Goal: Task Accomplishment & Management: Manage account settings

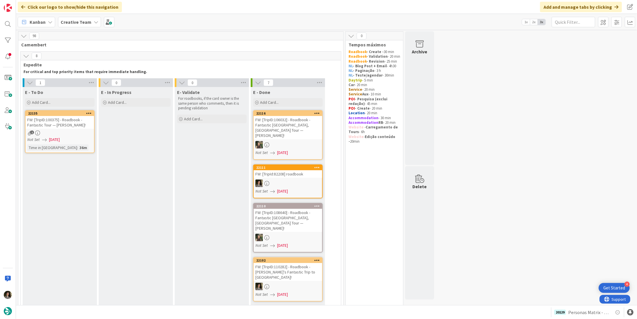
click at [64, 124] on div "FW: [TripID:100375] - Roadbook - Fantastic Tour — [PERSON_NAME]!" at bounding box center [60, 122] width 68 height 13
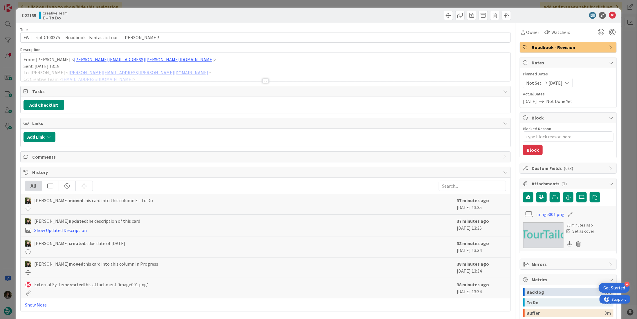
click at [265, 80] on div at bounding box center [265, 81] width 6 height 5
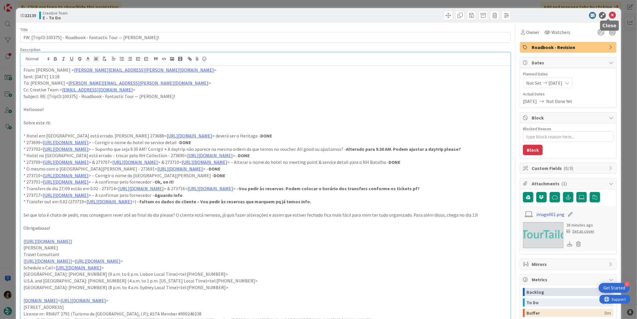
click at [609, 14] on icon at bounding box center [612, 15] width 7 height 7
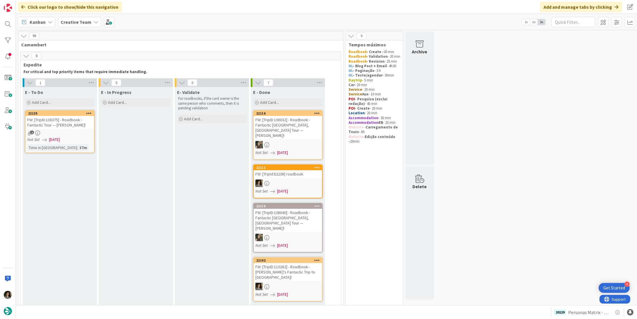
click at [67, 133] on div "1" at bounding box center [60, 133] width 68 height 5
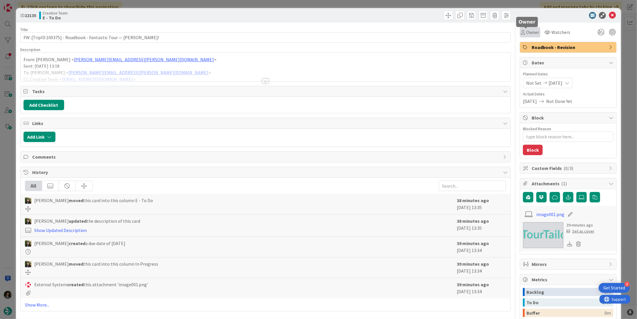
click at [529, 32] on span "Owner" at bounding box center [532, 32] width 13 height 7
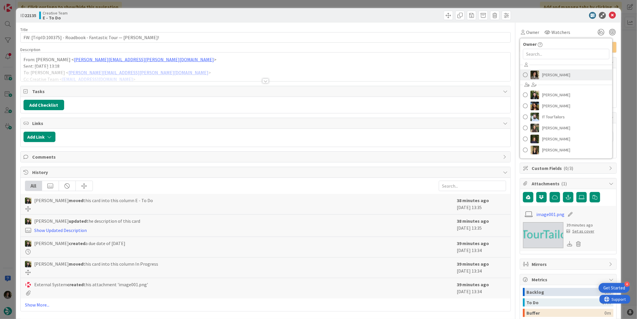
click at [549, 72] on span "[PERSON_NAME]" at bounding box center [556, 75] width 28 height 9
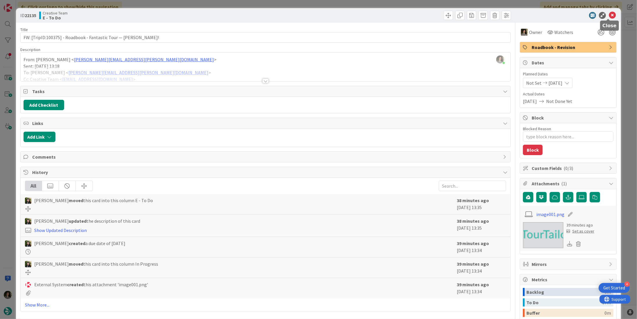
click at [609, 13] on icon at bounding box center [612, 15] width 7 height 7
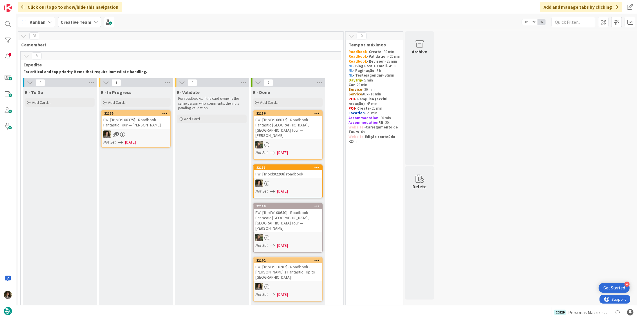
click at [148, 129] on link "22135 FW: [TripID:100375] - Roadbook - Fantastic Tour — [PERSON_NAME]! 1 Not Se…" at bounding box center [136, 128] width 70 height 37
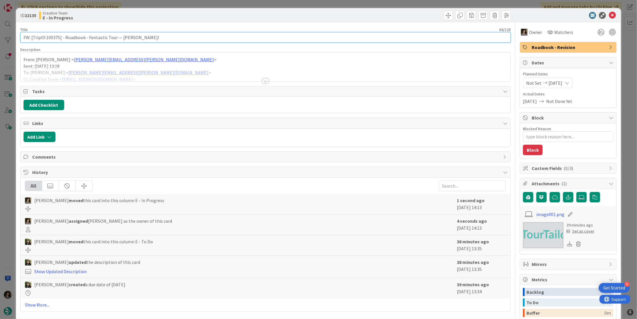
drag, startPoint x: 59, startPoint y: 38, endPoint x: 46, endPoint y: 38, distance: 13.3
click at [46, 38] on input "FW: [TripID:100375] - Roadbook - Fantastic Tour — [PERSON_NAME]!" at bounding box center [265, 37] width 490 height 10
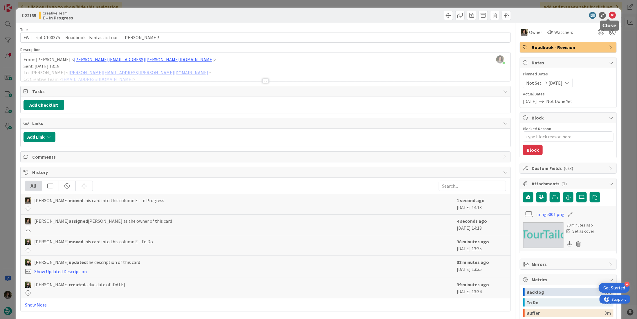
drag, startPoint x: 609, startPoint y: 15, endPoint x: 570, endPoint y: 26, distance: 40.8
click at [609, 15] on icon at bounding box center [612, 15] width 7 height 7
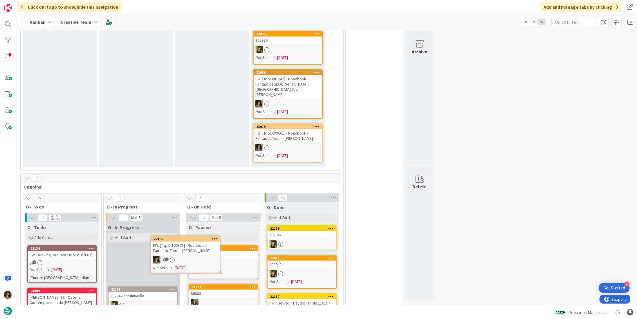
scroll to position [291, 0]
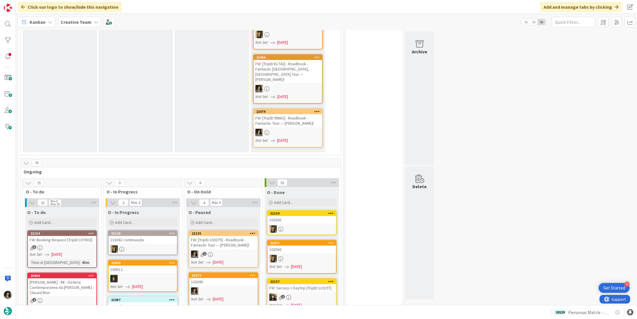
click at [213, 236] on div "FW: [TripID:100375] - Roadbook - Fantastic Tour — [PERSON_NAME]!" at bounding box center [223, 242] width 68 height 13
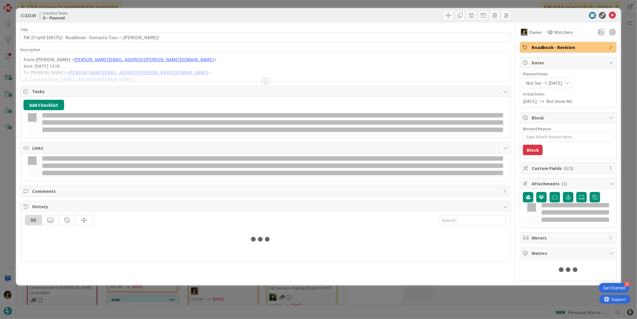
click at [81, 44] on div "Title 64 / 128 FW: [TripID:100375] - Roadbook - Fantastic Tour — [PERSON_NAME]!…" at bounding box center [265, 152] width 490 height 259
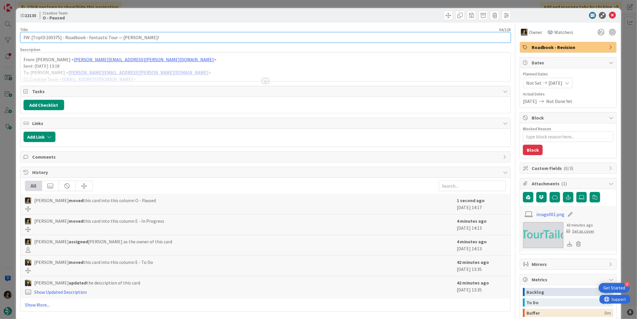
click at [83, 38] on input "FW: [TripID:100375] - Roadbook - Fantastic Tour — [PERSON_NAME]!" at bounding box center [265, 37] width 490 height 10
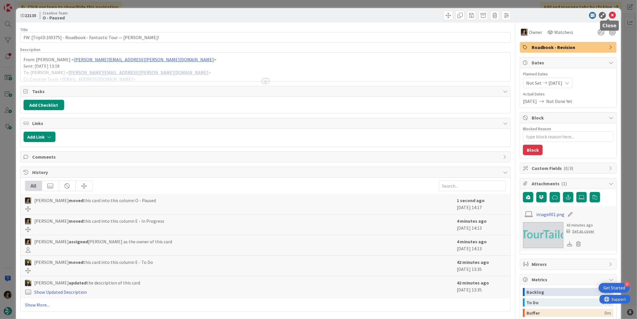
click at [609, 12] on icon at bounding box center [612, 15] width 7 height 7
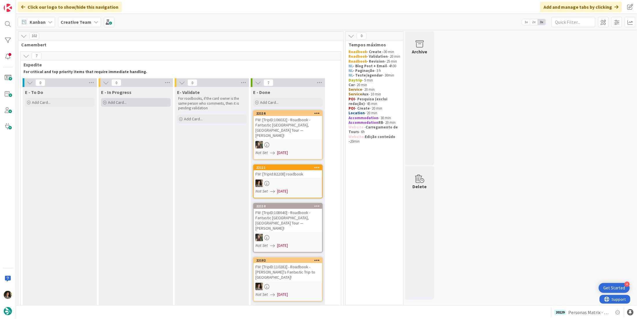
click at [124, 101] on span "Add Card..." at bounding box center [117, 102] width 19 height 5
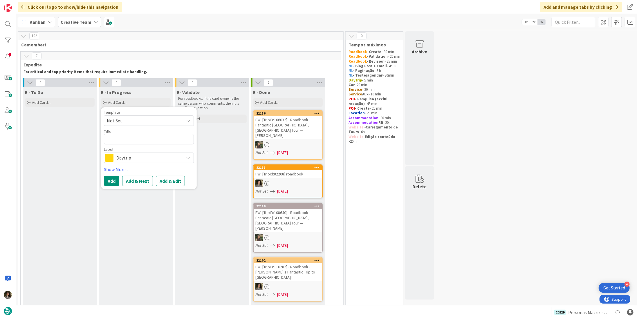
type textarea "x"
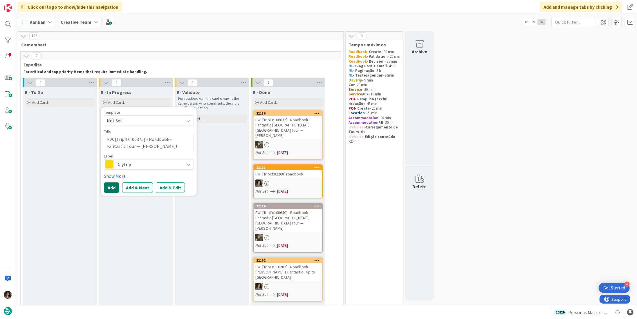
type textarea "FW: [TripID:100375] - Roadbook - Fantastic Tour — [PERSON_NAME]!"
click at [113, 187] on button "Add" at bounding box center [111, 188] width 15 height 10
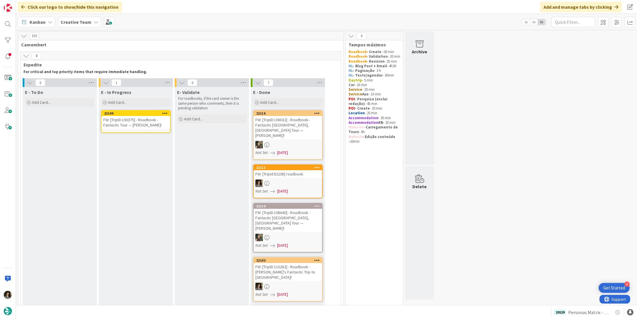
click at [138, 122] on div "FW: [TripID:100375] - Roadbook - Fantastic Tour — [PERSON_NAME]!" at bounding box center [136, 122] width 68 height 13
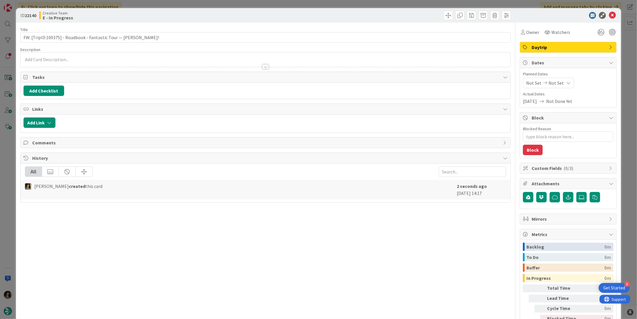
click at [542, 31] on div "Watchers" at bounding box center [557, 32] width 30 height 10
click at [528, 33] on span "Owner" at bounding box center [532, 32] width 13 height 7
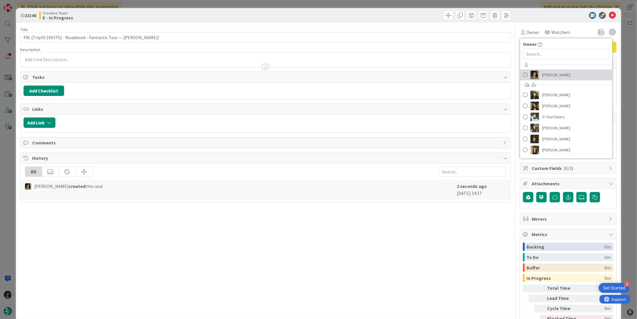
click at [542, 73] on span "[PERSON_NAME]" at bounding box center [556, 75] width 28 height 9
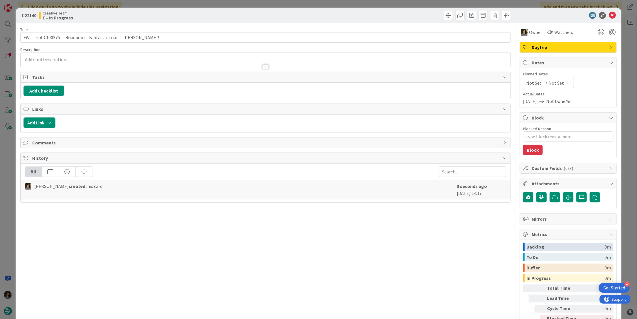
type textarea "x"
click at [550, 78] on div "Not Set Not Set" at bounding box center [548, 83] width 51 height 10
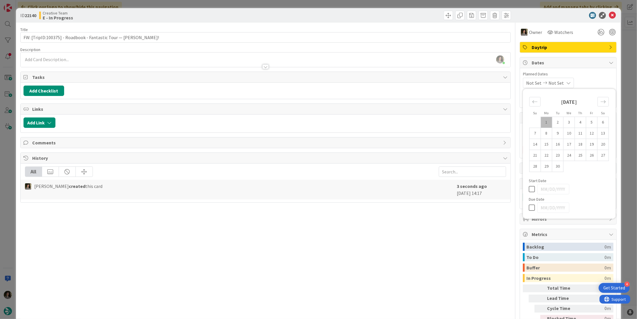
click at [529, 204] on icon at bounding box center [533, 207] width 9 height 7
type input "[DATE]"
click at [262, 64] on div at bounding box center [265, 66] width 6 height 5
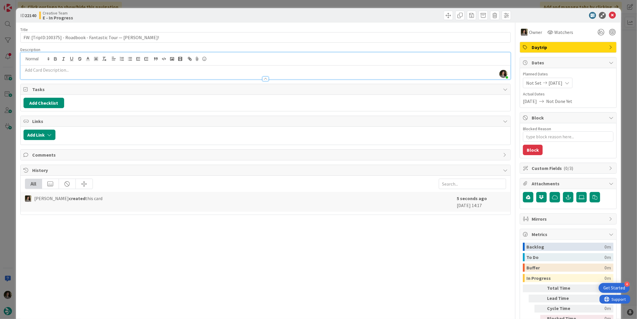
click at [165, 70] on p at bounding box center [266, 70] width 484 height 7
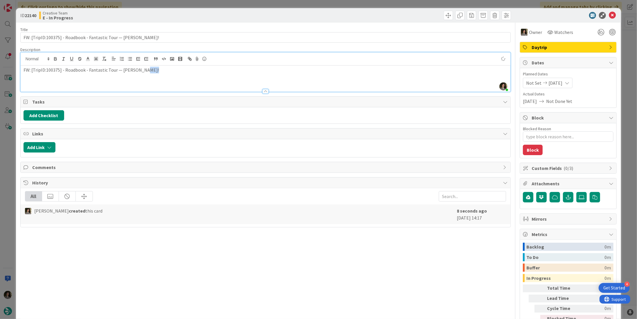
type textarea "x"
drag, startPoint x: 78, startPoint y: 70, endPoint x: -6, endPoint y: 76, distance: 83.8
click at [0, 76] on html "4 Get Started Click our logo to show/hide this navigation Add and manage tabs b…" at bounding box center [318, 159] width 637 height 319
click at [71, 68] on strong "[GEOGRAPHIC_DATA] / Fátima / Óbidos / Nazaré / Cascais" at bounding box center [83, 70] width 118 height 6
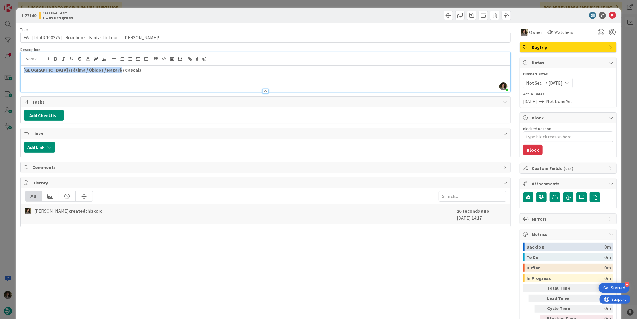
click at [71, 68] on strong "[GEOGRAPHIC_DATA] / Fátima / Óbidos / Nazaré / Cascais" at bounding box center [83, 70] width 118 height 6
copy strong "[GEOGRAPHIC_DATA] / Fátima / Óbidos / Nazaré / Cascais"
click at [609, 15] on icon at bounding box center [612, 15] width 7 height 7
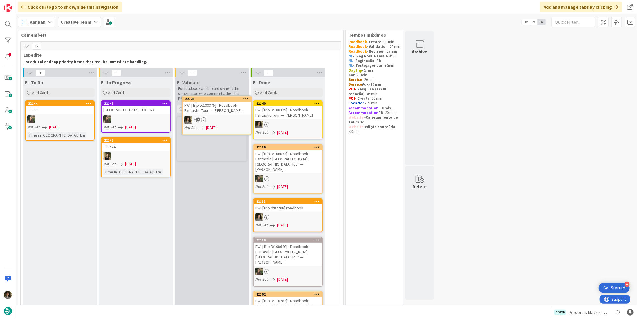
scroll to position [5, 0]
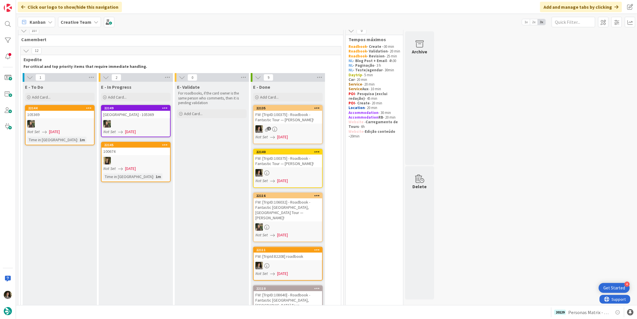
click at [284, 121] on div "FW: [TripID:100375] - Roadbook - Fantastic Tour — [PERSON_NAME]!" at bounding box center [288, 117] width 68 height 13
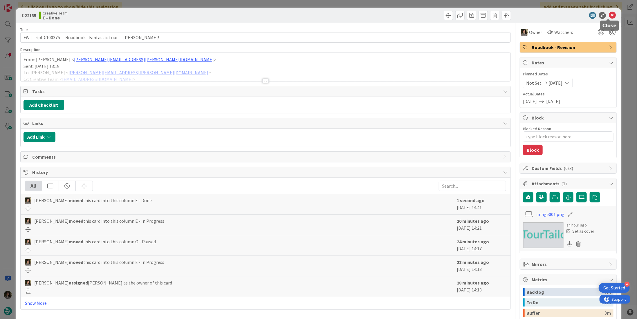
click at [609, 15] on icon at bounding box center [612, 15] width 7 height 7
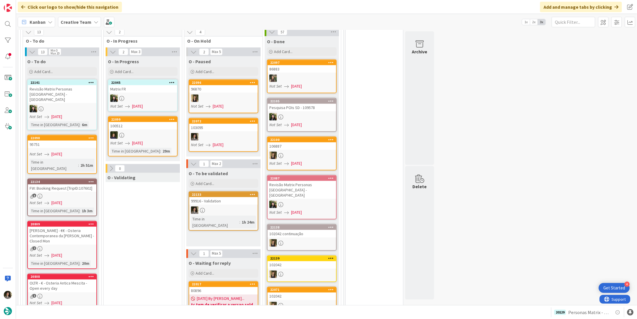
click at [222, 207] on div at bounding box center [223, 211] width 68 height 8
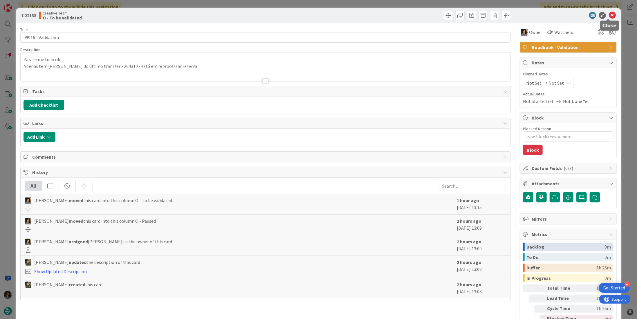
click at [609, 13] on icon at bounding box center [612, 15] width 7 height 7
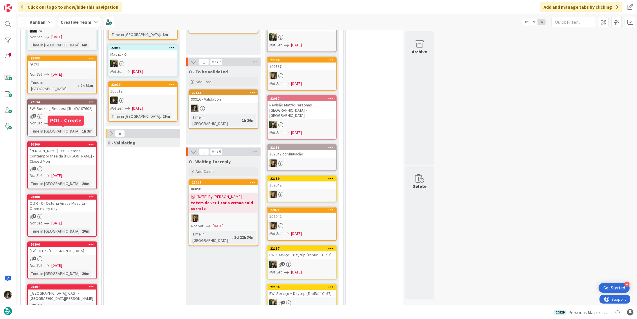
scroll to position [624, 0]
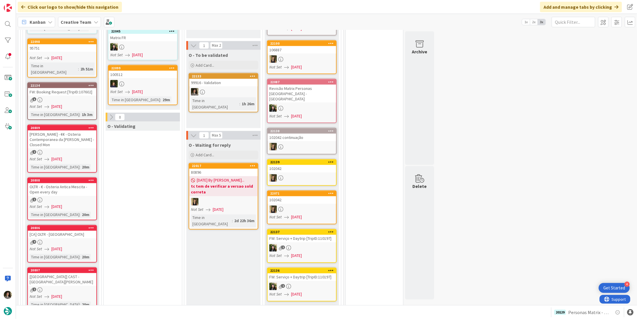
click at [79, 225] on link "20806 [CA] OLTR - San Miniato al Monte 4 Not Set [DATE] Time in [GEOGRAPHIC_DAT…" at bounding box center [62, 244] width 70 height 38
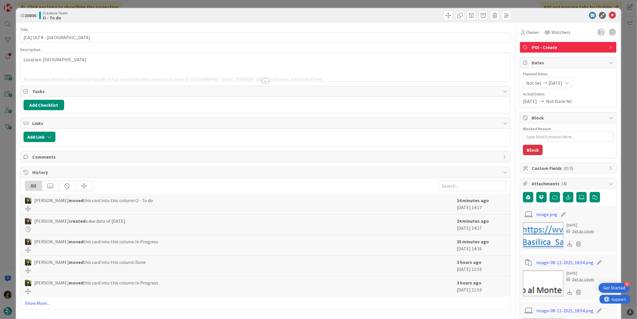
click at [265, 79] on div at bounding box center [265, 81] width 6 height 5
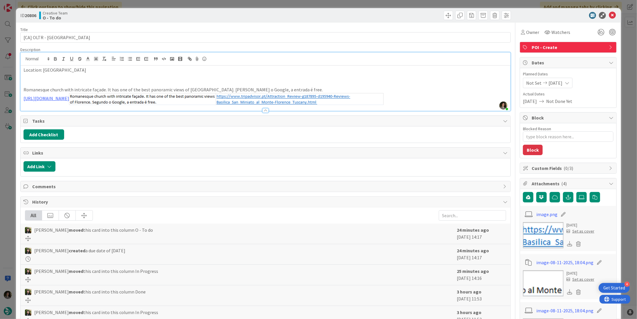
click at [520, 38] on div "Owner Watchers POI - Create Dates Planned Dates Not Set [DATE] Actual Dates [DA…" at bounding box center [568, 276] width 97 height 506
click at [526, 35] on span "Owner" at bounding box center [532, 32] width 13 height 7
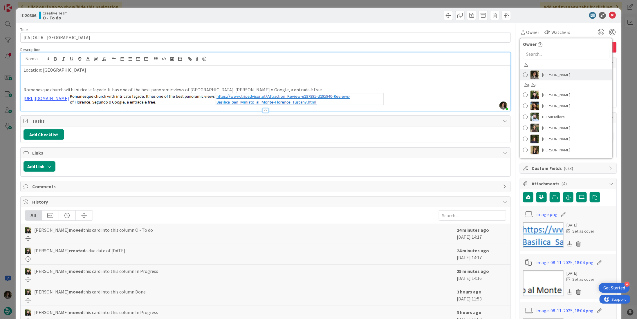
click at [549, 72] on span "[PERSON_NAME]" at bounding box center [556, 75] width 28 height 9
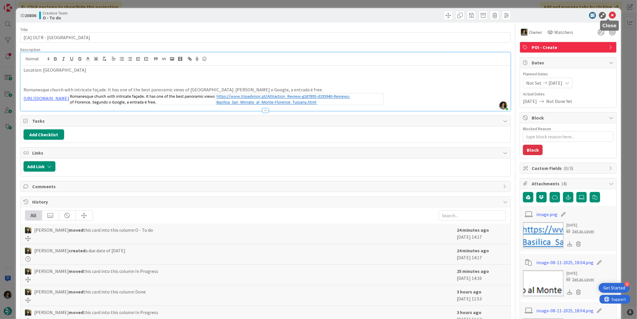
click at [609, 16] on icon at bounding box center [612, 15] width 7 height 7
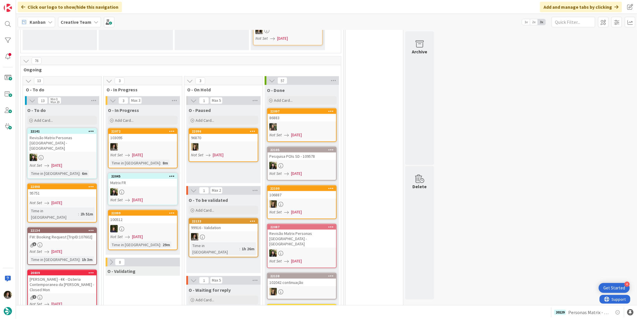
click at [64, 243] on div "5" at bounding box center [62, 245] width 68 height 5
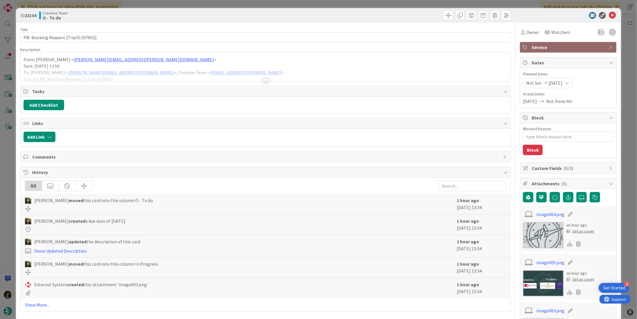
click at [262, 79] on div at bounding box center [265, 81] width 6 height 5
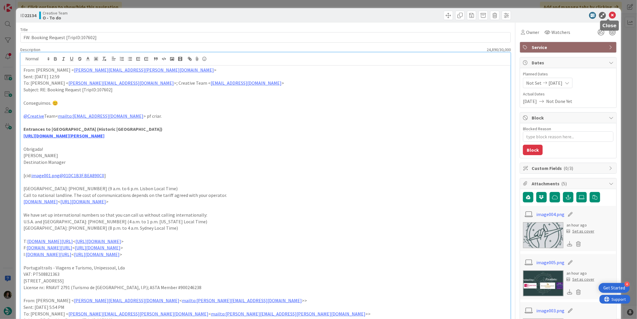
drag, startPoint x: 610, startPoint y: 13, endPoint x: 589, endPoint y: 20, distance: 21.6
click at [611, 13] on icon at bounding box center [612, 15] width 7 height 7
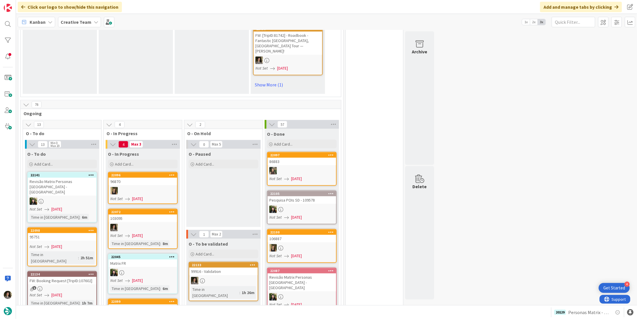
scroll to position [522, 0]
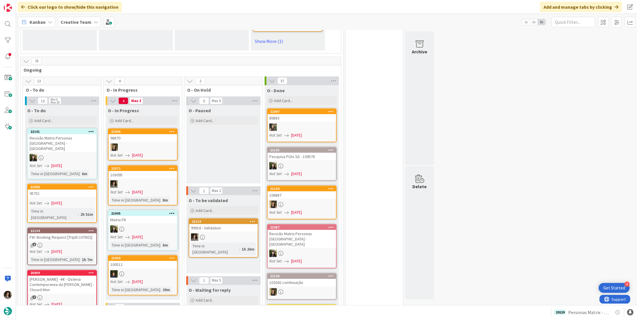
click at [158, 181] on div at bounding box center [143, 185] width 68 height 8
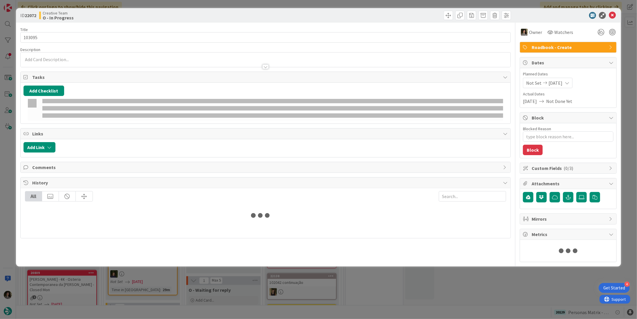
type textarea "x"
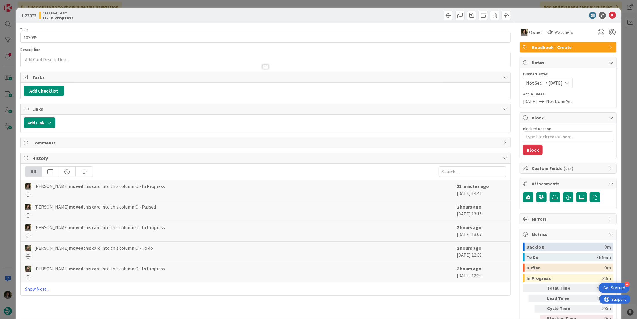
click at [264, 68] on div at bounding box center [265, 66] width 6 height 5
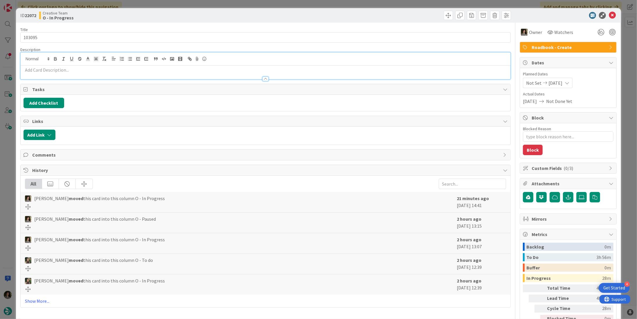
click at [186, 72] on p at bounding box center [266, 70] width 484 height 7
click at [129, 57] on line "button" at bounding box center [130, 57] width 3 height 0
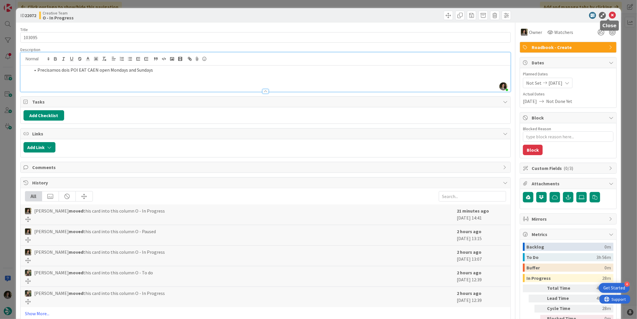
click at [609, 16] on icon at bounding box center [612, 15] width 7 height 7
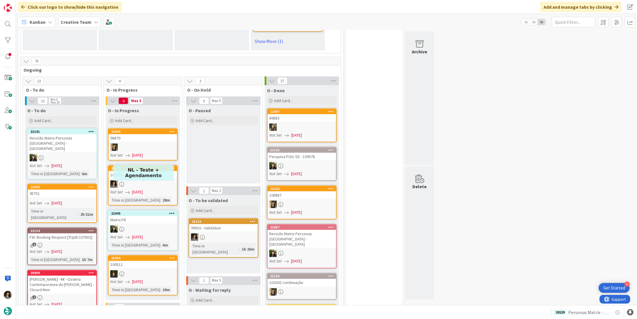
click at [132, 189] on span "[DATE]" at bounding box center [137, 192] width 11 height 6
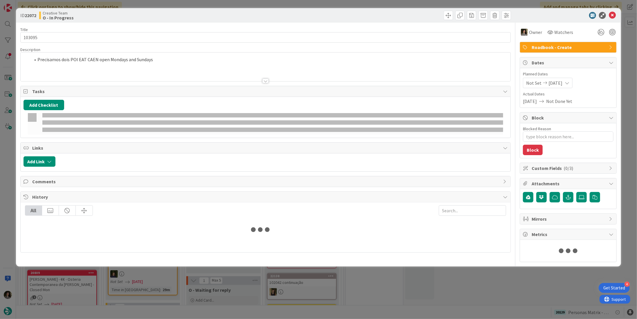
type textarea "x"
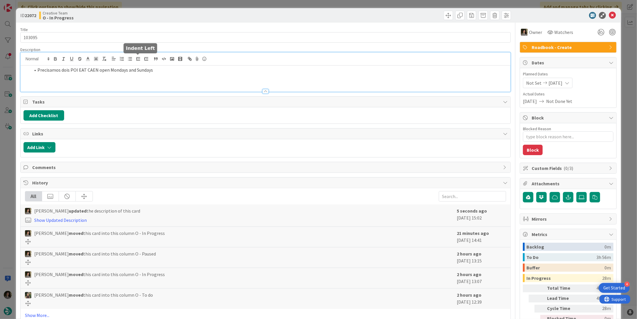
click at [134, 59] on div "Precisamos dois POI EAT CAEN open Mondays and Sundays" at bounding box center [266, 72] width 490 height 39
click at [610, 15] on icon at bounding box center [612, 15] width 7 height 7
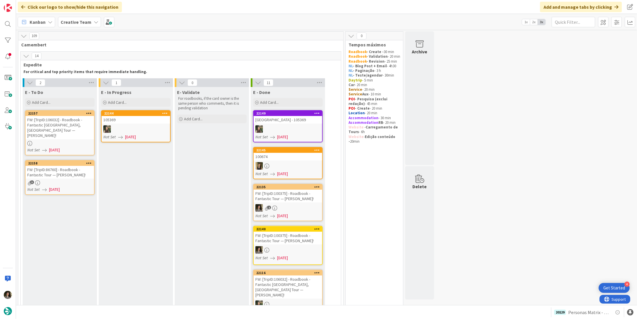
click at [55, 123] on div "FW: [TripID:106032] - Roadbook - Fantastic [GEOGRAPHIC_DATA], [GEOGRAPHIC_DATA]…" at bounding box center [60, 127] width 68 height 23
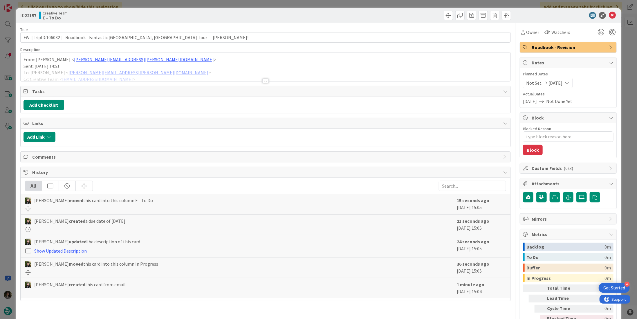
click at [266, 79] on div at bounding box center [265, 81] width 6 height 5
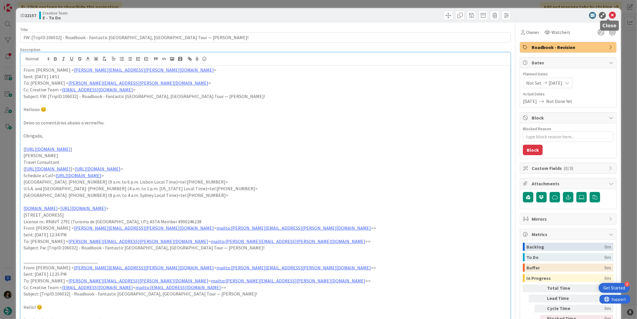
click at [610, 13] on icon at bounding box center [612, 15] width 7 height 7
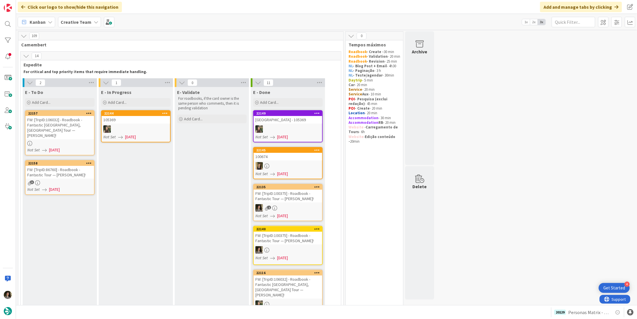
click at [75, 166] on div "FW: [TripID:86760] - Roadbook - Fantastic Tour — [PERSON_NAME]!" at bounding box center [60, 172] width 68 height 13
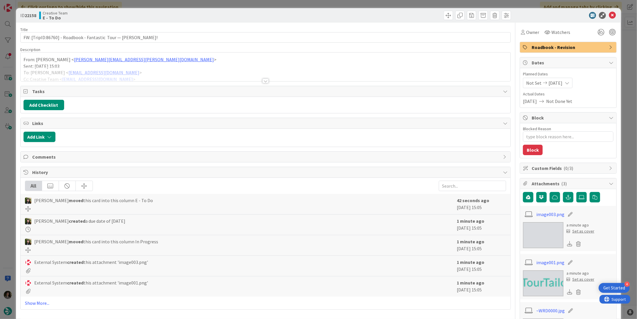
click at [266, 80] on div at bounding box center [265, 81] width 6 height 5
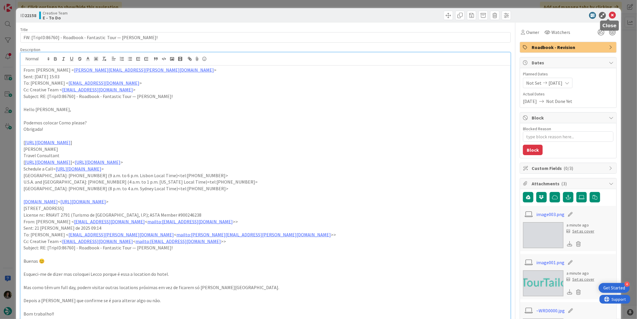
click at [609, 15] on icon at bounding box center [612, 15] width 7 height 7
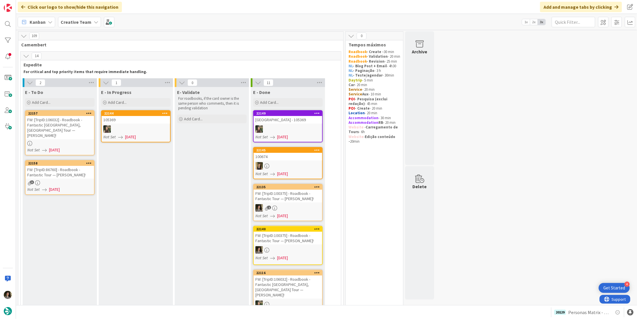
click at [44, 141] on div at bounding box center [60, 143] width 68 height 5
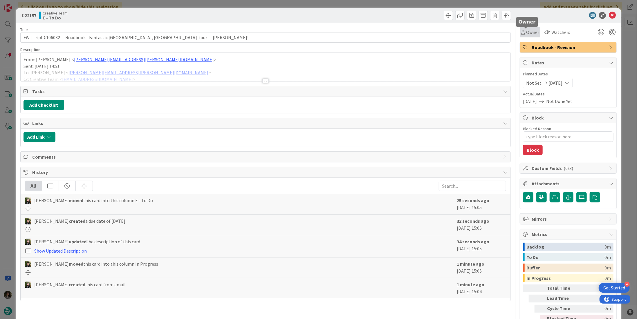
click at [529, 35] on span "Owner" at bounding box center [532, 32] width 13 height 7
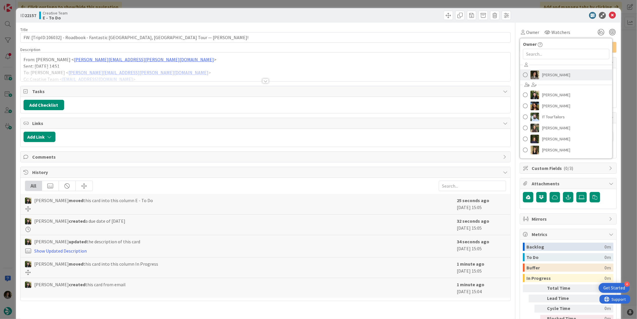
click at [544, 69] on link "[PERSON_NAME]" at bounding box center [566, 74] width 92 height 11
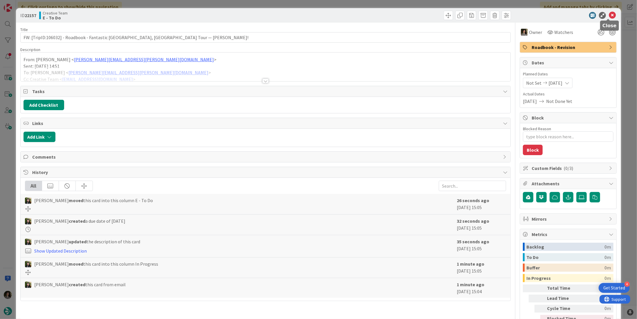
click at [609, 14] on icon at bounding box center [612, 15] width 7 height 7
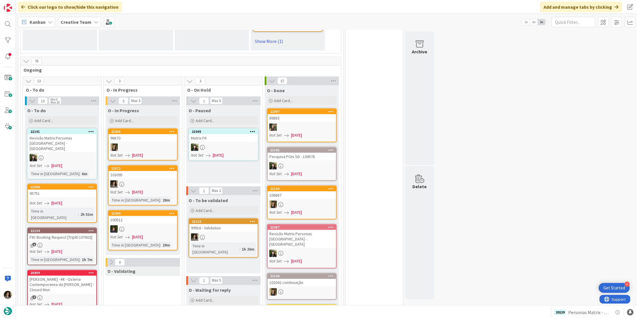
click at [136, 189] on span "[DATE]" at bounding box center [137, 192] width 11 height 6
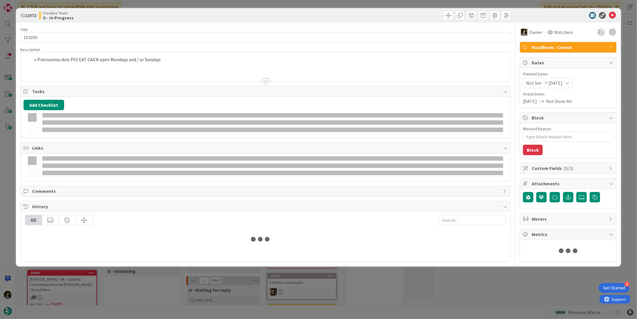
type textarea "x"
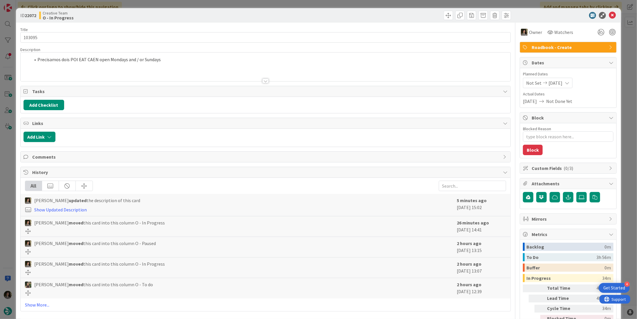
click at [184, 56] on li "Precisamos dois POI EAT CAEN open Mondays and / or Sundays" at bounding box center [268, 59] width 477 height 7
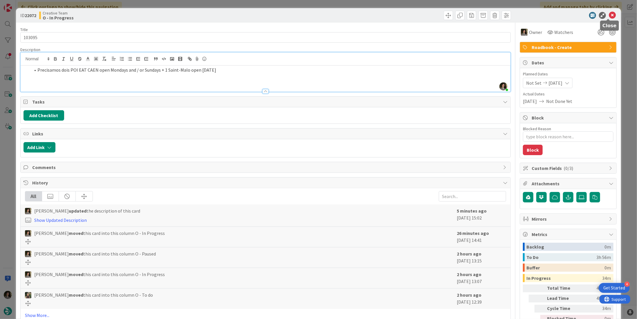
click at [609, 15] on icon at bounding box center [612, 15] width 7 height 7
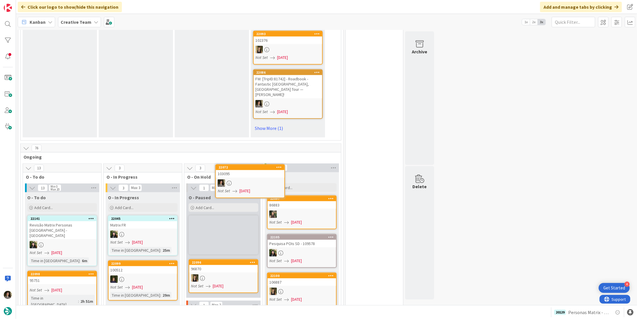
scroll to position [436, 0]
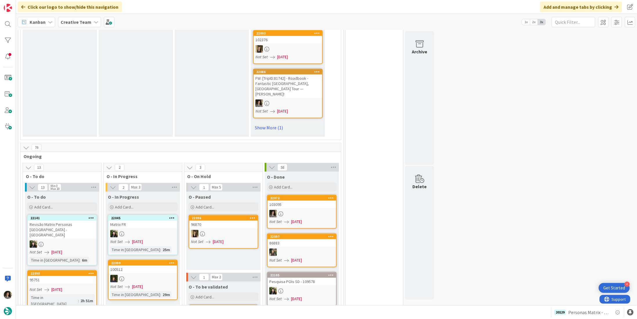
click at [306, 201] on div "103095" at bounding box center [302, 205] width 68 height 8
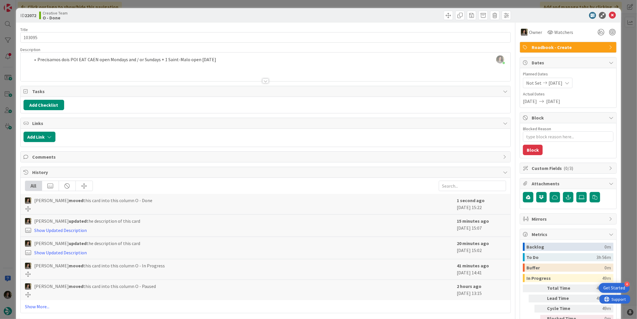
click at [538, 47] on span "Roadbook - Create" at bounding box center [569, 47] width 74 height 7
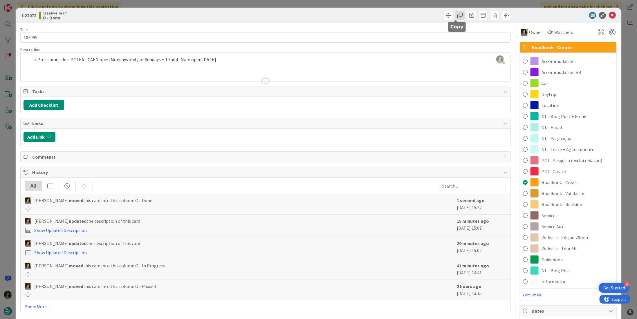
click at [459, 15] on span at bounding box center [459, 15] width 9 height 9
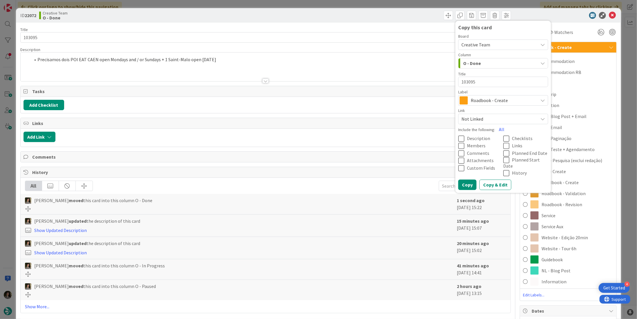
click at [485, 99] on span "Roadbook - Create" at bounding box center [503, 100] width 64 height 8
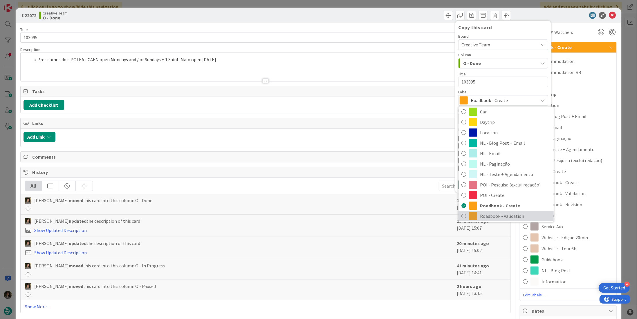
scroll to position [58, 0]
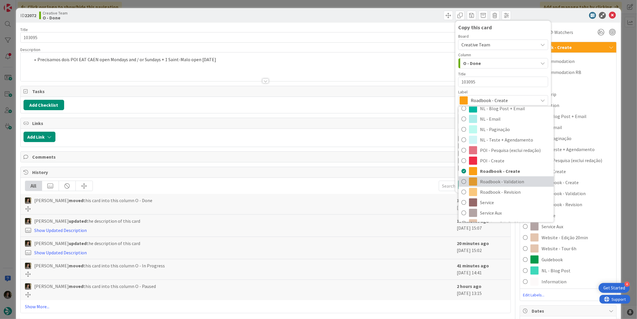
click at [507, 181] on span "Roadbook - Validation" at bounding box center [515, 181] width 71 height 9
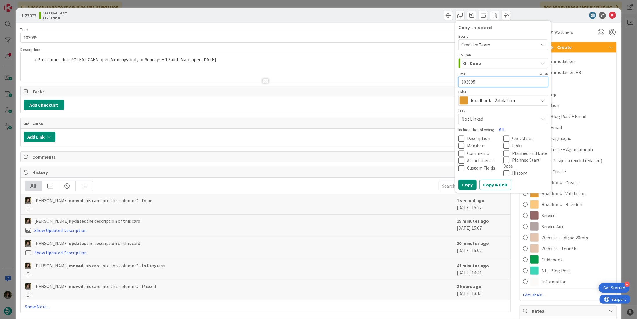
click at [491, 83] on textarea "103095" at bounding box center [503, 82] width 90 height 10
type textarea "x"
type textarea "103095"
type textarea "x"
type textarea "103095 -"
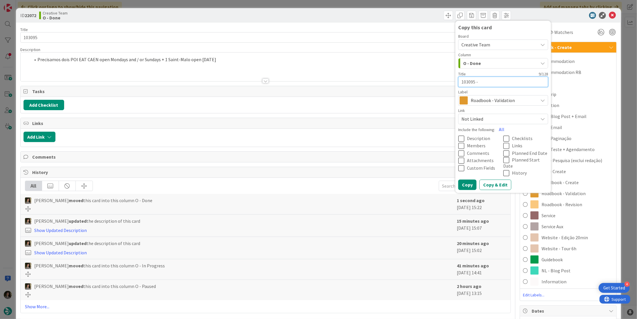
type textarea "x"
type textarea "103095 -"
type textarea "x"
type textarea "103095 - C"
type textarea "x"
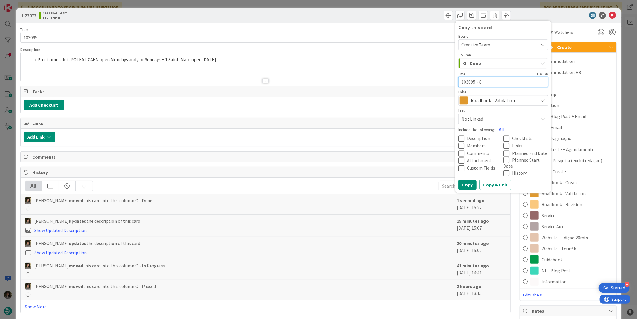
type textarea "103095 - Co"
type textarea "x"
type textarea "103095 - Con"
type textarea "x"
type textarea "103095 - Cont"
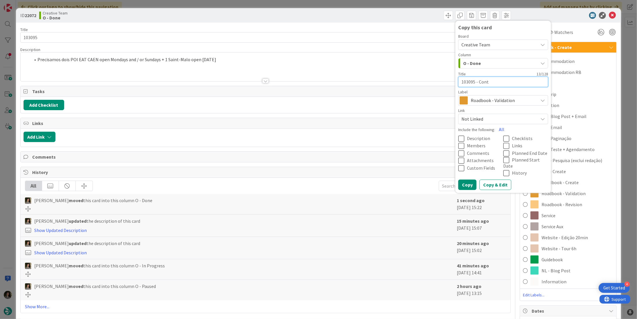
type textarea "x"
type textarea "103095 - [PERSON_NAME]"
type textarea "x"
type textarea "103095 - Contin"
type textarea "x"
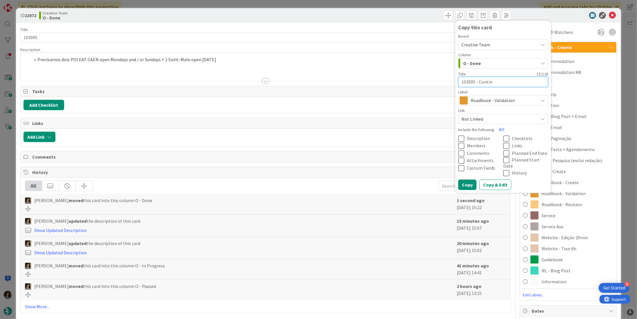
type textarea "103095 - Continu"
type textarea "x"
type textarea "103095 - Continua"
type textarea "x"
type textarea "103095 - Continuaç"
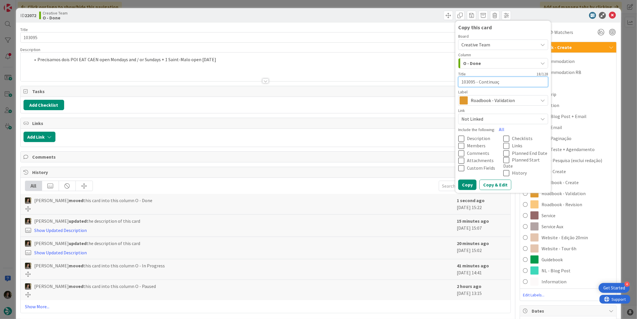
type textarea "x"
type textarea "103095 - Continuaçã"
type textarea "x"
type textarea "103095 - Continuação"
drag, startPoint x: 468, startPoint y: 177, endPoint x: 542, endPoint y: 106, distance: 102.6
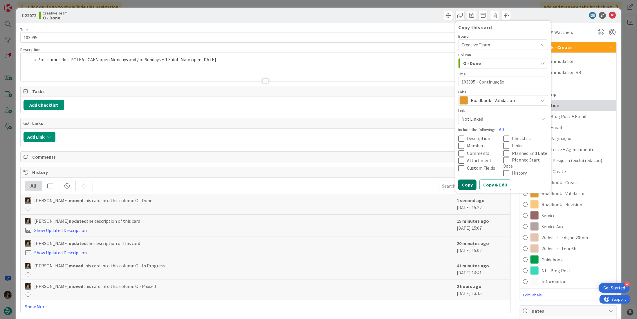
click at [470, 180] on button "Copy" at bounding box center [467, 185] width 18 height 10
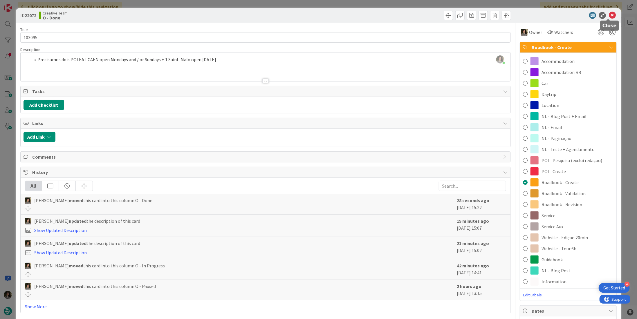
click at [611, 15] on icon at bounding box center [612, 15] width 7 height 7
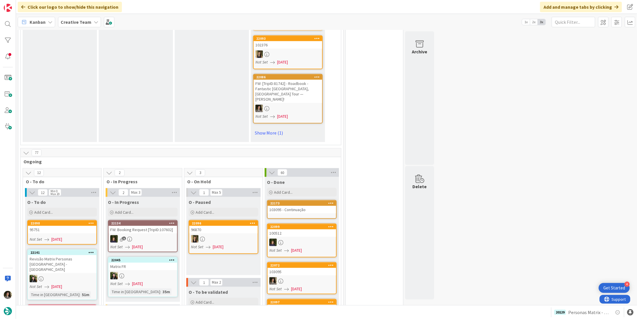
click at [295, 206] on div "103095 - Continuação" at bounding box center [302, 210] width 68 height 8
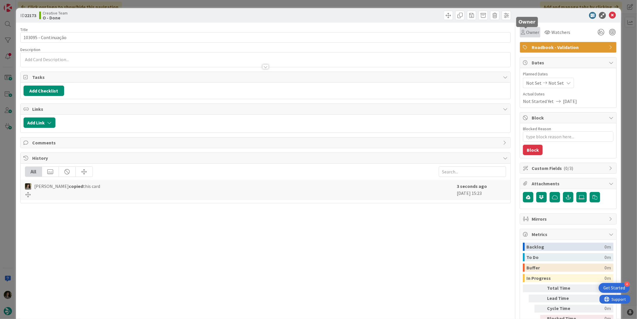
click at [529, 30] on span "Owner" at bounding box center [532, 32] width 13 height 7
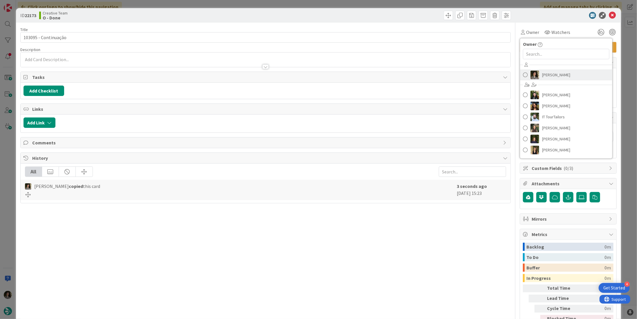
click at [548, 71] on span "[PERSON_NAME]" at bounding box center [556, 75] width 28 height 9
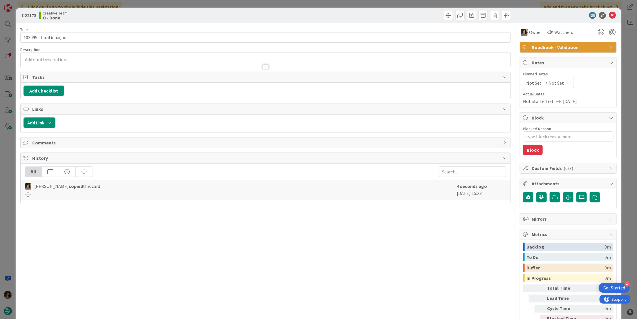
type textarea "x"
click at [551, 83] on span "Not Set" at bounding box center [555, 83] width 15 height 7
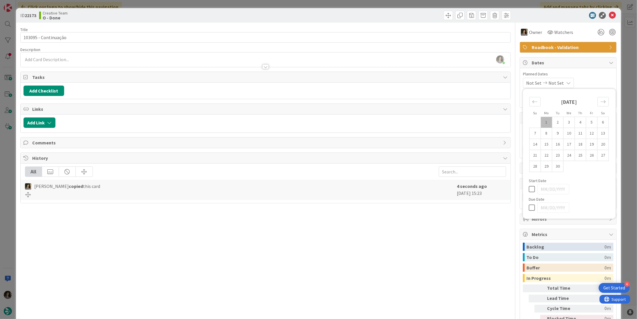
drag, startPoint x: 526, startPoint y: 205, endPoint x: 534, endPoint y: 191, distance: 16.1
click at [529, 204] on icon at bounding box center [533, 207] width 9 height 7
type input "[DATE]"
click at [609, 12] on icon at bounding box center [612, 15] width 7 height 7
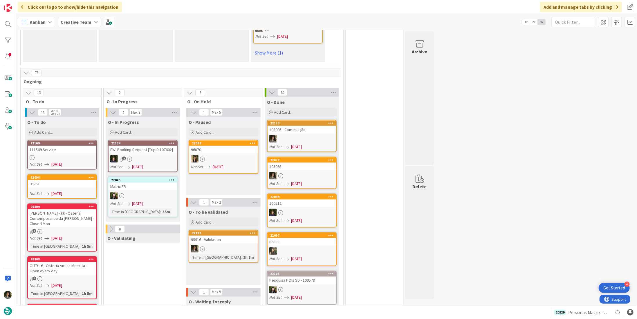
scroll to position [551, 0]
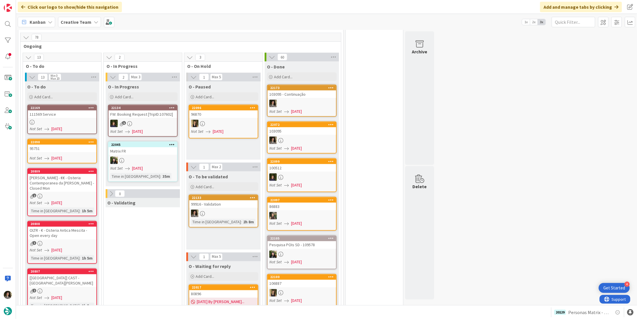
click at [297, 137] on div at bounding box center [302, 141] width 68 height 8
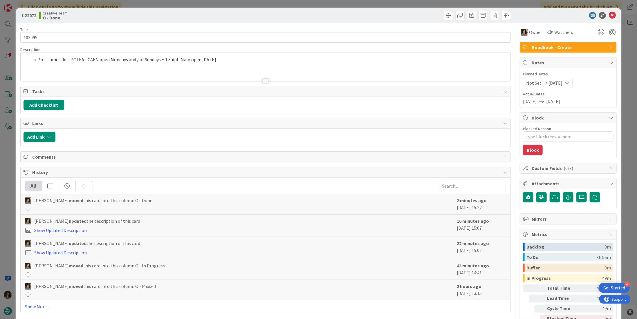
click at [160, 60] on li "Precisamos dois POI EAT CAEN open Mondays and / or Sundays + 1 Saint-Malo open …" at bounding box center [268, 59] width 477 height 7
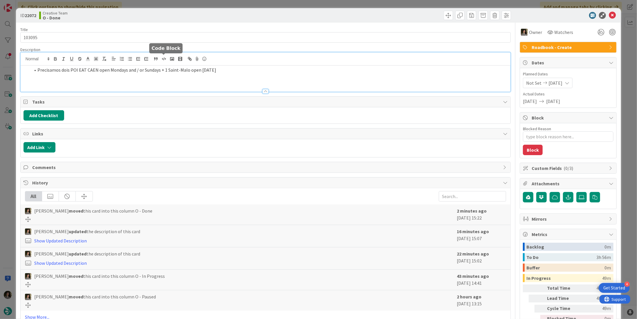
click at [160, 60] on button "button" at bounding box center [164, 58] width 8 height 7
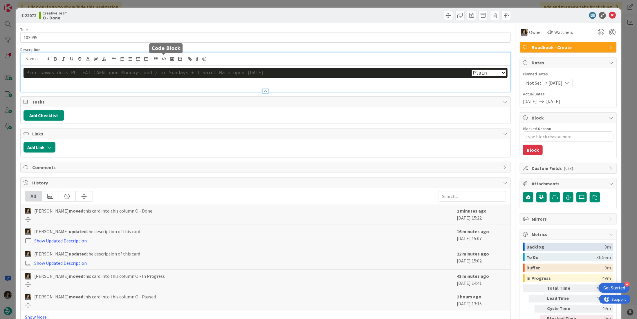
click at [160, 60] on button "button" at bounding box center [164, 58] width 8 height 7
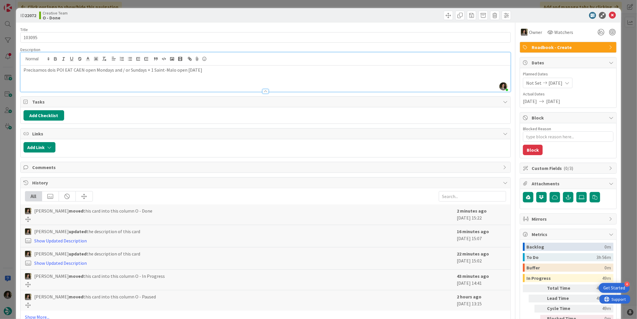
scroll to position [539, 0]
click at [609, 17] on icon at bounding box center [612, 15] width 7 height 7
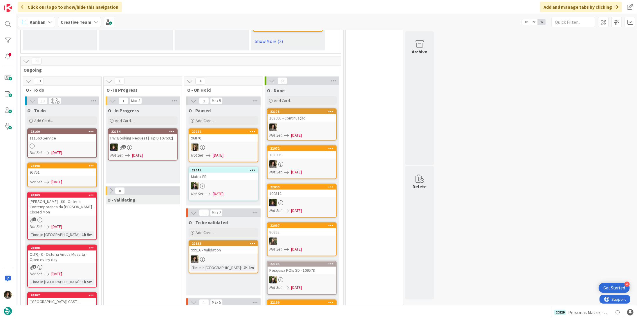
click at [84, 150] on div "Not Set [DATE]" at bounding box center [63, 153] width 67 height 6
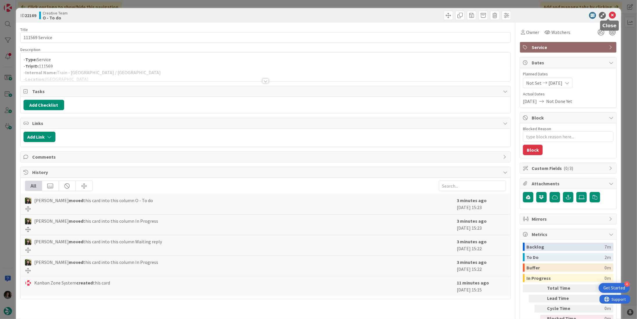
click at [609, 15] on icon at bounding box center [612, 15] width 7 height 7
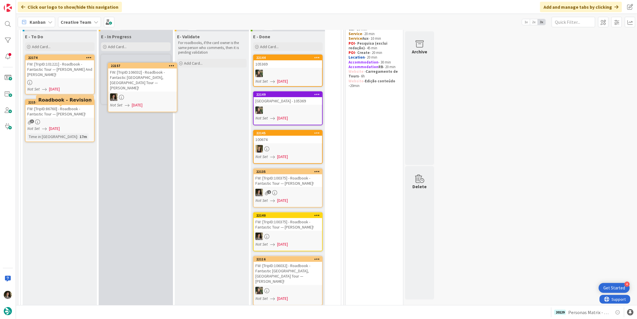
scroll to position [39, 0]
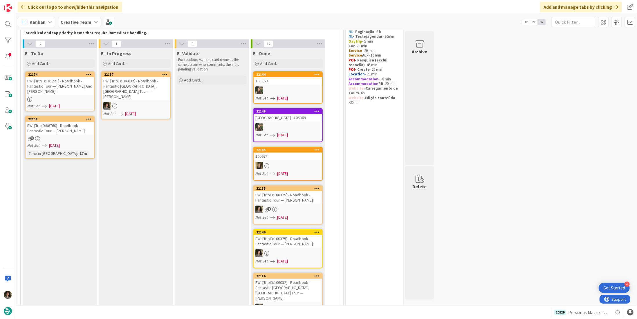
click at [146, 102] on div at bounding box center [136, 106] width 68 height 8
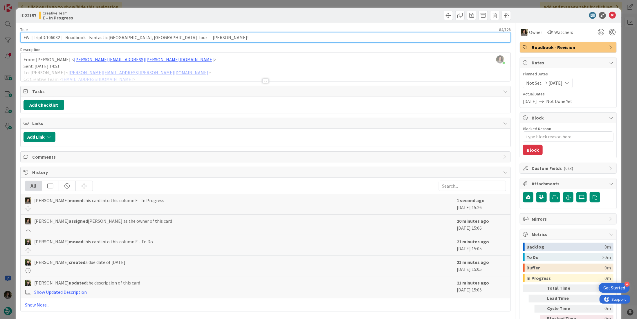
drag, startPoint x: 60, startPoint y: 38, endPoint x: 46, endPoint y: 37, distance: 13.4
click at [46, 37] on input "FW: [TripID:106032] - Roadbook - Fantastic [GEOGRAPHIC_DATA], [GEOGRAPHIC_DATA]…" at bounding box center [265, 37] width 490 height 10
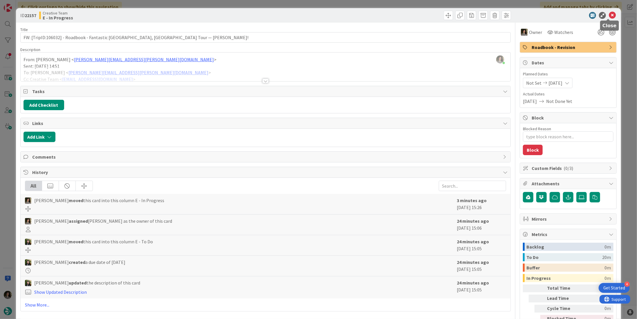
click at [609, 12] on icon at bounding box center [612, 15] width 7 height 7
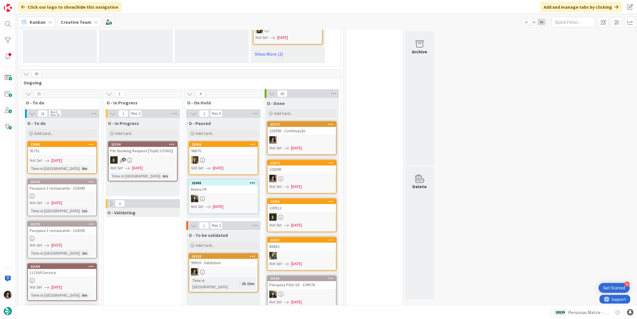
scroll to position [561, 0]
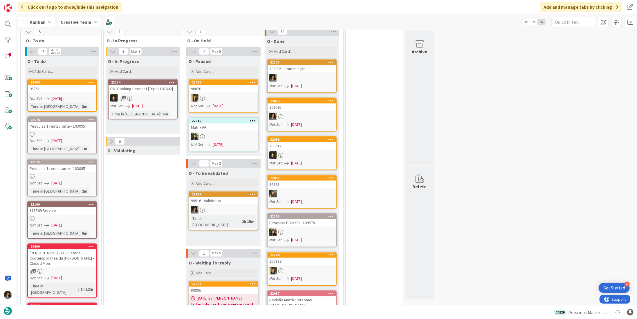
click at [69, 159] on link "22175 Pesquisa 1 restaurante - 103095 Not Set [DATE] Time in [GEOGRAPHIC_DATA] …" at bounding box center [62, 178] width 70 height 38
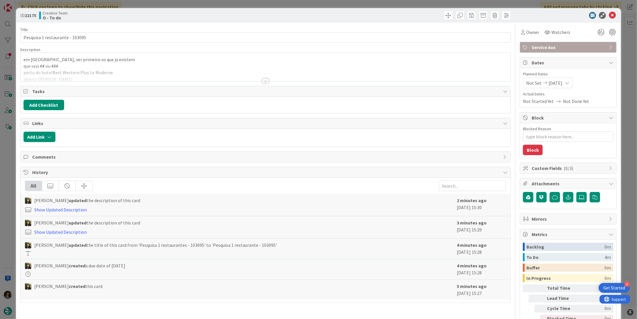
click at [263, 79] on div at bounding box center [265, 81] width 6 height 5
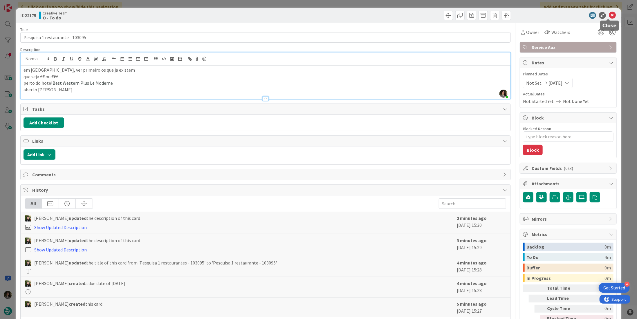
click at [609, 17] on icon at bounding box center [612, 15] width 7 height 7
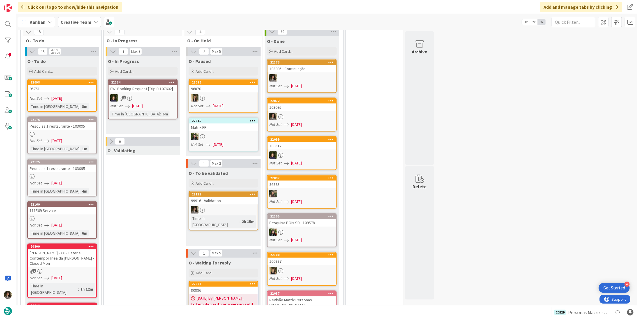
click at [75, 132] on div at bounding box center [62, 134] width 68 height 5
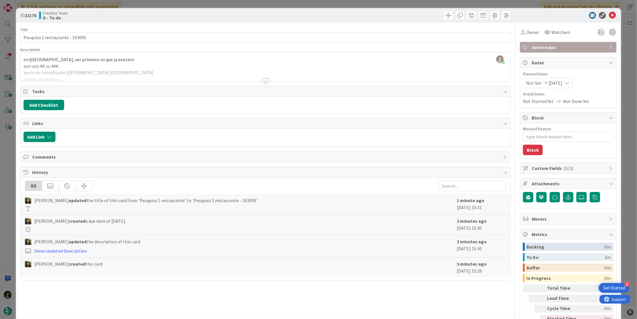
click at [266, 77] on div at bounding box center [266, 73] width 490 height 15
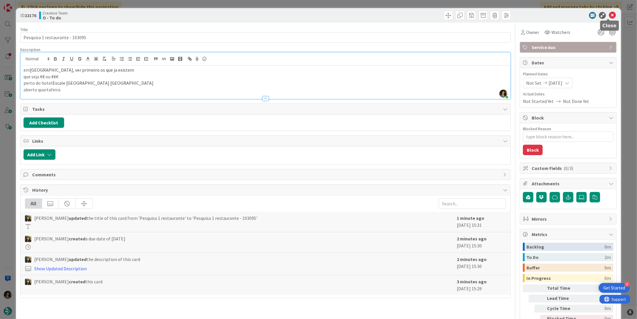
click at [609, 14] on icon at bounding box center [612, 15] width 7 height 7
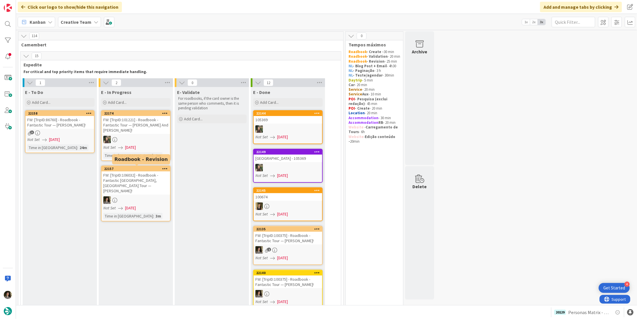
click at [139, 180] on div "FW: [TripID:106032] - Roadbook - Fantastic [GEOGRAPHIC_DATA], [GEOGRAPHIC_DATA]…" at bounding box center [136, 183] width 68 height 23
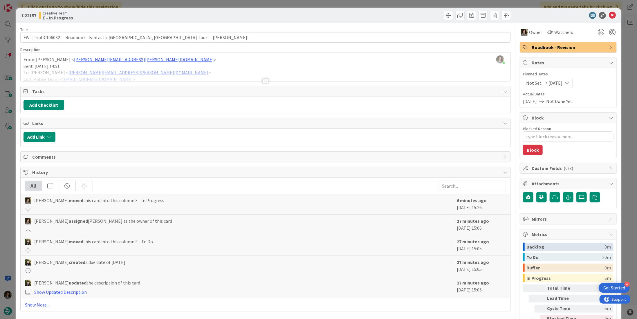
click at [263, 80] on div at bounding box center [265, 81] width 6 height 5
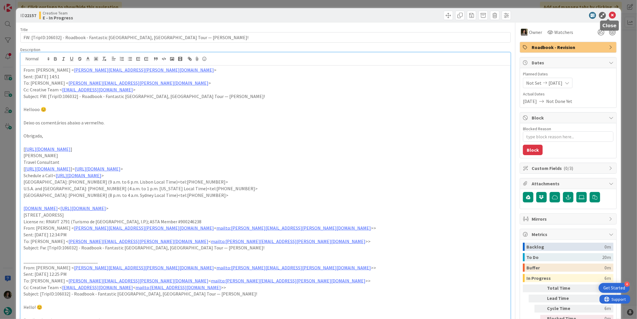
click at [609, 13] on icon at bounding box center [612, 15] width 7 height 7
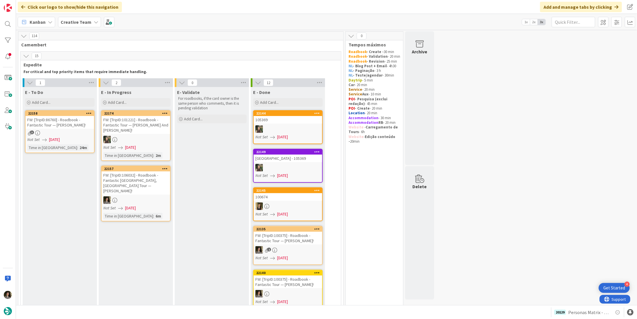
click at [158, 181] on div "FW: [TripID:106032] - Roadbook - Fantastic [GEOGRAPHIC_DATA], [GEOGRAPHIC_DATA]…" at bounding box center [136, 183] width 68 height 23
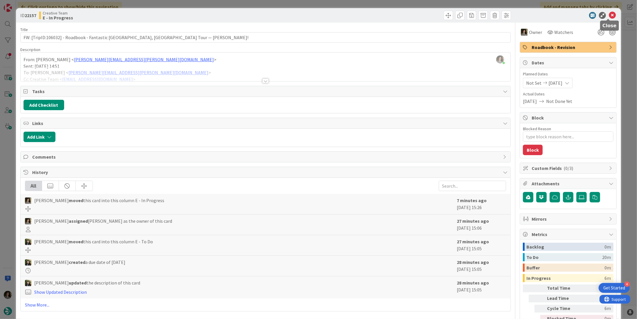
click at [609, 15] on icon at bounding box center [612, 15] width 7 height 7
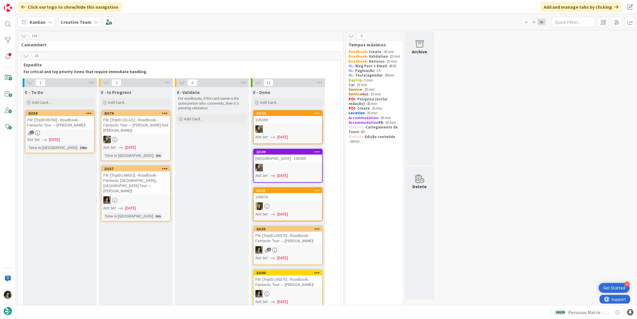
click at [70, 127] on div "FW: [TripID:86760] - Roadbook - Fantastic Tour — [PERSON_NAME]!" at bounding box center [60, 122] width 68 height 13
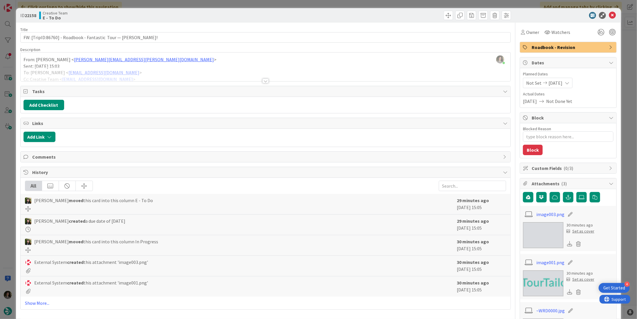
click at [263, 79] on div at bounding box center [265, 81] width 6 height 5
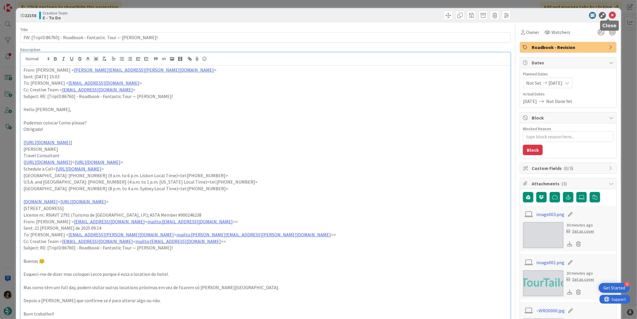
click at [611, 15] on icon at bounding box center [612, 15] width 7 height 7
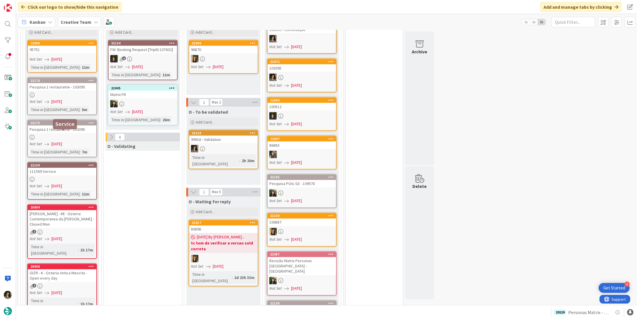
scroll to position [551, 0]
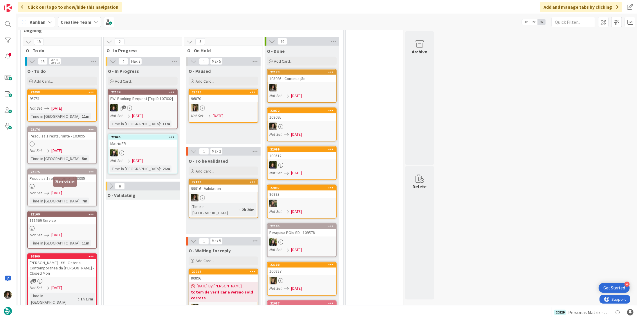
click at [55, 211] on link "22169 111569 Service Not Set [DATE] Time in [GEOGRAPHIC_DATA] : 11m" at bounding box center [62, 230] width 70 height 38
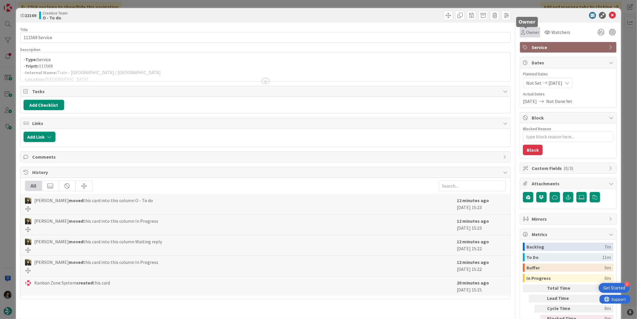
click at [527, 34] on span "Owner" at bounding box center [532, 32] width 13 height 7
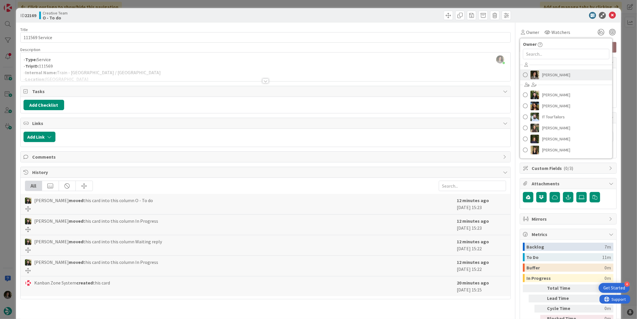
click at [554, 70] on link "[PERSON_NAME]" at bounding box center [566, 74] width 92 height 11
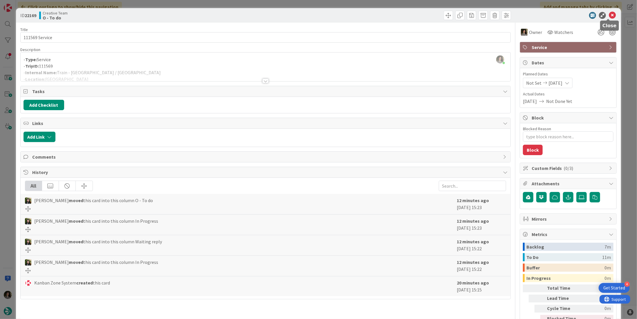
click at [611, 15] on icon at bounding box center [612, 15] width 7 height 7
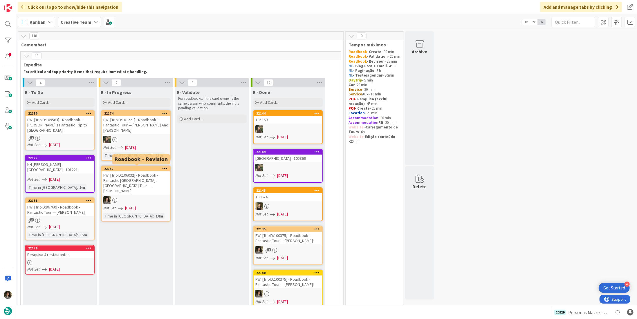
click at [146, 182] on div "FW: [TripID:106032] - Roadbook - Fantastic [GEOGRAPHIC_DATA], [GEOGRAPHIC_DATA]…" at bounding box center [136, 183] width 68 height 23
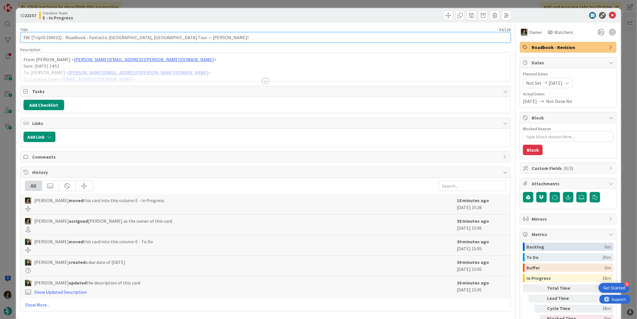
click at [81, 41] on input "FW: [TripID:106032] - Roadbook - Fantastic [GEOGRAPHIC_DATA], [GEOGRAPHIC_DATA]…" at bounding box center [265, 37] width 490 height 10
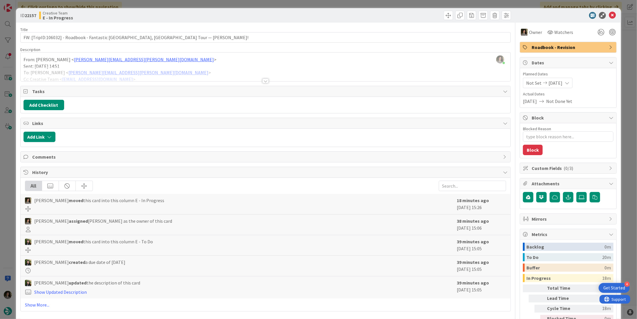
click at [263, 83] on div "Title 84 / 128 FW: [TripID:106032] - Roadbook - Fantastic [GEOGRAPHIC_DATA], [G…" at bounding box center [265, 181] width 490 height 316
click at [267, 78] on div at bounding box center [266, 73] width 490 height 15
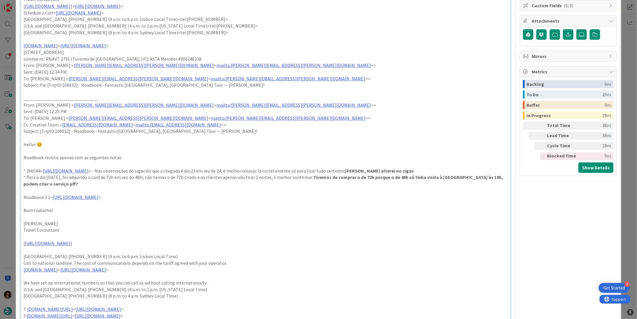
scroll to position [174, 0]
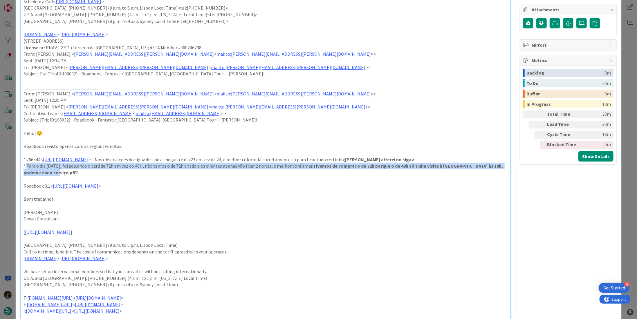
drag, startPoint x: 114, startPoint y: 172, endPoint x: 26, endPoint y: 167, distance: 88.6
click at [26, 167] on p "* Para o dia [DATE], foi adquirido o card de 72h em vez do 48H, não temos o de …" at bounding box center [266, 169] width 484 height 13
copy p "Para o dia [DATE], foi adquirido o card de 72h em vez do 48H, não temos o de 72…"
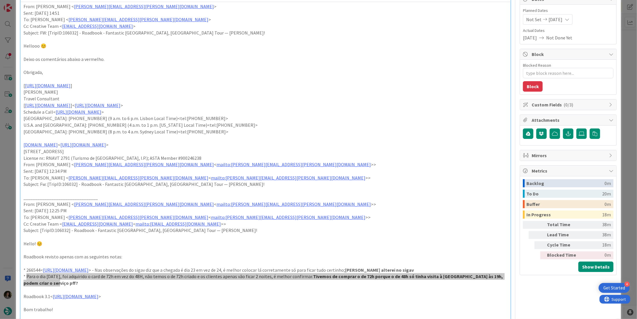
scroll to position [0, 0]
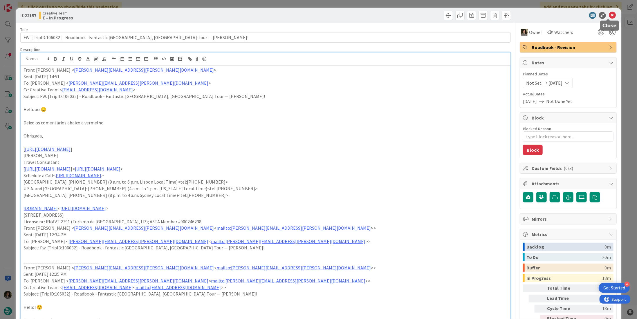
click at [609, 16] on icon at bounding box center [612, 15] width 7 height 7
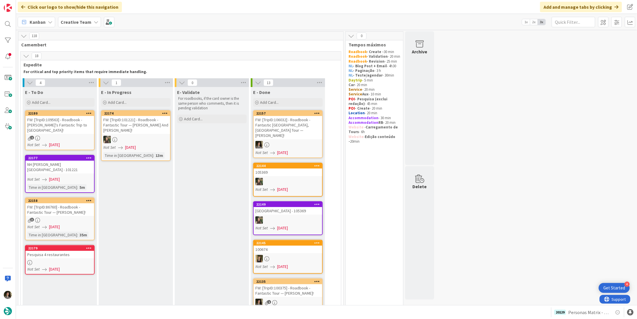
click at [306, 127] on div "FW: [TripID:106032] - Roadbook - Fantastic [GEOGRAPHIC_DATA], [GEOGRAPHIC_DATA]…" at bounding box center [288, 127] width 68 height 23
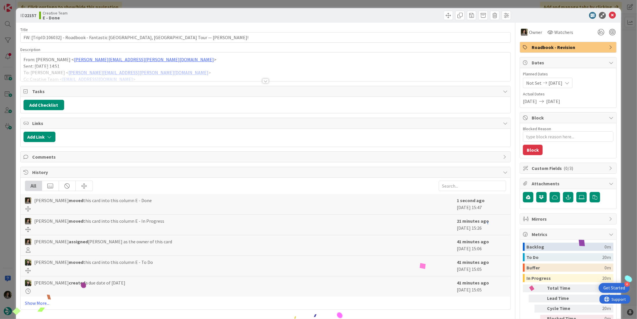
click at [541, 49] on span "Roadbook - Revision" at bounding box center [569, 47] width 74 height 7
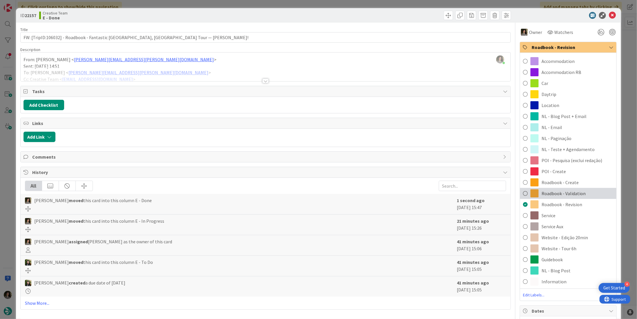
click at [569, 194] on span "Roadbook - Validation" at bounding box center [564, 193] width 44 height 7
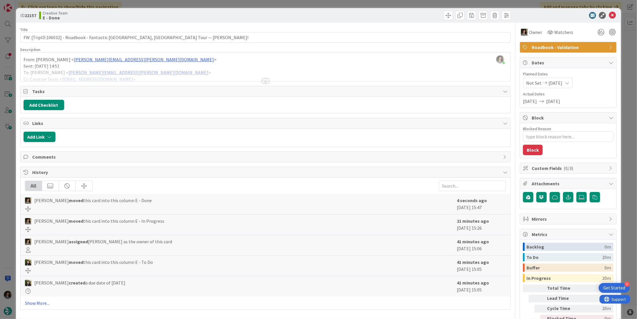
click at [611, 14] on icon at bounding box center [612, 15] width 7 height 7
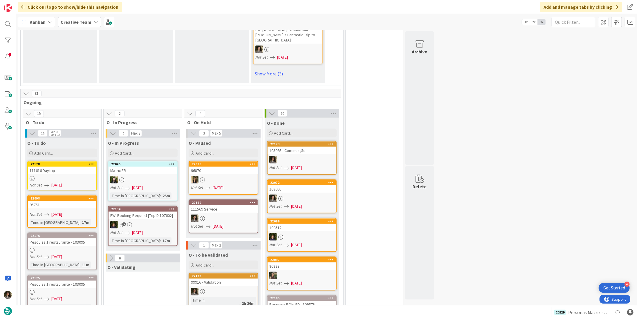
click at [70, 176] on div at bounding box center [62, 178] width 68 height 5
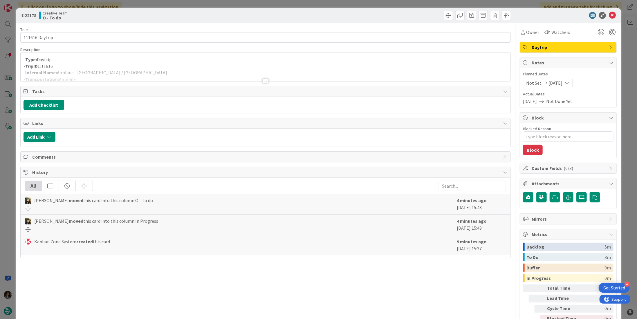
click at [514, 35] on div "Title 14 / 128 111616 Daytrip Description - Type: Daytrip - TripID: 111616 - In…" at bounding box center [318, 181] width 596 height 316
click at [521, 32] on icon at bounding box center [523, 32] width 4 height 5
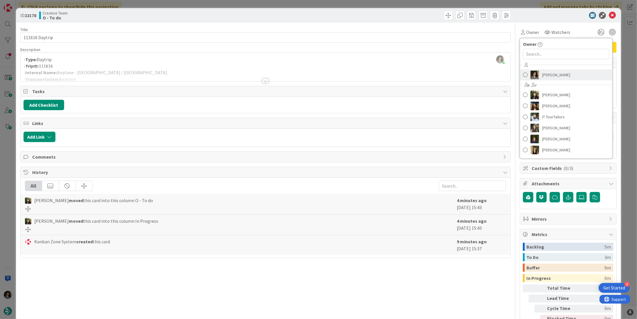
click at [558, 73] on span "[PERSON_NAME]" at bounding box center [556, 75] width 28 height 9
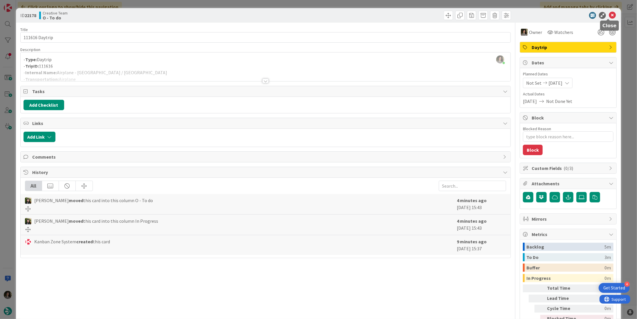
click at [611, 12] on icon at bounding box center [612, 15] width 7 height 7
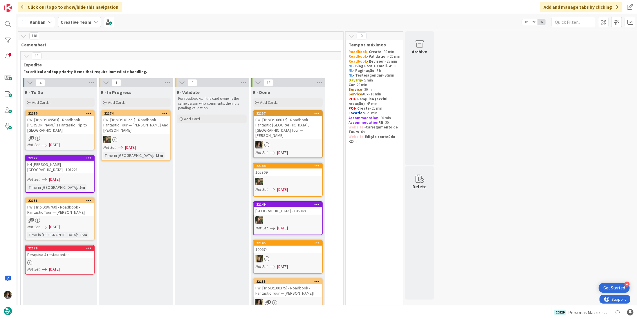
click at [55, 218] on div "3" at bounding box center [60, 220] width 68 height 5
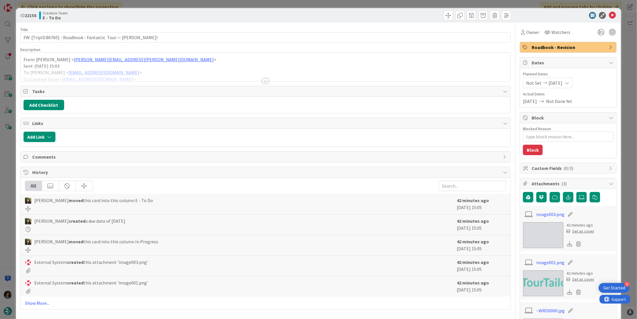
click at [265, 79] on div at bounding box center [265, 81] width 6 height 5
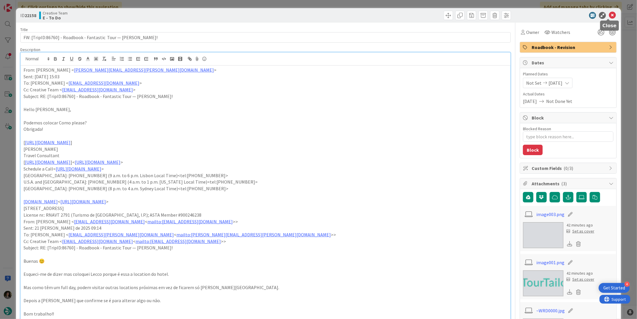
click at [609, 15] on icon at bounding box center [612, 15] width 7 height 7
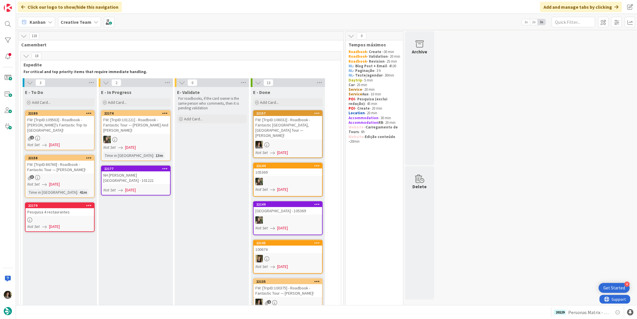
click at [60, 120] on div "FW: [TripID:109563] - Roadbook - [PERSON_NAME]'s Fantastic Trip to [GEOGRAPHIC_…" at bounding box center [60, 125] width 68 height 18
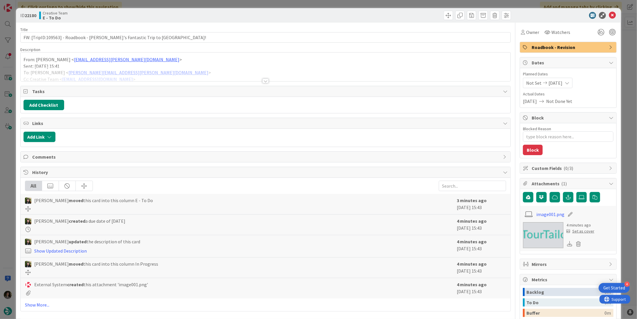
click at [524, 37] on div "Owner Watchers Roadbook - Revision Dates Planned Dates Not Set [DATE] Actual Da…" at bounding box center [568, 204] width 97 height 362
click at [534, 33] on span "Owner" at bounding box center [532, 32] width 13 height 7
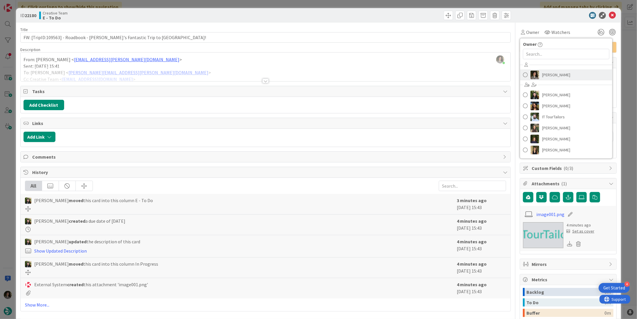
click at [550, 78] on span "[PERSON_NAME]" at bounding box center [556, 75] width 28 height 9
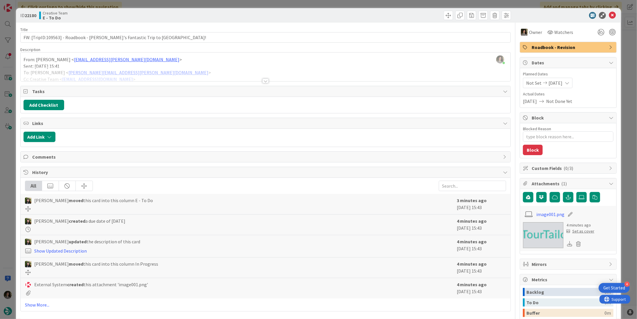
click at [609, 17] on icon at bounding box center [612, 15] width 7 height 7
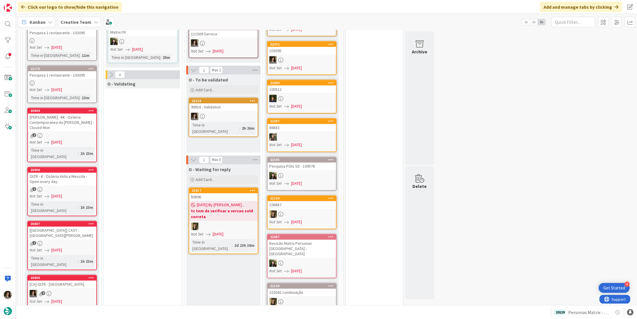
scroll to position [725, 0]
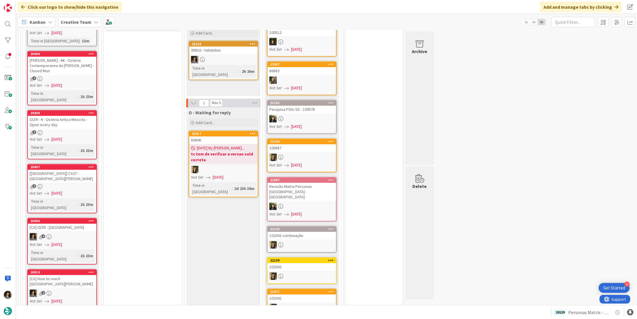
click at [40, 242] on icon "Not Set" at bounding box center [36, 244] width 12 height 5
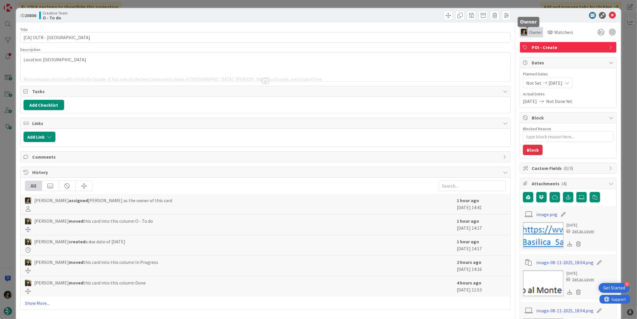
click at [534, 32] on span "Owner" at bounding box center [535, 32] width 13 height 7
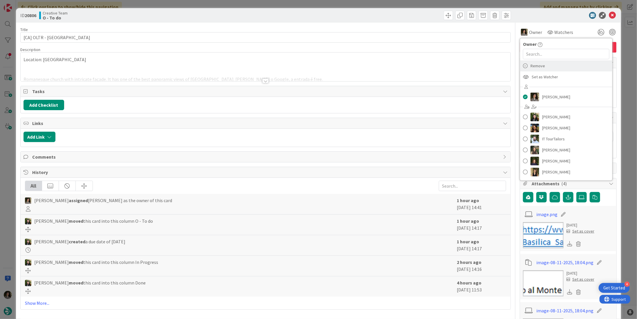
click at [541, 65] on div "Remove" at bounding box center [566, 65] width 92 height 11
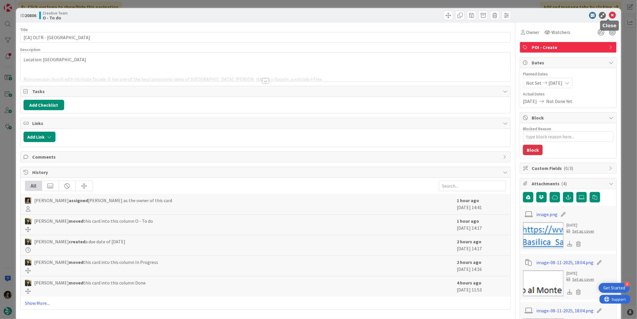
click at [609, 13] on icon at bounding box center [612, 15] width 7 height 7
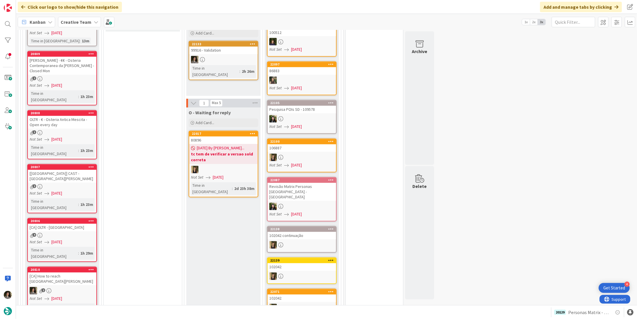
click at [63, 267] on link "20810 [CA] How to reach [GEOGRAPHIC_DATA][PERSON_NAME] 2 Not Set [DATE] Time in…" at bounding box center [62, 293] width 70 height 52
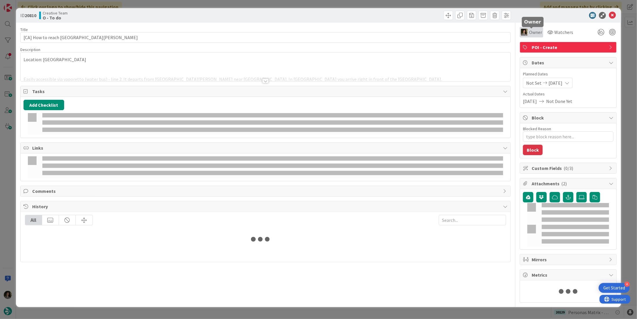
type textarea "x"
type input "[CA] How to reach [GEOGRAPHIC_DATA][PERSON_NAME]"
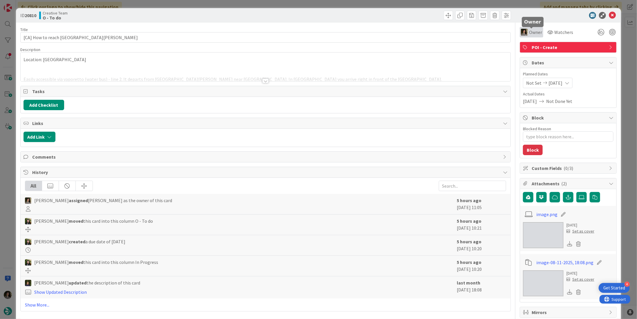
click at [533, 32] on span "Owner" at bounding box center [535, 32] width 13 height 7
type textarea "x"
type input "[CA] How to reach [GEOGRAPHIC_DATA][PERSON_NAME]"
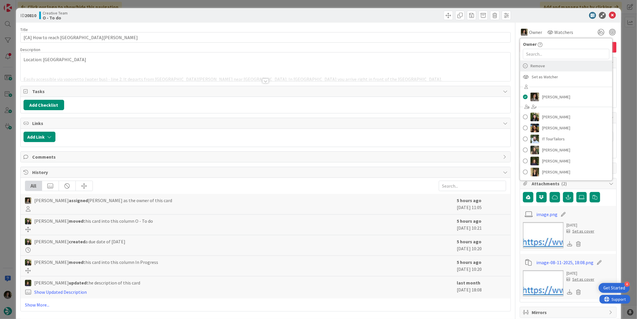
click at [543, 66] on div "Remove" at bounding box center [566, 65] width 92 height 11
type textarea "x"
type input "[CA] How to reach [GEOGRAPHIC_DATA][PERSON_NAME]"
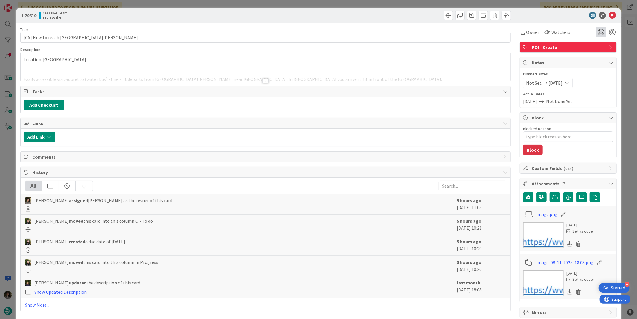
type textarea "x"
type input "[CA] How to reach [GEOGRAPHIC_DATA][PERSON_NAME]"
click at [610, 15] on icon at bounding box center [612, 15] width 7 height 7
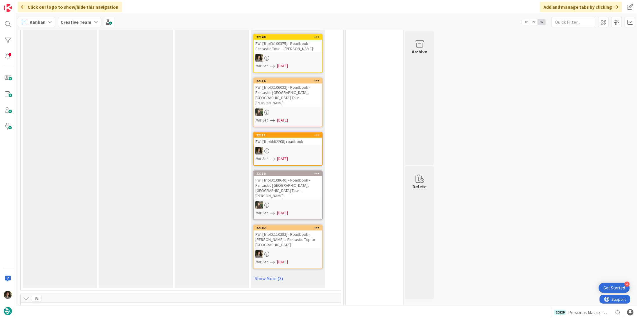
scroll to position [493, 0]
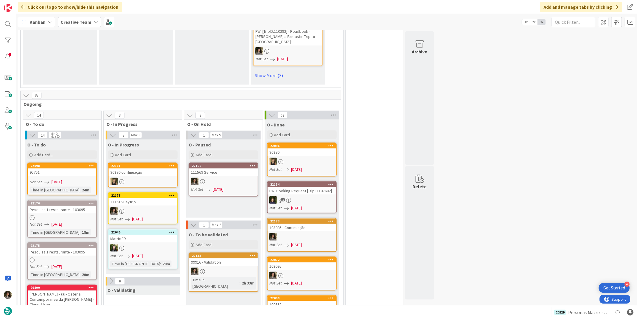
click at [151, 198] on div "111616 Daytrip" at bounding box center [143, 202] width 68 height 8
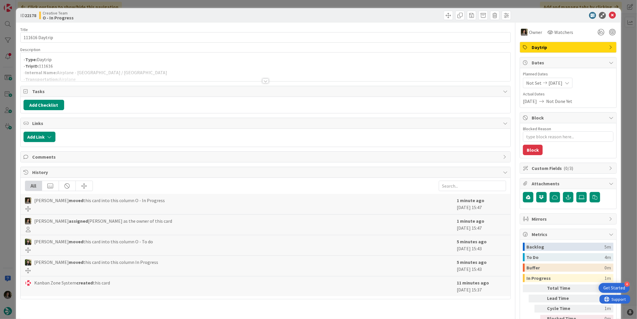
click at [131, 59] on p "- Type: Daytrip" at bounding box center [266, 59] width 484 height 7
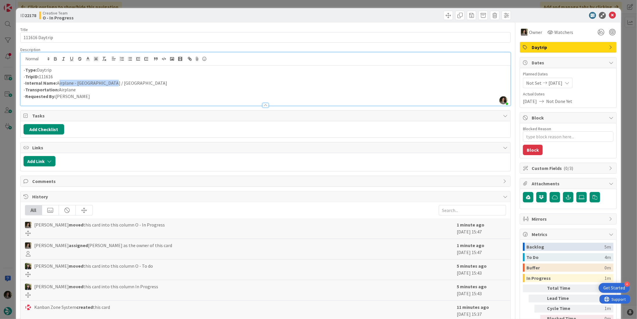
drag, startPoint x: 109, startPoint y: 84, endPoint x: 58, endPoint y: 82, distance: 51.7
click at [58, 82] on p "- Internal Name: Airplane - [GEOGRAPHIC_DATA] / [GEOGRAPHIC_DATA]" at bounding box center [266, 83] width 484 height 7
copy p "Airplane - [GEOGRAPHIC_DATA] / [GEOGRAPHIC_DATA]"
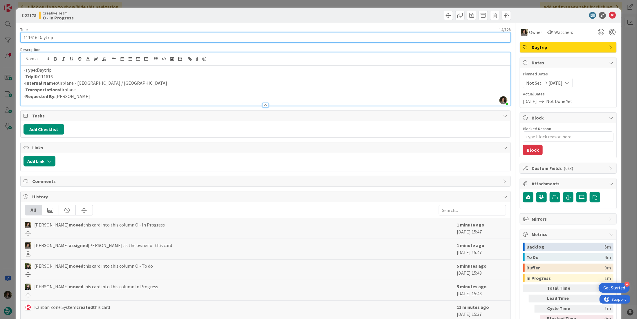
click at [80, 34] on input "111616 Daytrip" at bounding box center [265, 37] width 490 height 10
drag, startPoint x: 80, startPoint y: 34, endPoint x: 86, endPoint y: 43, distance: 11.1
click at [80, 35] on input "111616 Daytrip" at bounding box center [265, 37] width 490 height 10
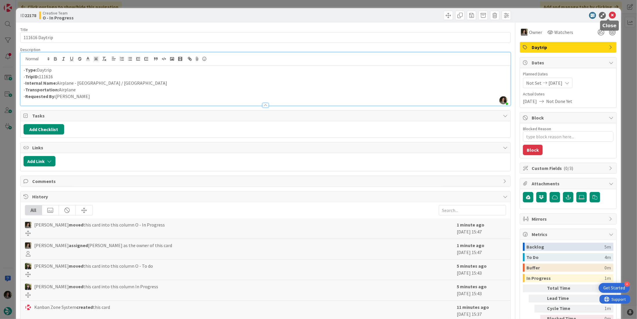
click at [609, 16] on icon at bounding box center [612, 15] width 7 height 7
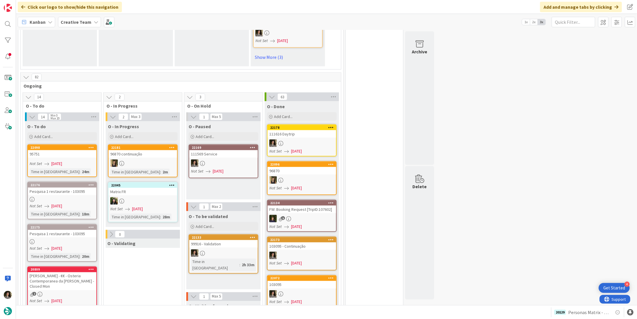
scroll to position [464, 0]
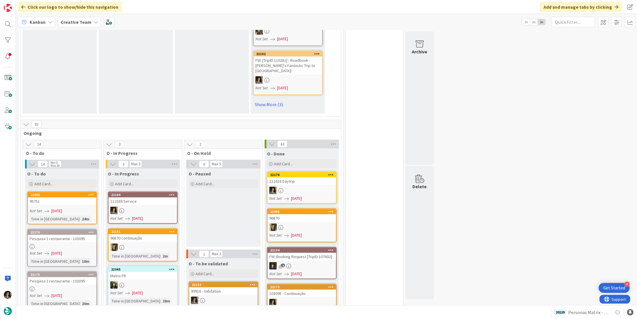
click at [153, 192] on link "22169 111569 Service Not Set [DATE]" at bounding box center [143, 208] width 70 height 32
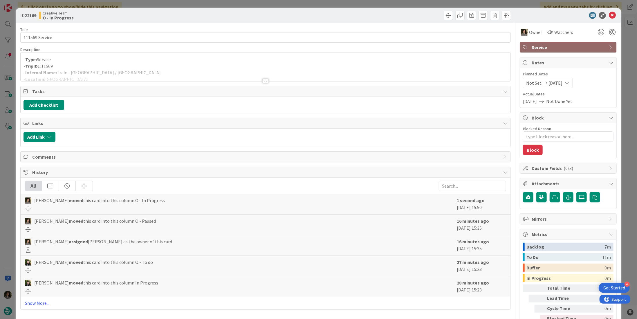
click at [260, 77] on div at bounding box center [266, 73] width 490 height 15
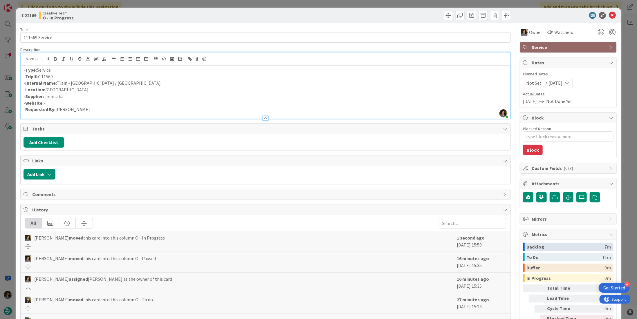
type textarea "x"
click at [58, 81] on p "- Internal Name: Train - [GEOGRAPHIC_DATA] / [GEOGRAPHIC_DATA]" at bounding box center [266, 83] width 484 height 7
click at [145, 82] on p "- Internal Name: 1h30 Train - [GEOGRAPHIC_DATA] / [GEOGRAPHIC_DATA]" at bounding box center [266, 83] width 484 height 7
click at [201, 80] on p "- Internal Name: 1h30 Train - [GEOGRAPHIC_DATA] / [GEOGRAPHIC_DATA] (Intercity …" at bounding box center [266, 83] width 484 height 7
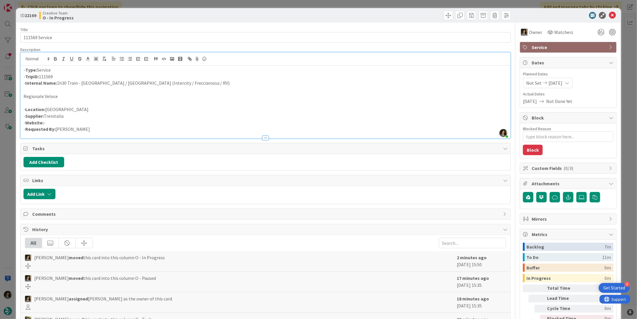
click at [171, 84] on p "- Internal Name: 1h30 Train - [GEOGRAPHIC_DATA] / [GEOGRAPHIC_DATA] (Intercity …" at bounding box center [266, 83] width 484 height 7
drag, startPoint x: 171, startPoint y: 79, endPoint x: 108, endPoint y: 85, distance: 63.0
click at [79, 85] on div "- Type: Service - TripID: 111569 - Internal Name: 1h30 Train - [GEOGRAPHIC_DATA…" at bounding box center [266, 102] width 490 height 73
drag, startPoint x: 113, startPoint y: 85, endPoint x: 125, endPoint y: 84, distance: 12.0
click at [114, 86] on p "- Internal Name: 1h30 Train - [GEOGRAPHIC_DATA] / [GEOGRAPHIC_DATA] (Intercity …" at bounding box center [266, 83] width 484 height 7
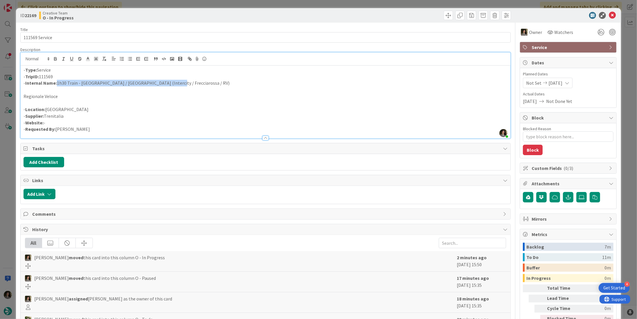
drag, startPoint x: 163, startPoint y: 83, endPoint x: 56, endPoint y: 82, distance: 107.4
click at [56, 82] on p "- Internal Name: 1h30 Train - [GEOGRAPHIC_DATA] / [GEOGRAPHIC_DATA] (Intercity …" at bounding box center [266, 83] width 484 height 7
copy p "1h30 Train - [GEOGRAPHIC_DATA] / [GEOGRAPHIC_DATA] (Intercity / Frecciarossa / …"
drag, startPoint x: 606, startPoint y: 16, endPoint x: 597, endPoint y: 23, distance: 12.0
click at [609, 16] on icon at bounding box center [612, 15] width 7 height 7
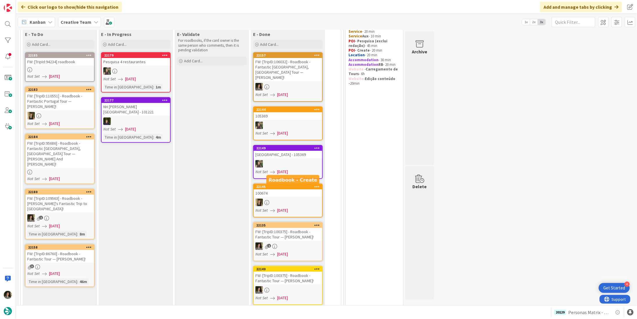
scroll to position [29, 0]
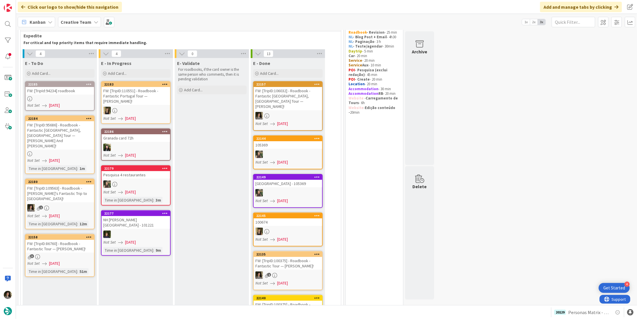
click at [60, 95] on link "22185 FW: [TripId:94234] roadbook Not Set [DATE]" at bounding box center [60, 96] width 70 height 30
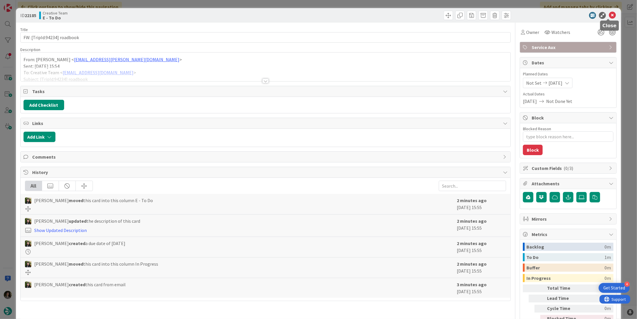
click at [610, 15] on icon at bounding box center [612, 15] width 7 height 7
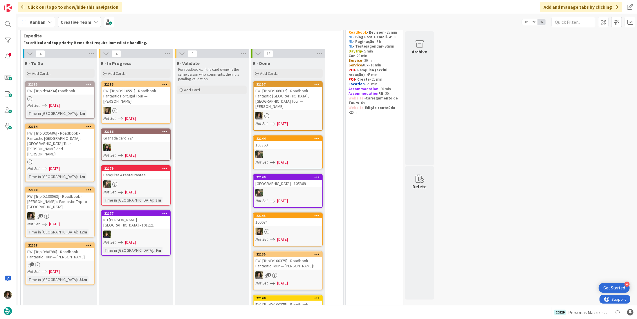
click at [55, 102] on link "22185 FW: [TripId:94234] roadbook Not Set [DATE] Time in [GEOGRAPHIC_DATA] : 1m" at bounding box center [60, 100] width 70 height 38
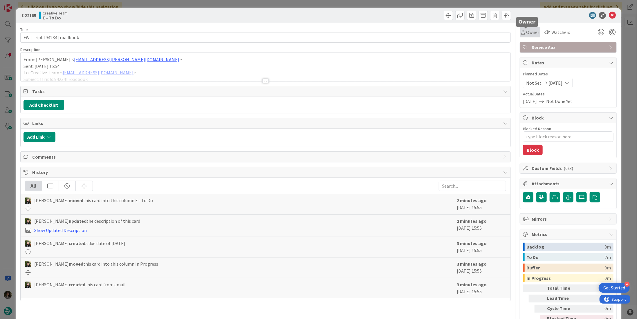
click at [526, 32] on span "Owner" at bounding box center [532, 32] width 13 height 7
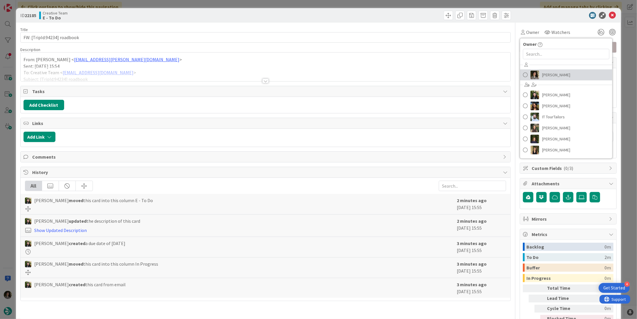
drag, startPoint x: 548, startPoint y: 69, endPoint x: 551, endPoint y: 67, distance: 3.3
click at [548, 69] on link "[PERSON_NAME]" at bounding box center [566, 74] width 92 height 11
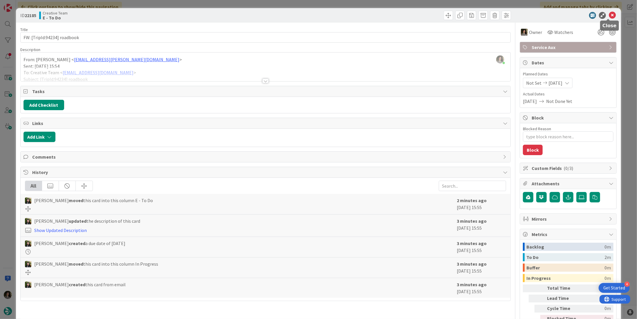
drag, startPoint x: 606, startPoint y: 16, endPoint x: 556, endPoint y: 73, distance: 75.5
click at [609, 16] on icon at bounding box center [612, 15] width 7 height 7
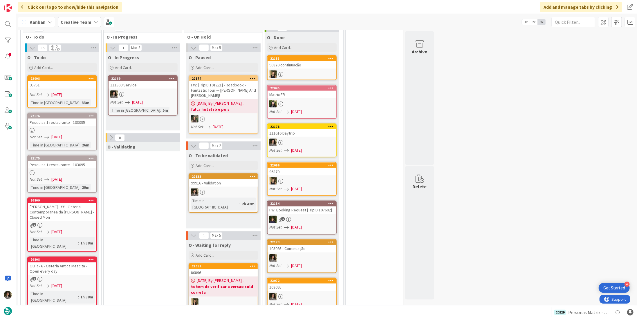
scroll to position [522, 0]
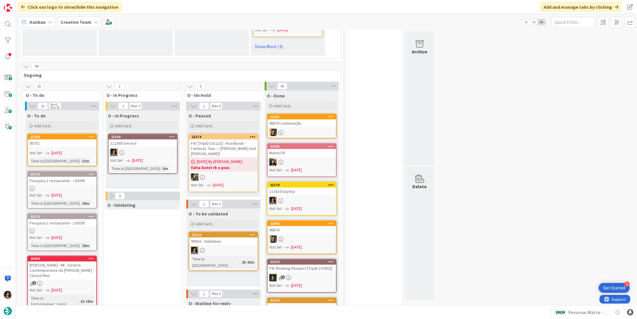
click at [153, 140] on div "111569 Service" at bounding box center [143, 144] width 68 height 8
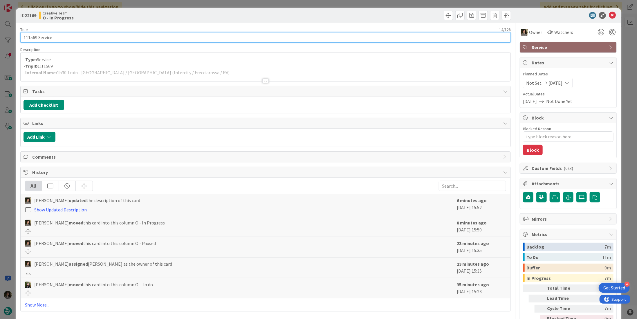
click at [76, 39] on input "111569 Service" at bounding box center [265, 37] width 490 height 10
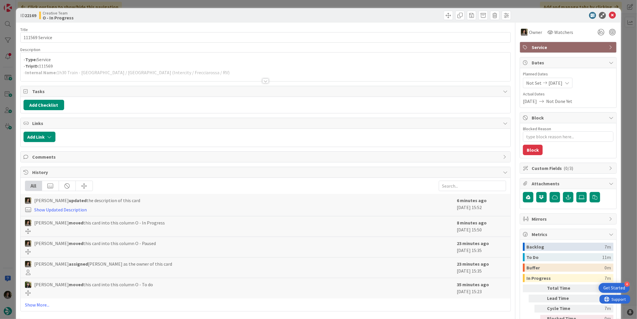
click at [257, 79] on div at bounding box center [266, 73] width 490 height 15
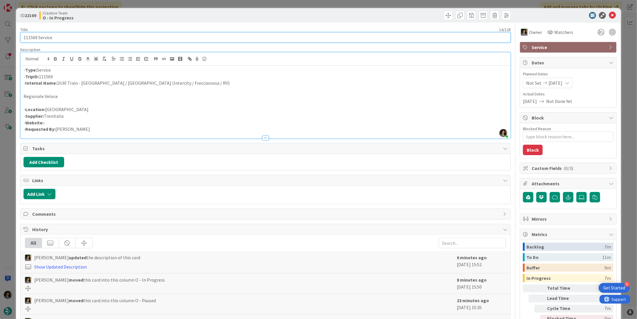
click at [96, 37] on input "111569 Service" at bounding box center [265, 37] width 490 height 10
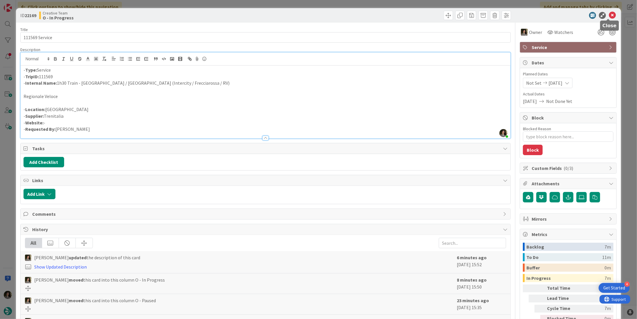
click at [609, 12] on icon at bounding box center [612, 15] width 7 height 7
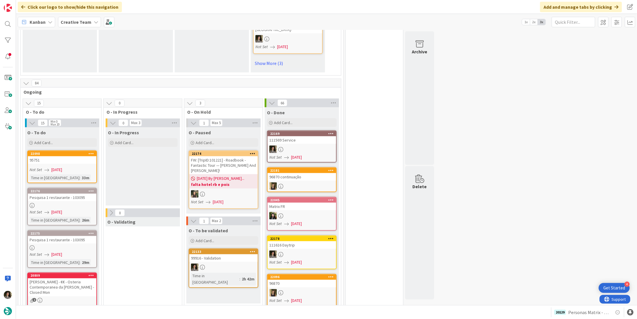
click at [293, 136] on div "111569 Service" at bounding box center [302, 140] width 68 height 8
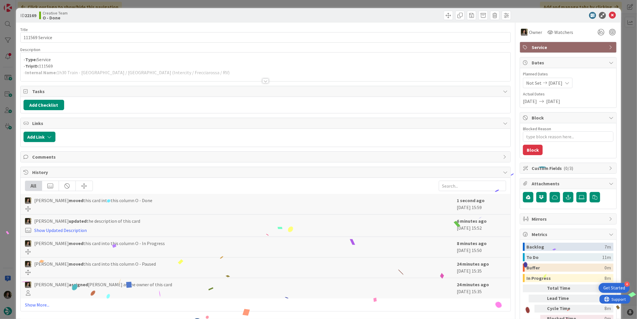
click at [554, 48] on span "Service" at bounding box center [569, 47] width 74 height 7
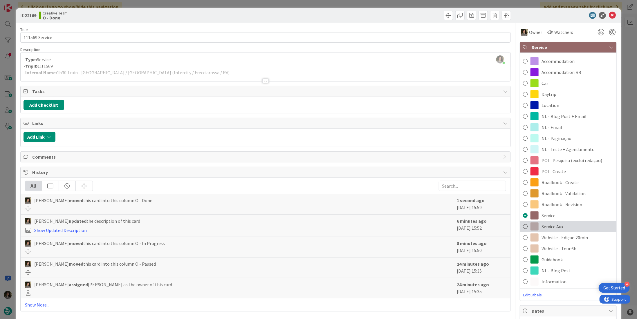
click at [568, 230] on div "Service Aux" at bounding box center [568, 226] width 96 height 11
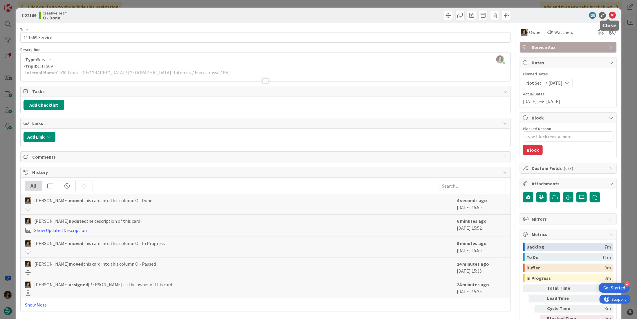
click at [609, 18] on icon at bounding box center [612, 15] width 7 height 7
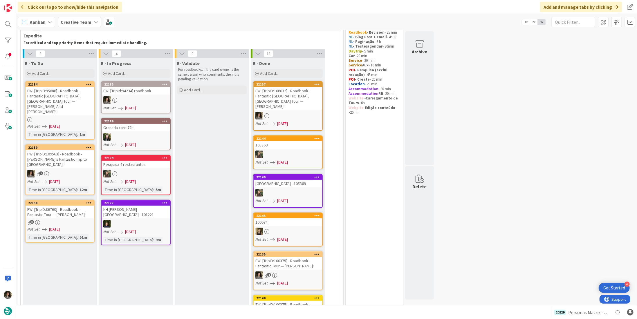
scroll to position [29, 0]
click at [152, 98] on div at bounding box center [136, 100] width 68 height 8
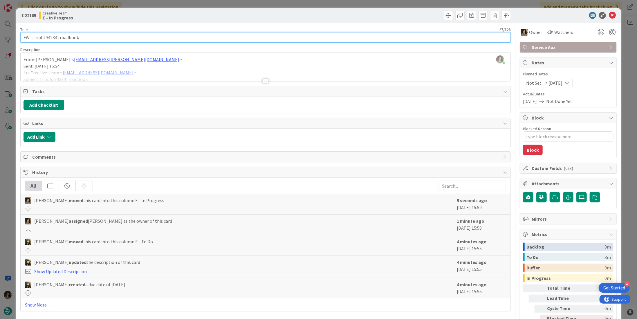
drag, startPoint x: 56, startPoint y: 37, endPoint x: 46, endPoint y: 37, distance: 10.2
click at [46, 37] on input "FW: [TripId:94234] roadbook" at bounding box center [265, 37] width 490 height 10
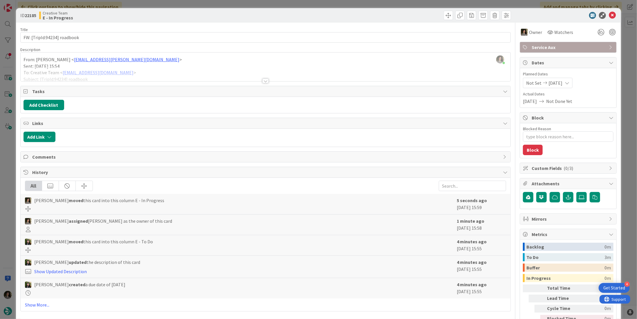
click at [261, 77] on div at bounding box center [266, 73] width 490 height 15
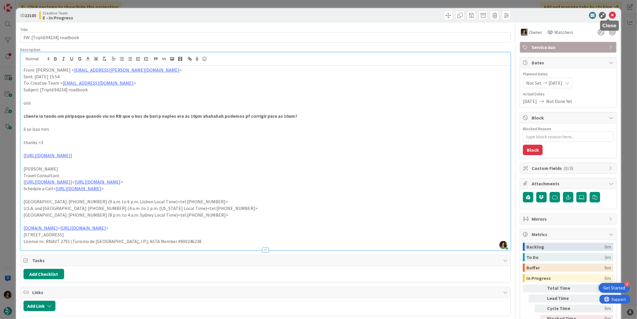
click at [609, 15] on icon at bounding box center [612, 15] width 7 height 7
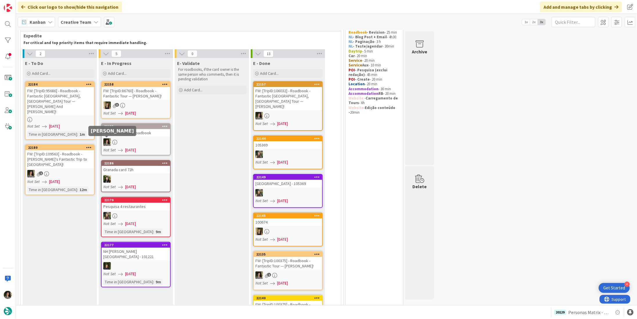
click at [131, 137] on link "22185 FW: [TripId:94234] roadbook Not Set [DATE]" at bounding box center [136, 139] width 70 height 32
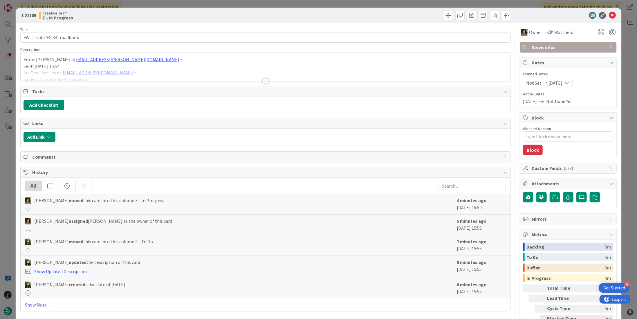
click at [262, 79] on div at bounding box center [265, 81] width 6 height 5
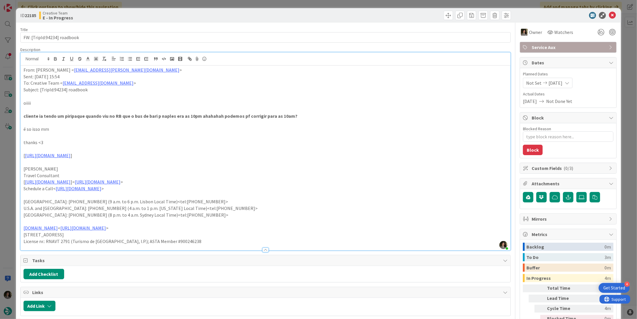
click at [609, 13] on icon at bounding box center [612, 15] width 7 height 7
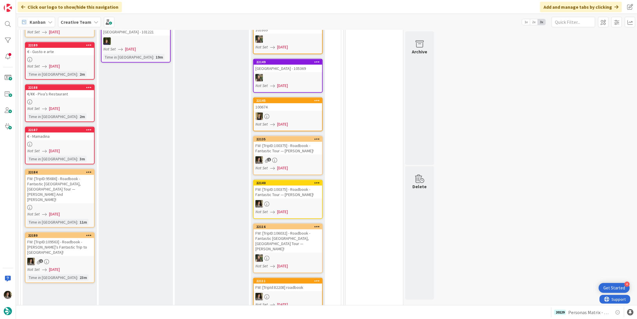
scroll to position [218, 0]
click at [59, 205] on div at bounding box center [60, 207] width 68 height 5
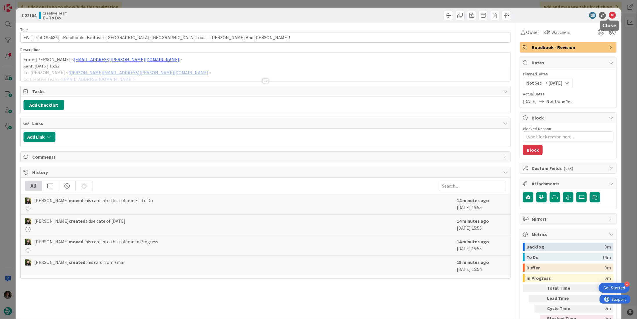
click at [609, 16] on icon at bounding box center [612, 15] width 7 height 7
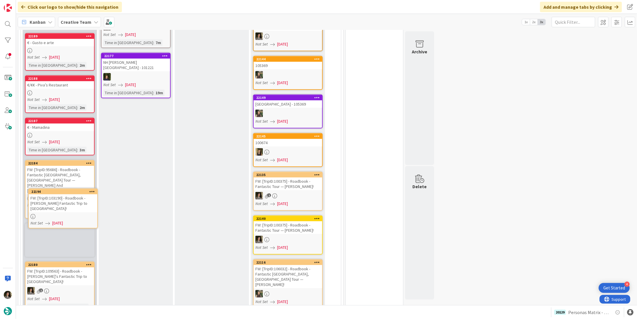
scroll to position [184, 0]
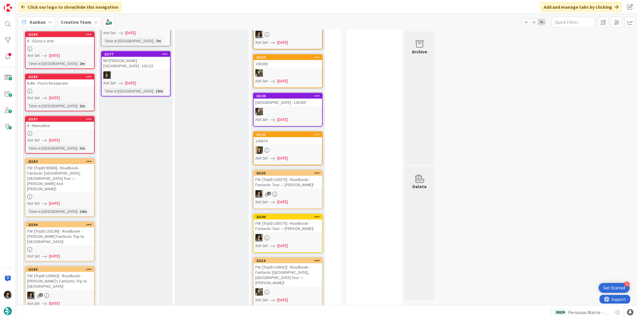
click at [64, 228] on div "FW: [TripID:103190] - Roadbook - [PERSON_NAME] Fantastic Trip to [GEOGRAPHIC_DA…" at bounding box center [60, 237] width 68 height 18
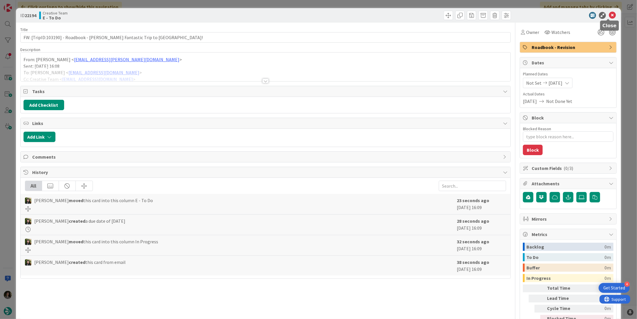
click at [609, 18] on icon at bounding box center [612, 15] width 7 height 7
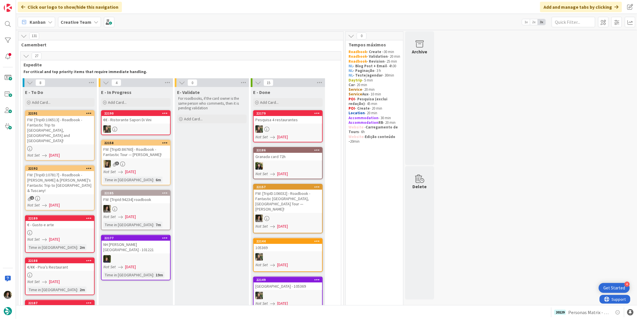
click at [58, 131] on div "FW: [TripID:106513] - Roadbook - Fantastic Trip to [GEOGRAPHIC_DATA], [GEOGRAPH…" at bounding box center [60, 130] width 68 height 28
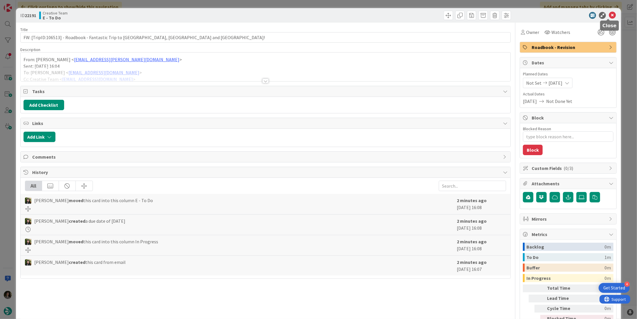
click at [609, 14] on icon at bounding box center [612, 15] width 7 height 7
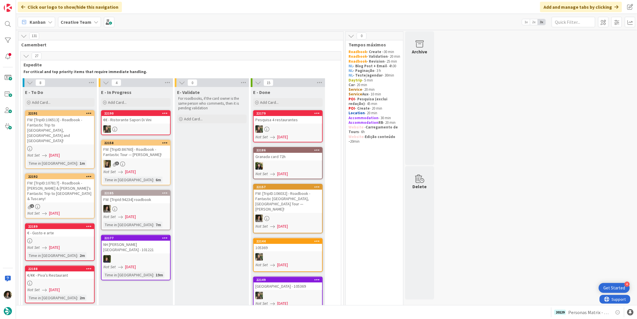
click at [73, 180] on div "FW: [TripID:107817] - Roadbook - [PERSON_NAME] & [PERSON_NAME]'s Fantastic Trip…" at bounding box center [60, 190] width 68 height 23
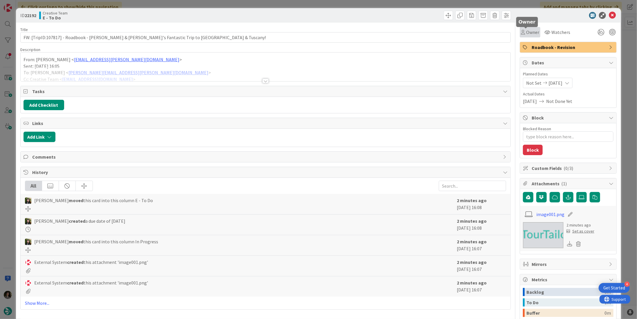
click at [528, 32] on span "Owner" at bounding box center [532, 32] width 13 height 7
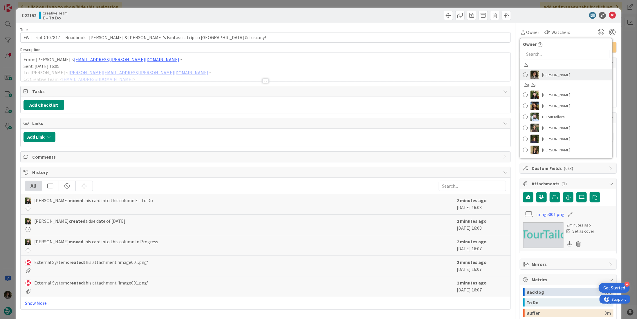
click at [546, 71] on span "[PERSON_NAME]" at bounding box center [556, 75] width 28 height 9
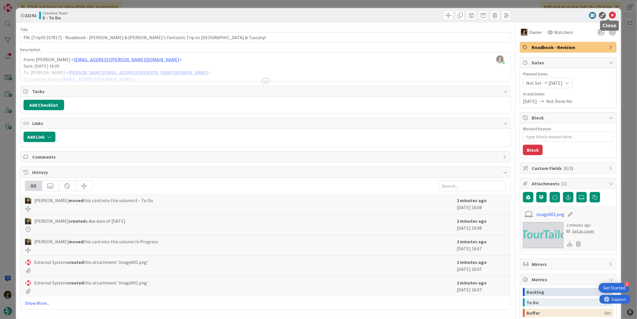
click at [609, 14] on icon at bounding box center [612, 15] width 7 height 7
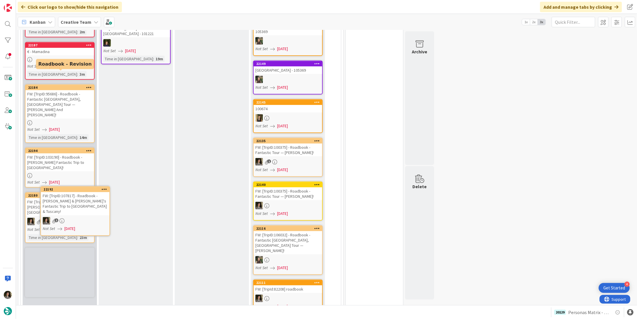
scroll to position [225, 0]
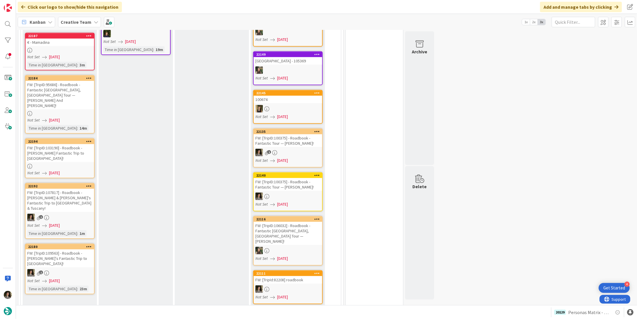
click at [52, 164] on div at bounding box center [60, 166] width 68 height 5
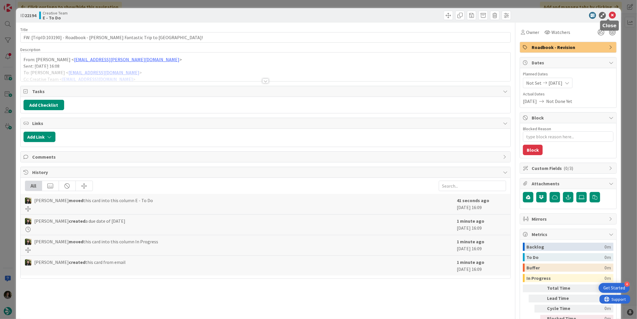
click at [609, 15] on icon at bounding box center [612, 15] width 7 height 7
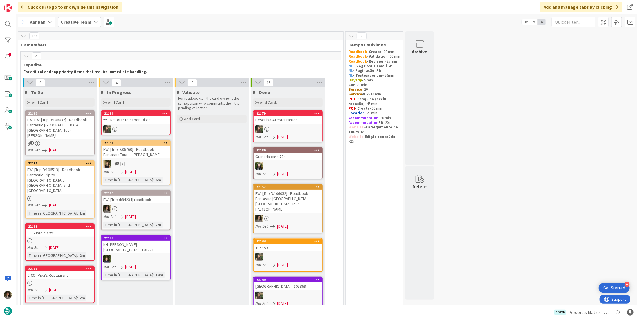
click at [54, 130] on div "FW: FW: [TripID:106032] - Roadbook - Fantastic [GEOGRAPHIC_DATA], [GEOGRAPHIC_D…" at bounding box center [60, 127] width 68 height 23
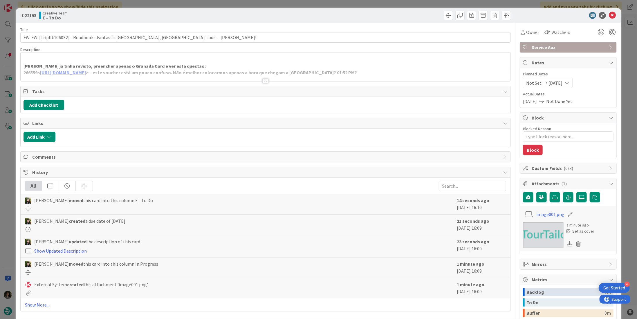
click at [263, 79] on div at bounding box center [265, 81] width 6 height 5
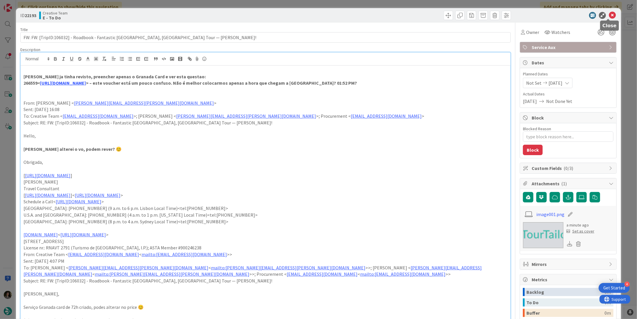
drag, startPoint x: 608, startPoint y: 16, endPoint x: 493, endPoint y: 3, distance: 116.0
click at [609, 16] on icon at bounding box center [612, 15] width 7 height 7
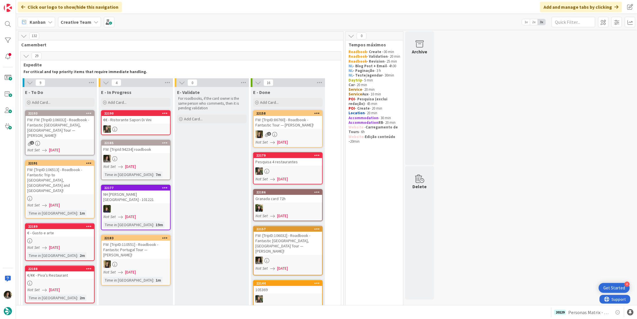
click at [74, 126] on div "FW: FW: [TripID:106032] - Roadbook - Fantastic [GEOGRAPHIC_DATA], [GEOGRAPHIC_D…" at bounding box center [60, 127] width 68 height 23
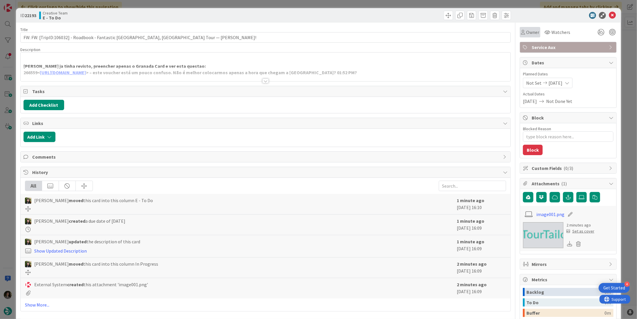
click at [530, 33] on span "Owner" at bounding box center [532, 32] width 13 height 7
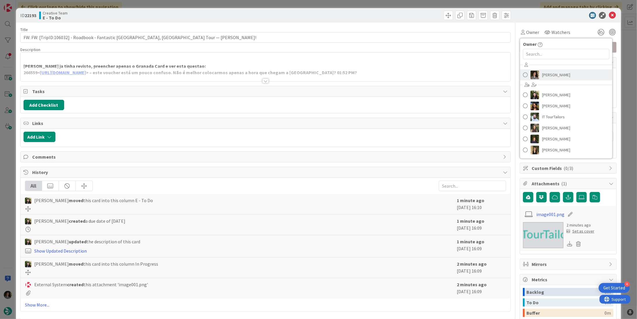
click at [546, 71] on span "[PERSON_NAME]" at bounding box center [556, 75] width 28 height 9
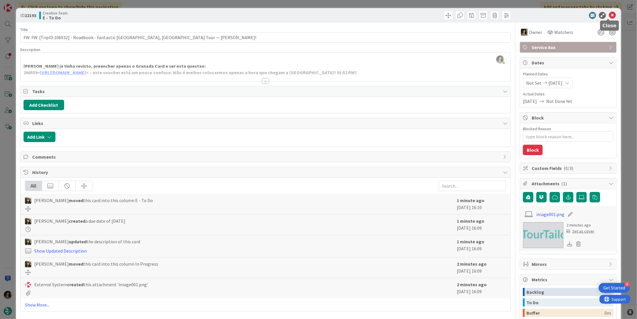
drag, startPoint x: 608, startPoint y: 15, endPoint x: 438, endPoint y: 6, distance: 170.6
click at [609, 15] on icon at bounding box center [612, 15] width 7 height 7
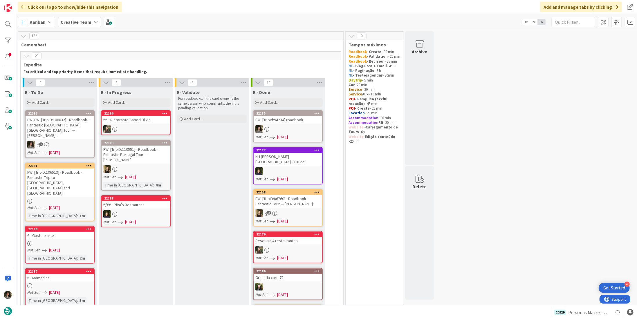
click at [303, 123] on link "22185 FW: [TripId:94234] roadbook Not Set [DATE]" at bounding box center [288, 126] width 70 height 32
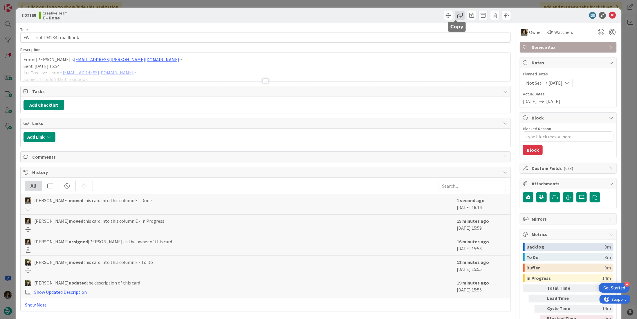
click at [457, 17] on span at bounding box center [459, 15] width 9 height 9
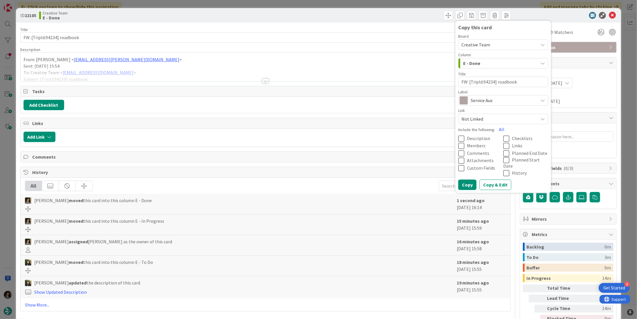
click at [494, 103] on span "Service Aux" at bounding box center [503, 100] width 64 height 8
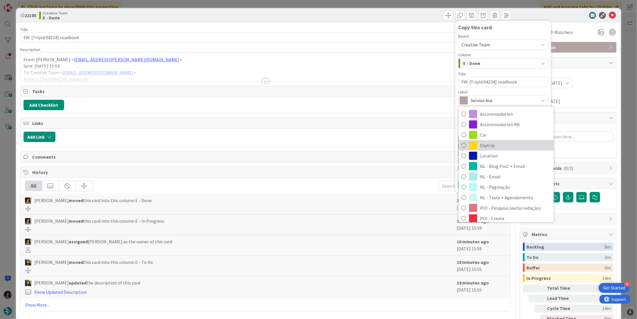
click at [493, 146] on span "Daytrip" at bounding box center [515, 145] width 71 height 9
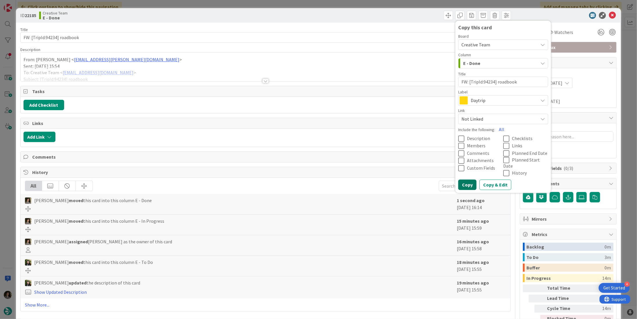
drag, startPoint x: 462, startPoint y: 175, endPoint x: 472, endPoint y: 169, distance: 11.6
click at [462, 180] on button "Copy" at bounding box center [467, 185] width 18 height 10
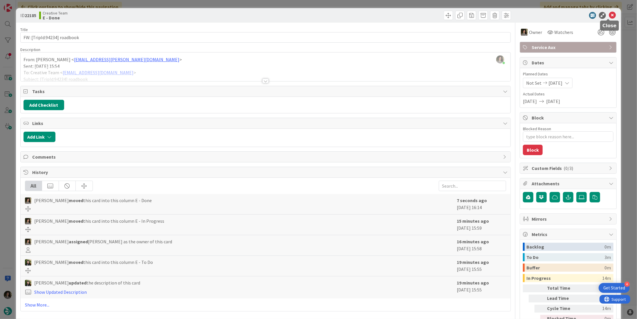
click at [609, 13] on icon at bounding box center [612, 15] width 7 height 7
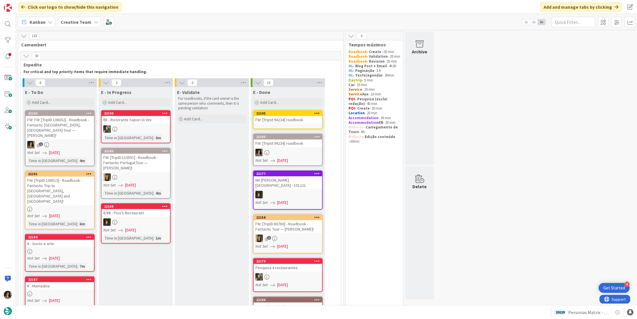
click at [284, 123] on div "FW: [TripId:94234] roadbook" at bounding box center [288, 120] width 68 height 8
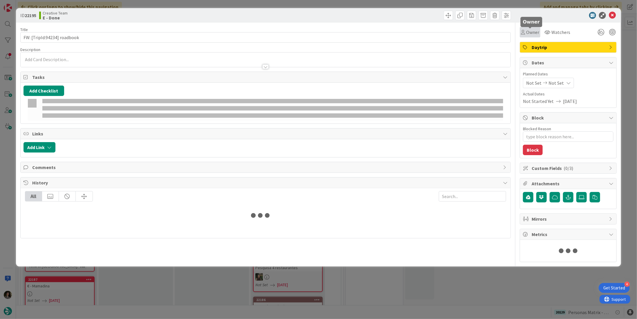
click at [530, 34] on span "Owner" at bounding box center [532, 32] width 13 height 7
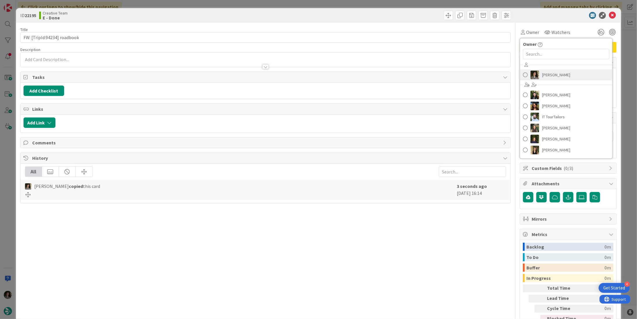
click at [548, 72] on span "[PERSON_NAME]" at bounding box center [556, 75] width 28 height 9
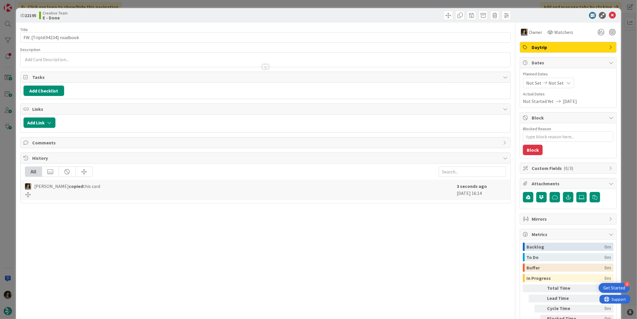
drag, startPoint x: 552, startPoint y: 79, endPoint x: 554, endPoint y: 82, distance: 4.1
click at [552, 80] on span "Not Set" at bounding box center [555, 83] width 15 height 7
type textarea "x"
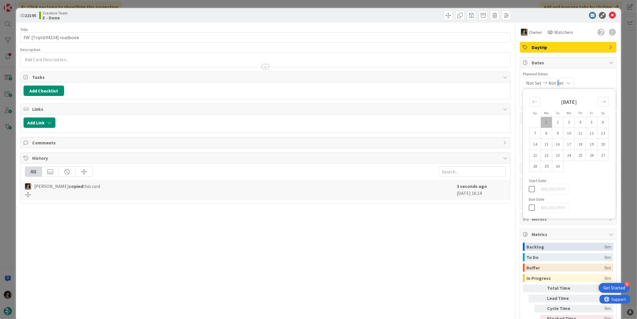
click at [529, 206] on icon at bounding box center [533, 207] width 9 height 7
type input "[DATE]"
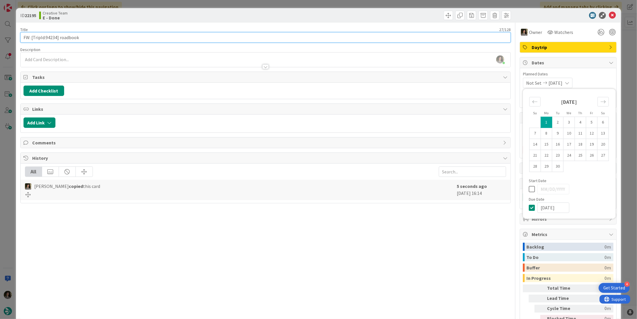
type textarea "x"
click at [197, 35] on input "FW: [TripId:94234] roadbook" at bounding box center [265, 37] width 490 height 10
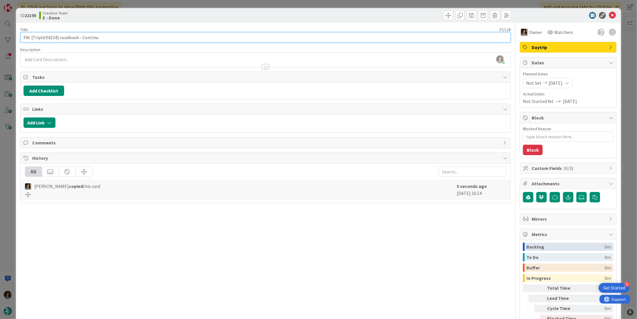
type input "FW: [TripId:94234] roadbook - Continua"
type textarea "x"
type input "FW: [TripId:94234] roadbook - Continuaç"
type textarea "x"
type input "FW: [TripId:94234] roadbook - Continuação"
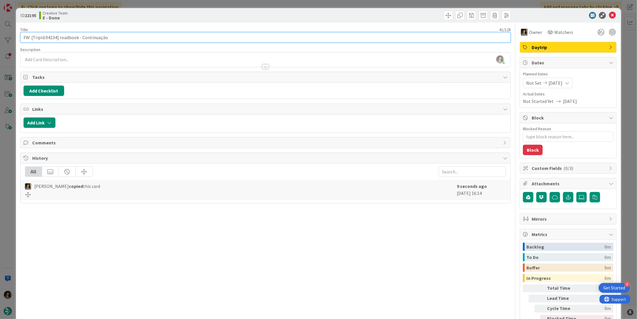
type textarea "x"
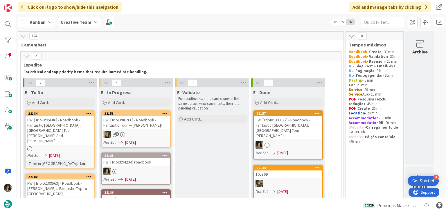
scroll to position [348, 0]
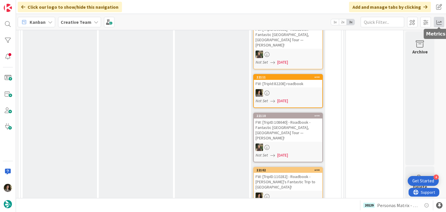
click at [436, 22] on span at bounding box center [439, 22] width 10 height 10
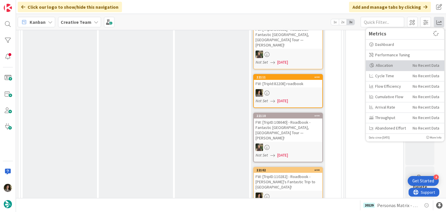
click at [380, 66] on div "Allocation" at bounding box center [388, 65] width 39 height 6
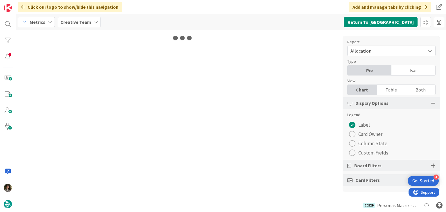
click at [388, 93] on div "Table" at bounding box center [391, 90] width 29 height 10
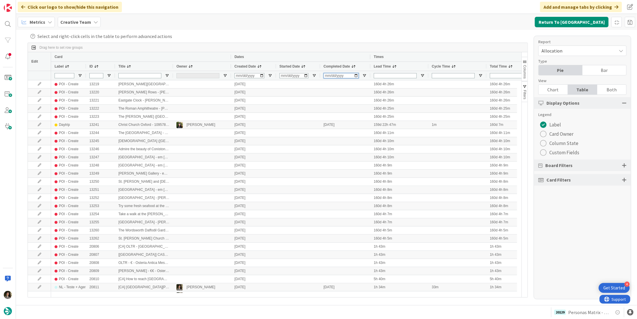
click at [328, 75] on input "Completed Date Filter Input" at bounding box center [341, 75] width 35 height 5
type input "2025-09-01"
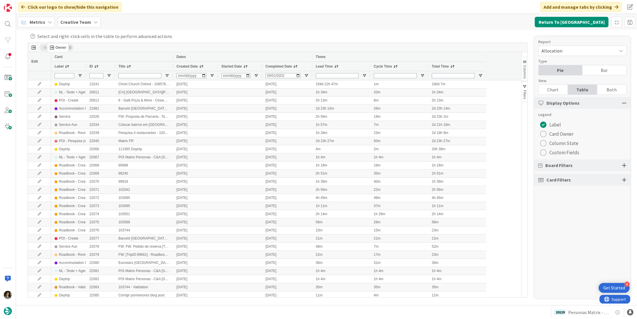
drag, startPoint x: 184, startPoint y: 64, endPoint x: 50, endPoint y: 45, distance: 135.0
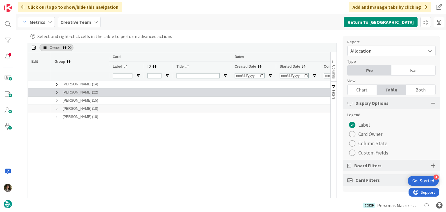
click at [56, 91] on span at bounding box center [57, 92] width 5 height 5
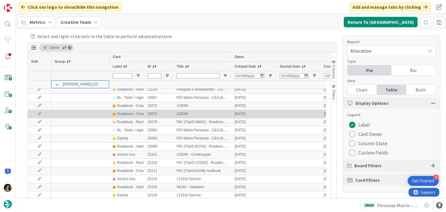
scroll to position [29, 0]
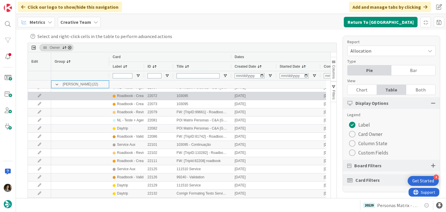
click at [122, 99] on div "Roadbook - Create" at bounding box center [126, 96] width 35 height 8
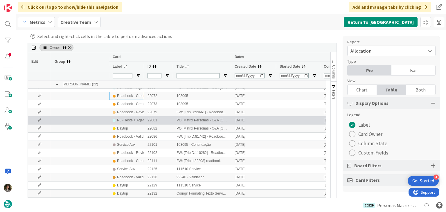
scroll to position [0, 0]
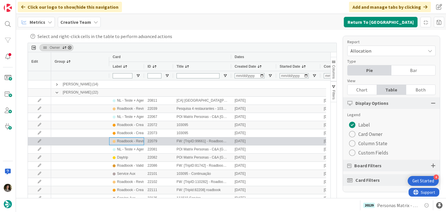
click at [128, 142] on div "Roadbook - Revision" at bounding box center [133, 141] width 32 height 7
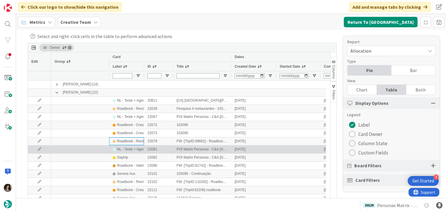
click at [122, 149] on div "NL - Teste + Agendamento" at bounding box center [137, 149] width 41 height 7
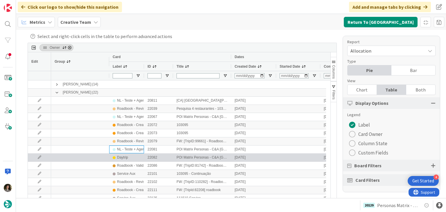
click at [131, 156] on div "Daytrip" at bounding box center [127, 157] width 28 height 7
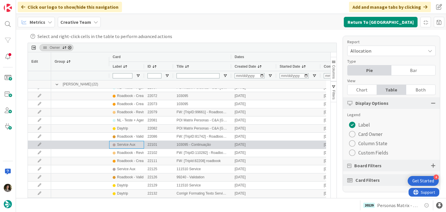
click at [120, 145] on div "Service Aux" at bounding box center [126, 144] width 18 height 7
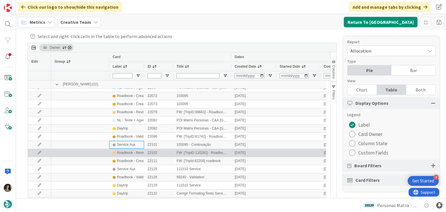
click at [121, 152] on div "Roadbook - Revision" at bounding box center [133, 152] width 32 height 7
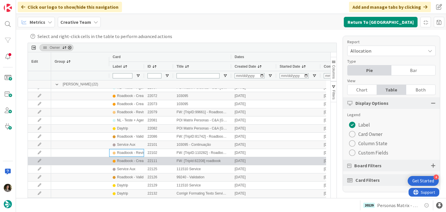
click at [123, 162] on div "Roadbook - Create" at bounding box center [131, 160] width 29 height 7
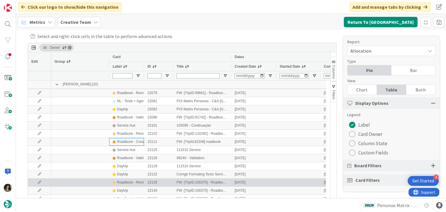
scroll to position [87, 0]
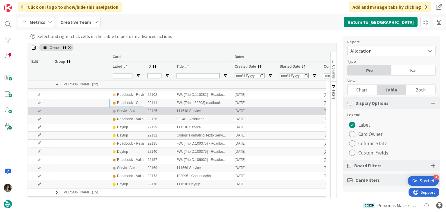
click at [127, 110] on div "Service Aux" at bounding box center [126, 110] width 18 height 7
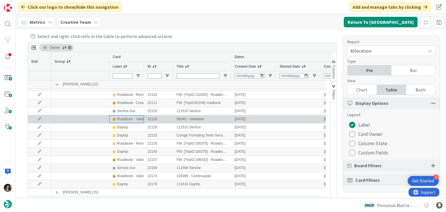
click at [125, 118] on div "Roadbook - Validation" at bounding box center [134, 118] width 34 height 7
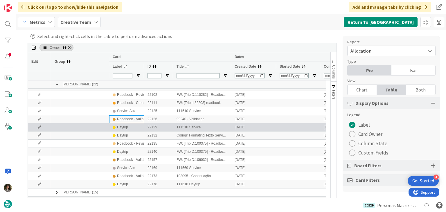
click at [124, 125] on div "Daytrip" at bounding box center [122, 127] width 11 height 7
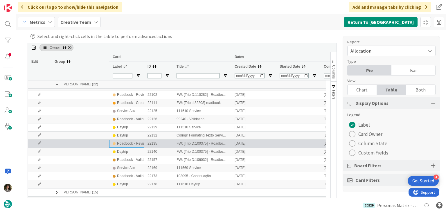
click at [125, 140] on div "Roadbook - Revision" at bounding box center [133, 143] width 32 height 7
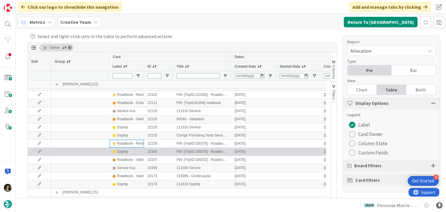
click at [124, 151] on div "Daytrip" at bounding box center [122, 151] width 11 height 7
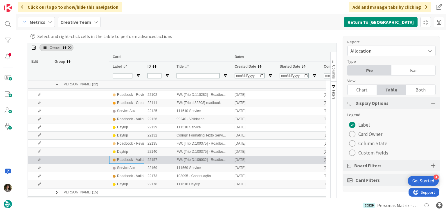
click at [122, 159] on div "Roadbook - Validation" at bounding box center [134, 159] width 34 height 7
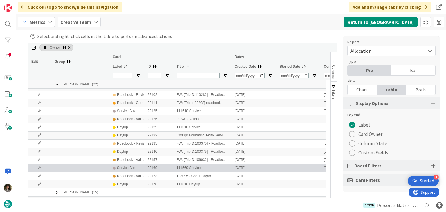
click at [123, 167] on div "Service Aux" at bounding box center [126, 167] width 18 height 7
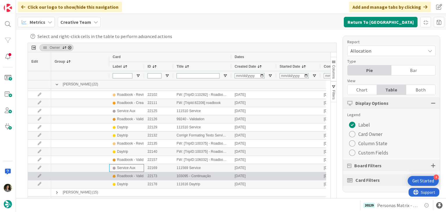
click at [118, 177] on div "Roadbook - Validation" at bounding box center [134, 175] width 34 height 7
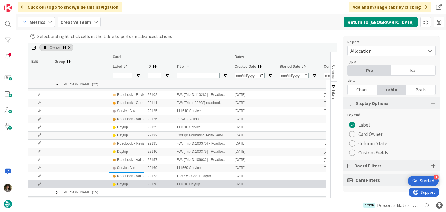
click at [114, 185] on div at bounding box center [114, 184] width 3 height 3
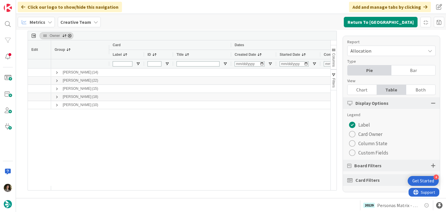
scroll to position [0, 0]
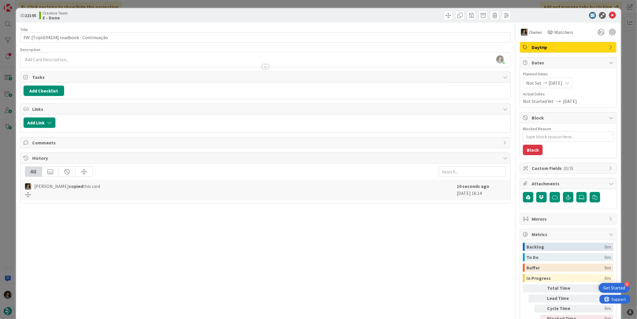
type input "FW: [TripId:94234] roadbook - Continuação"
click at [367, 15] on div at bounding box center [389, 15] width 244 height 9
click at [609, 14] on icon at bounding box center [612, 15] width 7 height 7
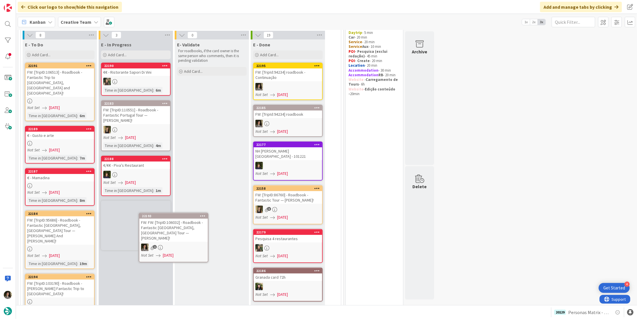
scroll to position [49, 0]
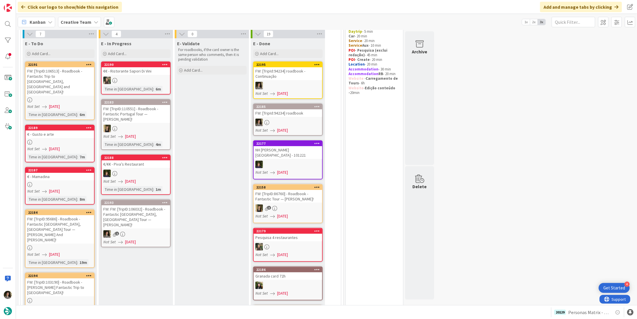
click at [141, 218] on link "22193 FW: FW: [TripID:106032] - Roadbook - Fantastic [GEOGRAPHIC_DATA], [GEOGRA…" at bounding box center [136, 224] width 70 height 48
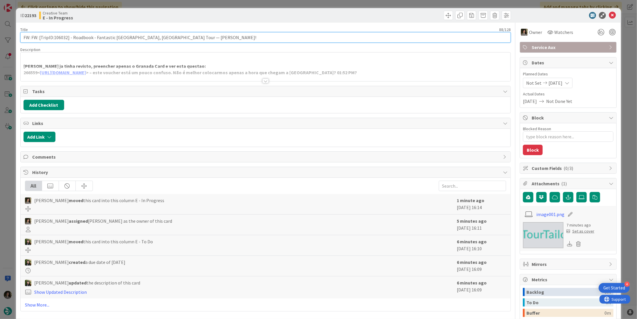
drag, startPoint x: 64, startPoint y: 36, endPoint x: 54, endPoint y: 35, distance: 10.6
click at [54, 35] on input "FW: FW: [TripID:106032] - Roadbook - Fantastic [GEOGRAPHIC_DATA], [GEOGRAPHIC_D…" at bounding box center [265, 37] width 490 height 10
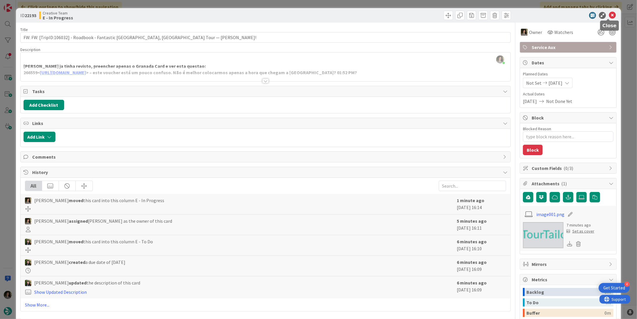
click at [610, 13] on icon at bounding box center [612, 15] width 7 height 7
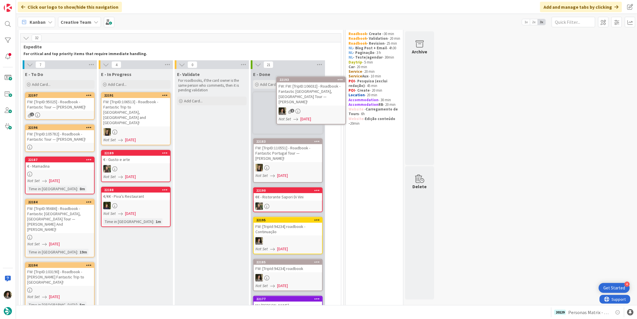
scroll to position [8, 0]
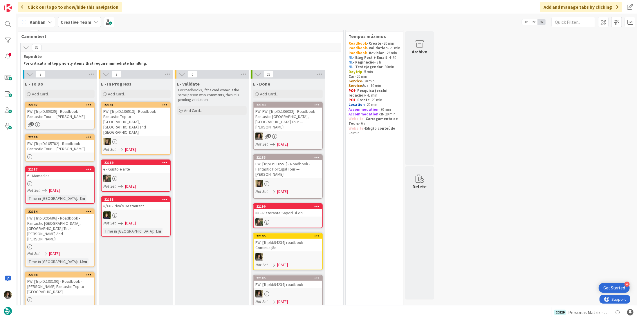
click at [300, 123] on div "FW: FW: [TripID:106032] - Roadbook - Fantastic [GEOGRAPHIC_DATA], [GEOGRAPHIC_D…" at bounding box center [288, 119] width 68 height 23
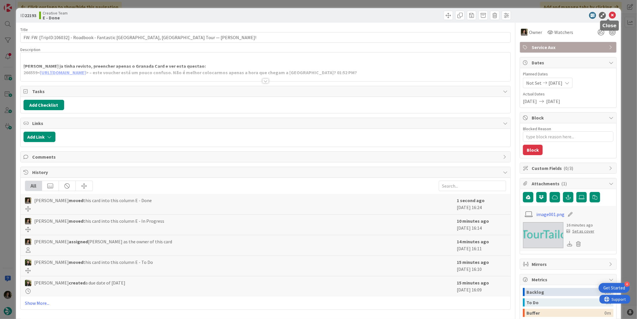
click at [610, 13] on icon at bounding box center [612, 15] width 7 height 7
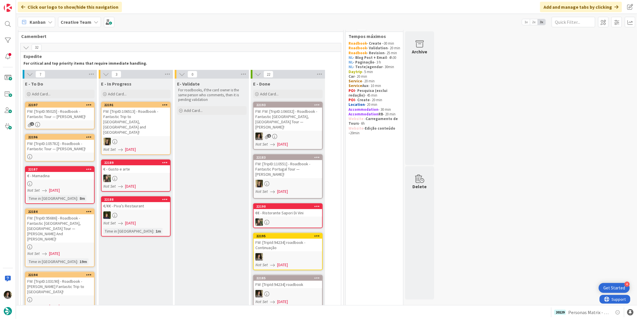
click at [76, 147] on div "FW: [TripID:105782] - Roadbook - Fantastic Tour — Mark Pashkoff!" at bounding box center [60, 146] width 68 height 13
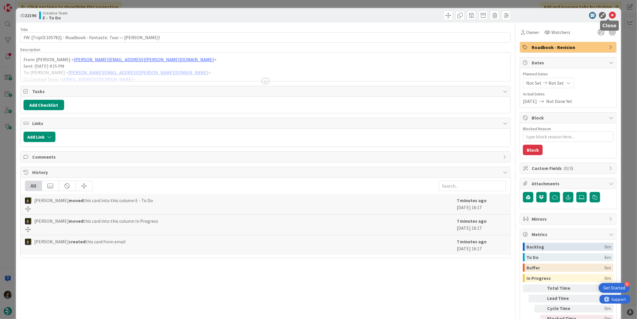
click at [609, 15] on icon at bounding box center [612, 15] width 7 height 7
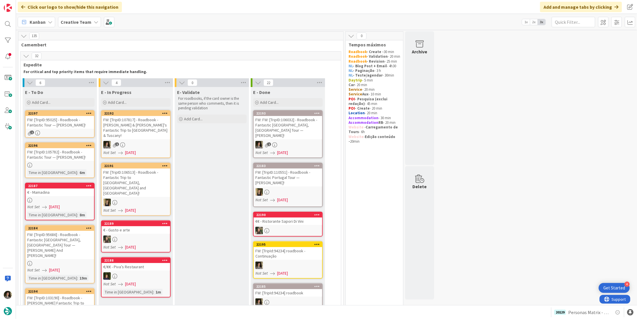
click at [125, 141] on div "1" at bounding box center [136, 145] width 68 height 8
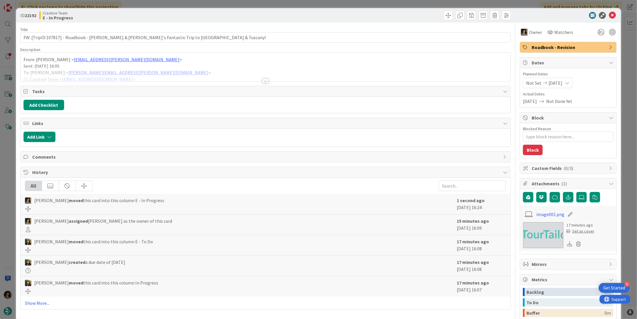
click at [264, 80] on div at bounding box center [265, 81] width 6 height 5
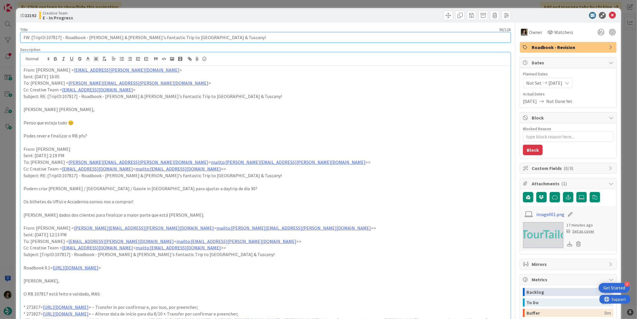
drag, startPoint x: 59, startPoint y: 39, endPoint x: 46, endPoint y: 41, distance: 13.0
click at [46, 41] on input "FW: [TripID:107817] - Roadbook - [PERSON_NAME] & [PERSON_NAME]'s Fantastic Trip…" at bounding box center [265, 37] width 490 height 10
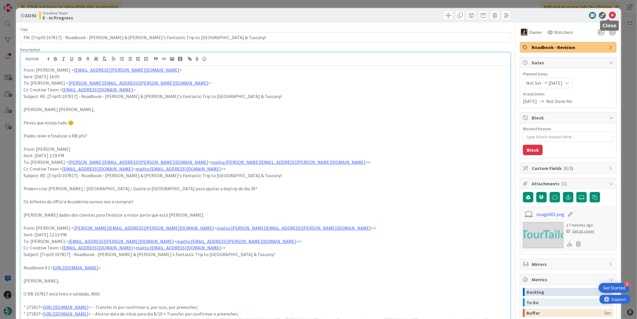
click at [609, 16] on icon at bounding box center [612, 15] width 7 height 7
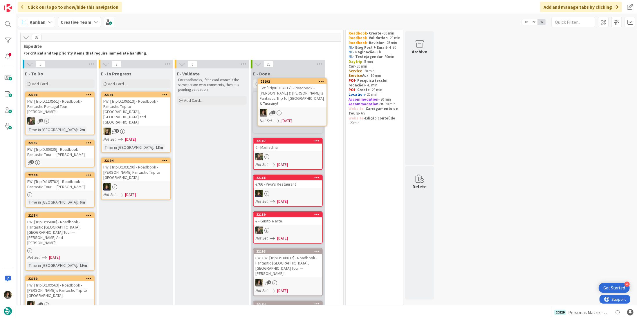
scroll to position [18, 0]
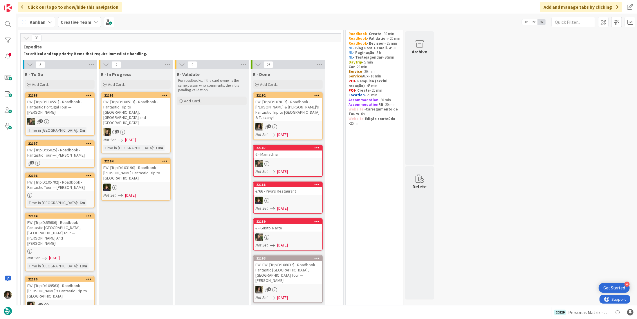
click at [279, 110] on div "FW: [TripID:107817] - Roadbook - [PERSON_NAME] & [PERSON_NAME]'s Fantastic Trip…" at bounding box center [288, 109] width 68 height 23
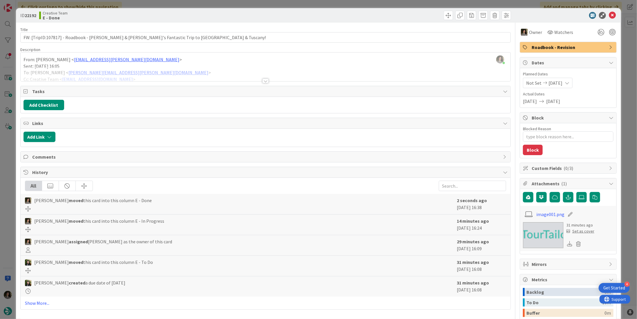
click at [567, 46] on span "Roadbook - Revision" at bounding box center [569, 47] width 74 height 7
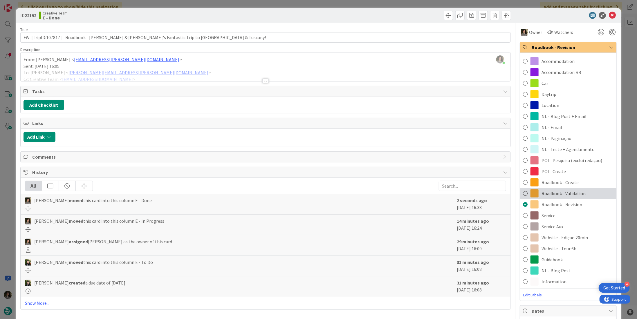
click at [569, 194] on span "Roadbook - Validation" at bounding box center [564, 193] width 44 height 7
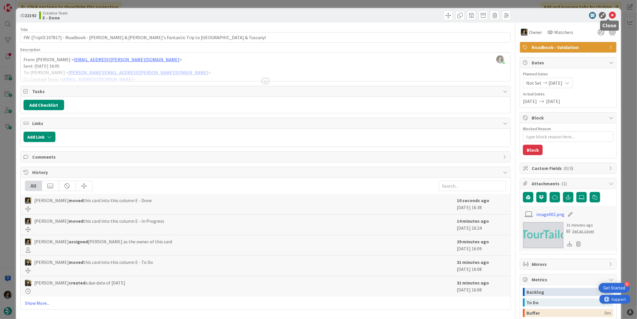
click at [609, 15] on icon at bounding box center [612, 15] width 7 height 7
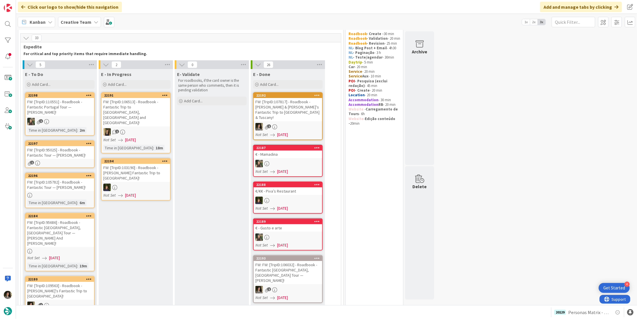
click at [278, 107] on div "FW: [TripID:107817] - Roadbook - [PERSON_NAME] & [PERSON_NAME]'s Fantastic Trip…" at bounding box center [288, 109] width 68 height 23
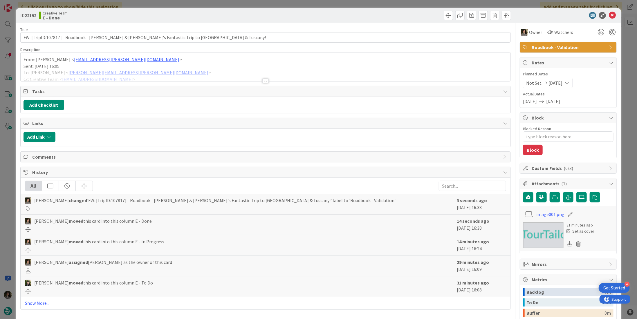
click at [564, 50] on span "Roadbook - Validation" at bounding box center [569, 47] width 74 height 7
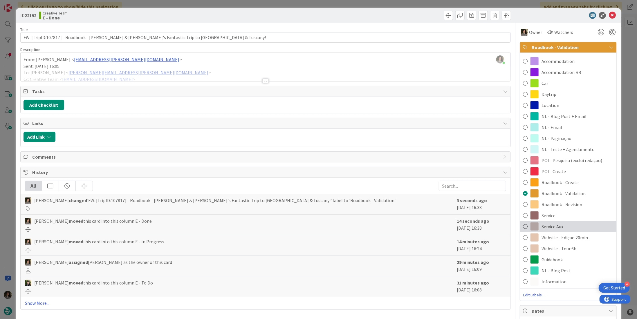
click at [576, 224] on div "Service Aux" at bounding box center [568, 226] width 96 height 11
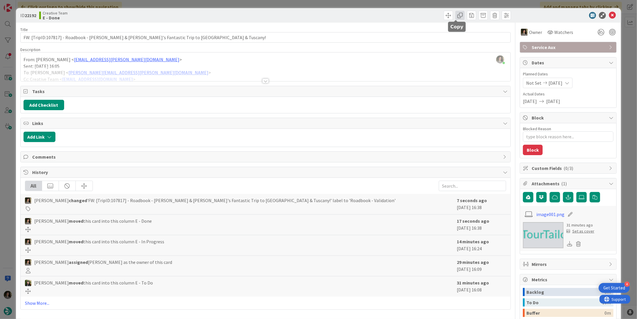
click at [455, 16] on span at bounding box center [459, 15] width 9 height 9
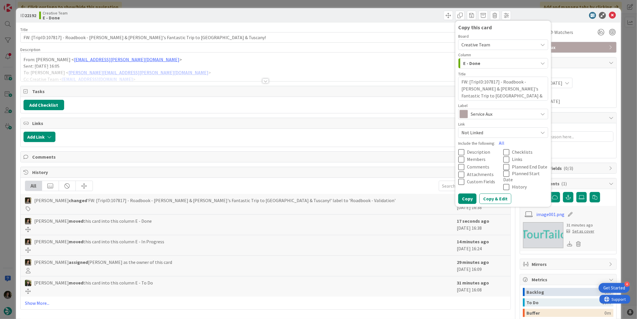
drag, startPoint x: 485, startPoint y: 113, endPoint x: 485, endPoint y: 118, distance: 4.6
click at [485, 115] on span "Service Aux" at bounding box center [503, 114] width 64 height 8
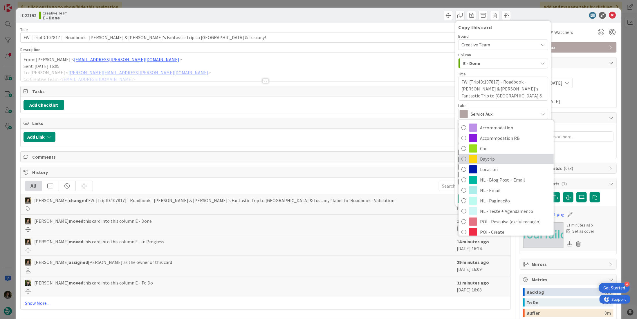
click at [489, 158] on span "Daytrip" at bounding box center [515, 159] width 71 height 9
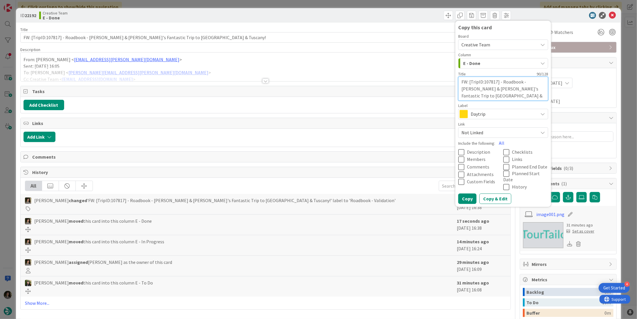
click at [501, 97] on textarea "FW: [TripID:107817] - Roadbook - [PERSON_NAME] & [PERSON_NAME]'s Fantastic Trip…" at bounding box center [503, 89] width 90 height 24
type textarea "x"
type textarea "FW: [TripID:107817] - Roadbook - [PERSON_NAME] & [PERSON_NAME]'s Fantastic Trip…"
type textarea "x"
type textarea "FW: [TripID:107817] - Roadbook - Shirish & Bharati's Fantastic Trip to Florence…"
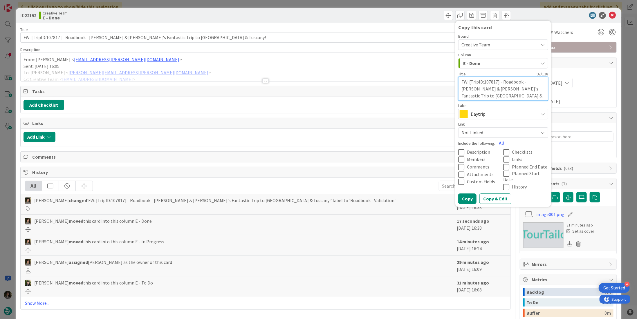
type textarea "x"
type textarea "FW: [TripID:107817] - Roadbook - Shirish & Bharati's Fantastic Trip to Florence…"
type textarea "x"
type textarea "FW: [TripID:107817] - Roadbook - Shirish & Bharati's Fantastic Trip to Florence…"
type textarea "x"
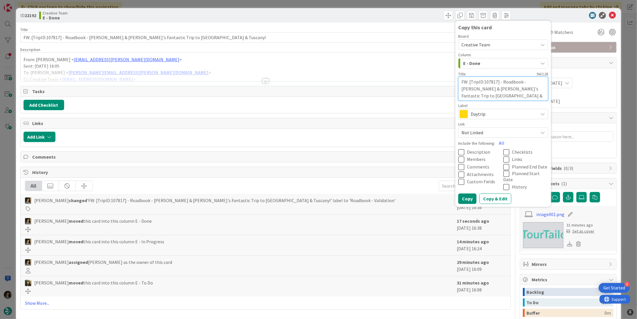
type textarea "FW: [TripID:107817] - Roadbook - Shirish & Bharati's Fantastic Trip to Florence…"
type textarea "x"
type textarea "FW: [TripID:107817] - Roadbook - Shirish & Bharati's Fantastic Trip to Florence…"
type textarea "x"
type textarea "FW: [TripID:107817] - Roadbook - Shirish & Bharati's Fantastic Trip to Florence…"
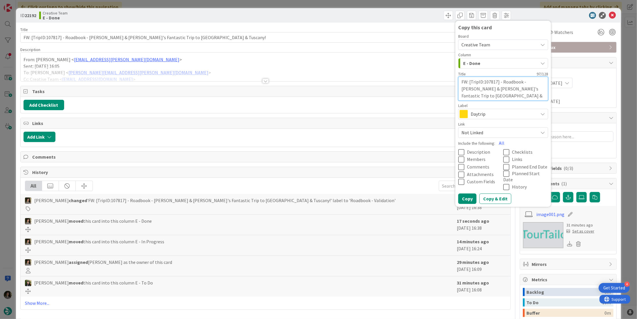
type textarea "x"
type textarea "FW: [TripID:107817] - Roadbook - Shirish & Bharati's Fantastic Trip to Florence…"
type textarea "x"
type textarea "FW: [TripID:107817] - Roadbook - Shirish & Bharati's Fantastic Trip to Florence…"
type textarea "x"
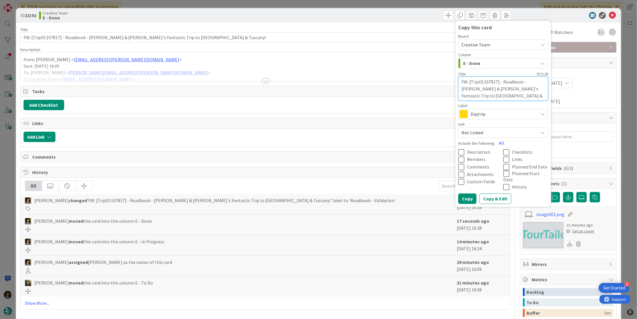
type textarea "FW: [TripID:107817] - Roadbook - Shirish & Bharati's Fantastic Trip to Florence…"
type textarea "x"
type textarea "FW: [TripID:107817] - Roadbook - Shirish & Bharati's Fantastic Trip to Florence…"
type textarea "x"
type textarea "FW: [TripID:107817] - Roadbook - Shirish & Bharati's Fantastic Trip to Florence…"
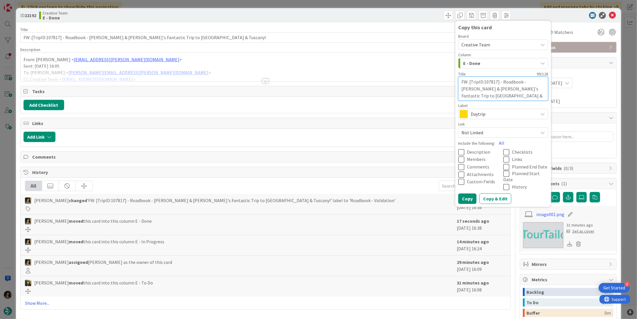
type textarea "x"
type textarea "FW: [TripID:107817] - Roadbook - Shirish & Bharati's Fantastic Trip to Florence…"
type textarea "x"
type textarea "FW: [TripID:107817] - Roadbook - Shirish & Bharati's Fantastic Trip to Florence…"
type textarea "x"
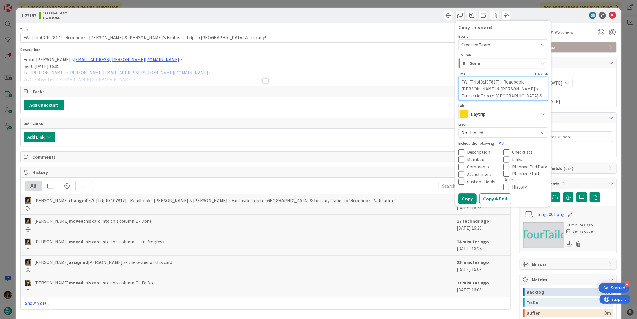
type textarea "FW: [TripID:107817] - Roadbook - Shirish & Bharati's Fantastic Trip to Florence…"
type textarea "x"
type textarea "FW: [TripID:107817] - Roadbook - Shirish & Bharati's Fantastic Trip to Florence…"
drag, startPoint x: 466, startPoint y: 191, endPoint x: 473, endPoint y: 182, distance: 11.4
click at [466, 194] on button "Copy" at bounding box center [467, 199] width 18 height 10
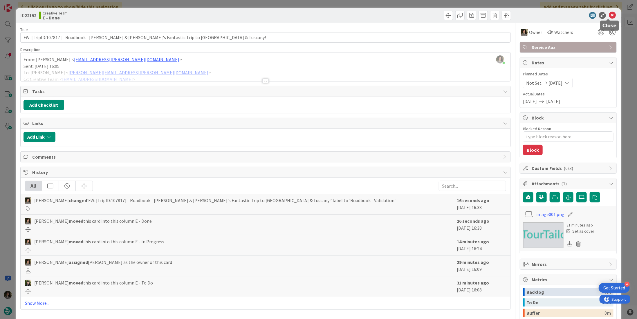
click at [609, 16] on icon at bounding box center [612, 15] width 7 height 7
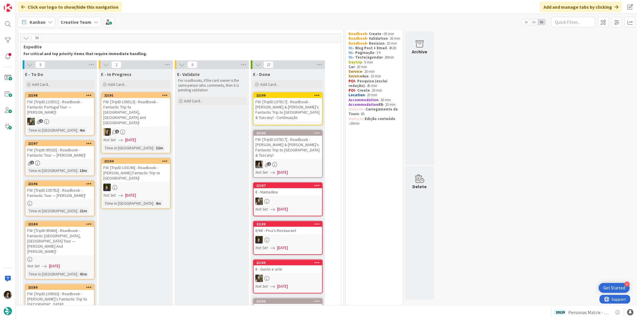
click at [284, 111] on div "FW: [TripID:107817] - Roadbook - Shirish & Bharati's Fantastic Trip to Florence…" at bounding box center [288, 109] width 68 height 23
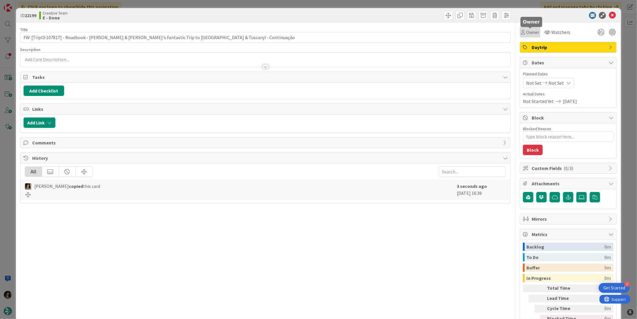
click at [529, 32] on span "Owner" at bounding box center [532, 32] width 13 height 7
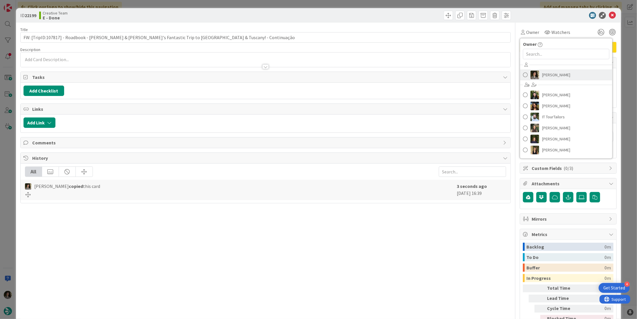
click at [553, 73] on span "[PERSON_NAME]" at bounding box center [556, 75] width 28 height 9
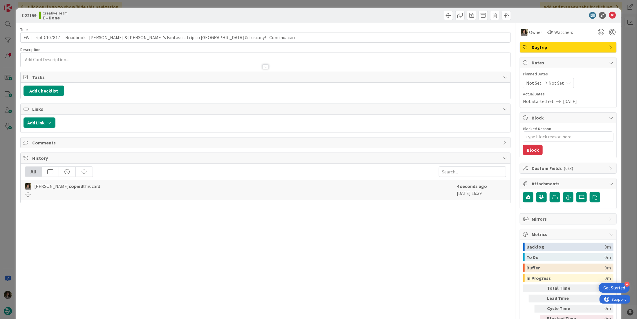
type textarea "x"
click at [552, 86] on span "Not Set" at bounding box center [555, 83] width 15 height 7
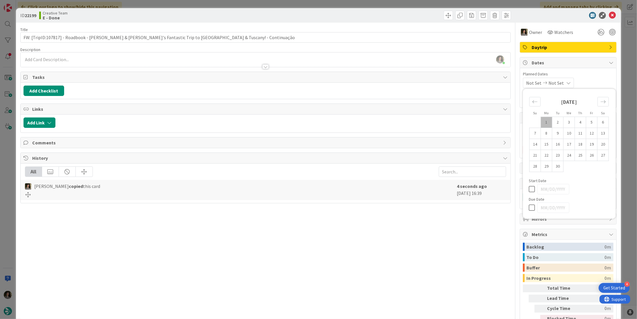
drag, startPoint x: 528, startPoint y: 202, endPoint x: 530, endPoint y: 199, distance: 3.5
click at [529, 203] on div at bounding box center [569, 208] width 81 height 10
drag, startPoint x: 530, startPoint y: 207, endPoint x: 534, endPoint y: 205, distance: 3.8
click at [531, 207] on icon at bounding box center [533, 207] width 9 height 7
type input "[DATE]"
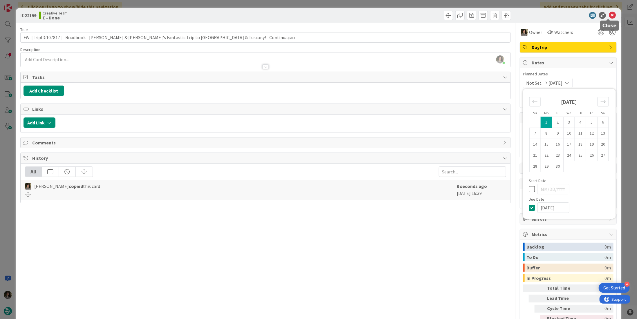
click at [609, 13] on icon at bounding box center [612, 15] width 7 height 7
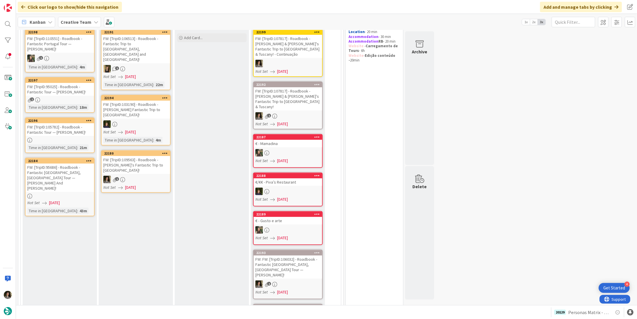
scroll to position [34, 0]
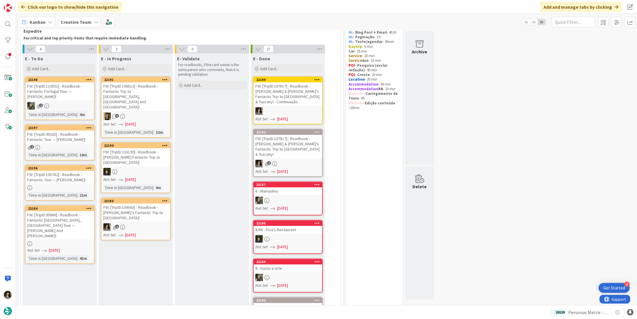
click at [133, 223] on div "1" at bounding box center [136, 227] width 68 height 8
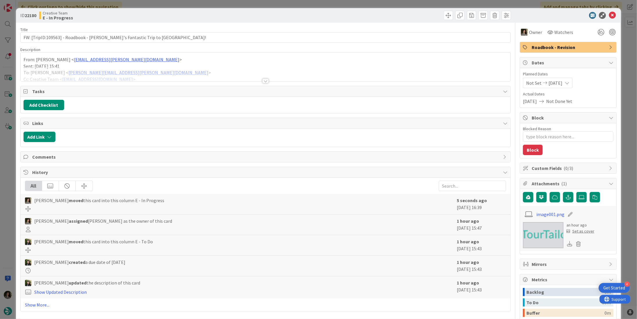
click at [206, 49] on div "Description" at bounding box center [265, 49] width 490 height 5
click at [267, 81] on div at bounding box center [265, 78] width 490 height 6
click at [262, 80] on div at bounding box center [265, 81] width 6 height 5
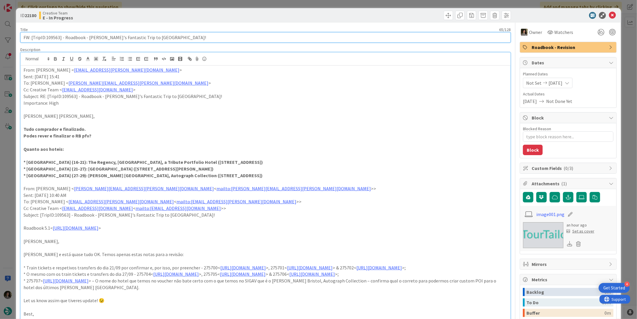
drag, startPoint x: 60, startPoint y: 38, endPoint x: 46, endPoint y: 37, distance: 14.0
click at [46, 37] on input "FW: [TripID:109563] - Roadbook - [PERSON_NAME]'s Fantastic Trip to [GEOGRAPHIC_…" at bounding box center [265, 37] width 490 height 10
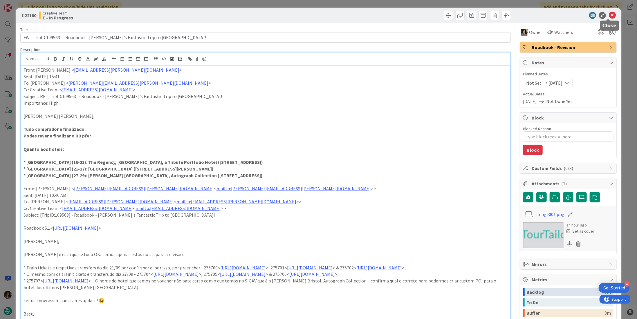
drag, startPoint x: 610, startPoint y: 15, endPoint x: 607, endPoint y: 16, distance: 3.3
click at [609, 16] on icon at bounding box center [612, 15] width 7 height 7
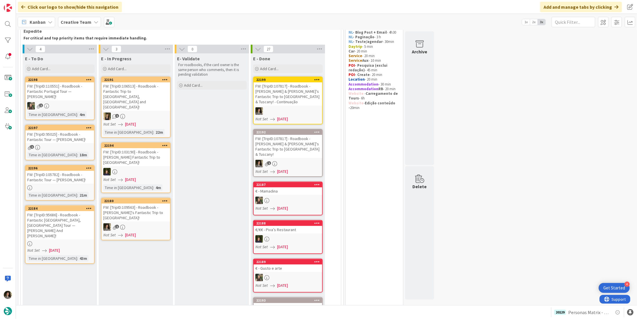
click at [57, 221] on div "FW: [TripID:95686] - Roadbook - Fantastic [GEOGRAPHIC_DATA], [GEOGRAPHIC_DATA] …" at bounding box center [60, 225] width 68 height 28
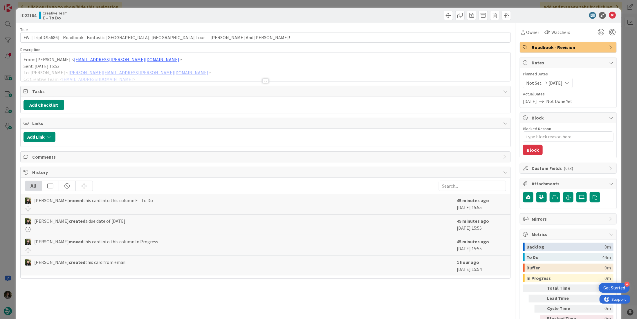
click at [268, 78] on div at bounding box center [266, 73] width 490 height 15
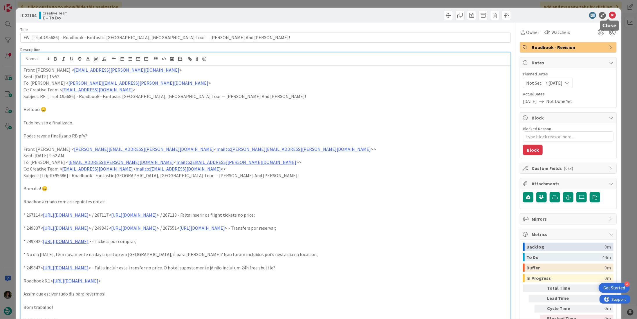
click at [609, 14] on icon at bounding box center [612, 15] width 7 height 7
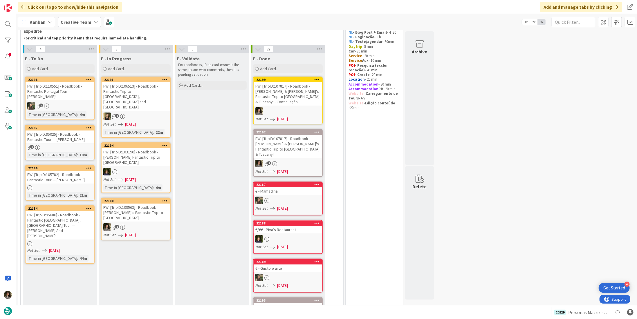
click at [67, 179] on link "22196 FW: [TripID:105782] - Roadbook - Fantastic Tour — Mark Pashkoff! Time in …" at bounding box center [60, 183] width 70 height 36
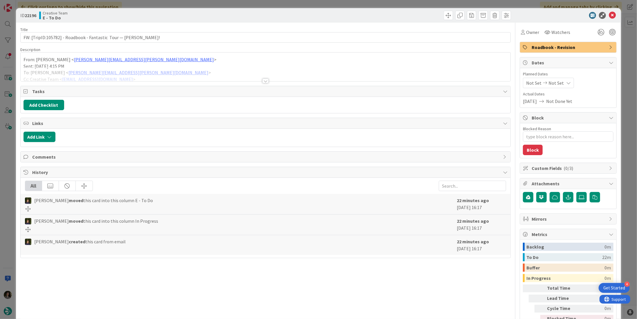
click at [262, 79] on div at bounding box center [265, 81] width 6 height 5
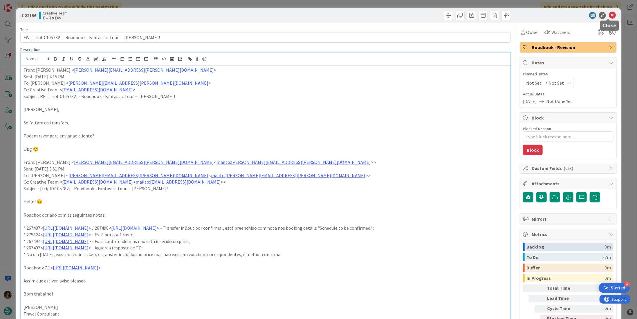
click at [609, 16] on icon at bounding box center [612, 15] width 7 height 7
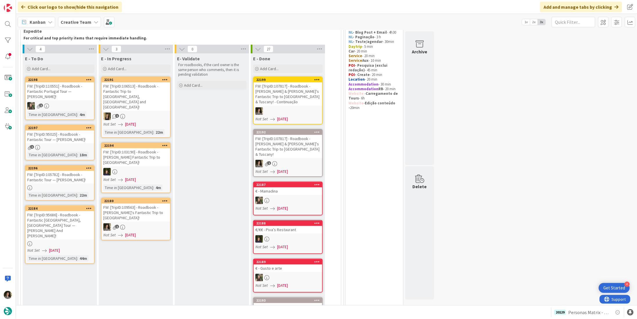
click at [63, 138] on link "22197 FW: [TripID:95025] - Roadbook - Fantastic Tour — Patrick Kinnally! 1 Time…" at bounding box center [60, 143] width 70 height 36
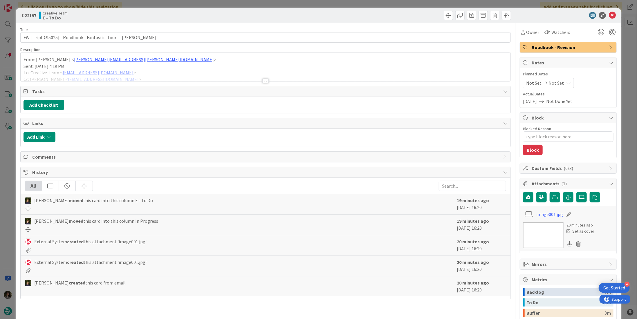
click at [263, 80] on div at bounding box center [265, 81] width 6 height 5
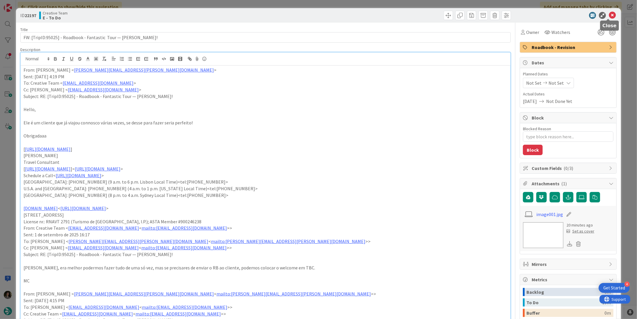
click at [609, 15] on icon at bounding box center [612, 15] width 7 height 7
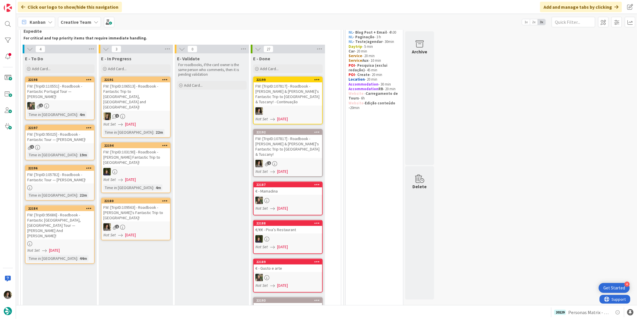
click at [62, 185] on div at bounding box center [60, 187] width 68 height 5
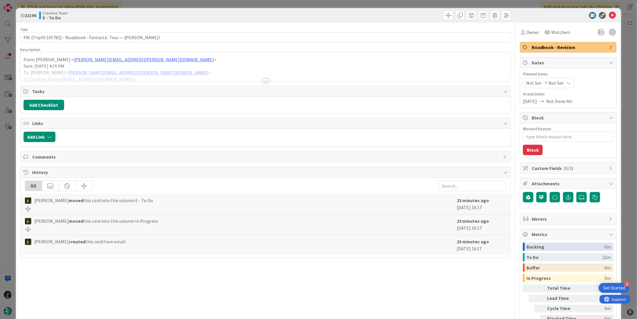
click at [267, 81] on div "Title 65 / 128 FW: [TripID:105782] - Roadbook - Fantastic Tour — Mark Pashkoff!…" at bounding box center [265, 181] width 490 height 316
click at [265, 80] on div at bounding box center [265, 81] width 6 height 5
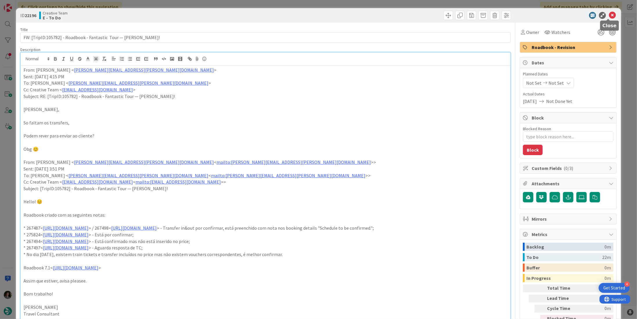
click at [609, 13] on icon at bounding box center [612, 15] width 7 height 7
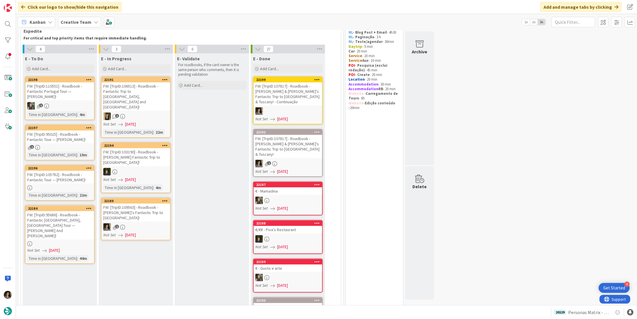
click at [145, 204] on div "FW: [TripID:109563] - Roadbook - [PERSON_NAME]'s Fantastic Trip to [GEOGRAPHIC_…" at bounding box center [136, 213] width 68 height 18
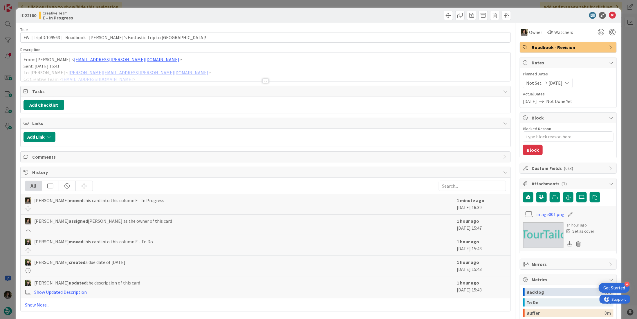
click at [261, 77] on div at bounding box center [266, 73] width 490 height 15
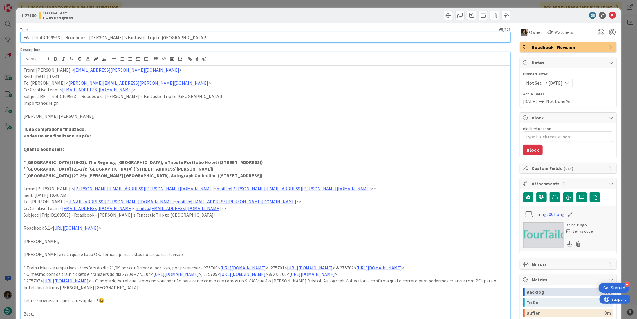
click at [59, 37] on input "FW: [TripID:109563] - Roadbook - [PERSON_NAME]'s Fantastic Trip to [GEOGRAPHIC_…" at bounding box center [265, 37] width 490 height 10
drag, startPoint x: 58, startPoint y: 37, endPoint x: 46, endPoint y: 40, distance: 11.8
click at [46, 40] on input "FW: [TripID:109563] - Roadbook - [PERSON_NAME]'s Fantastic Trip to [GEOGRAPHIC_…" at bounding box center [265, 37] width 490 height 10
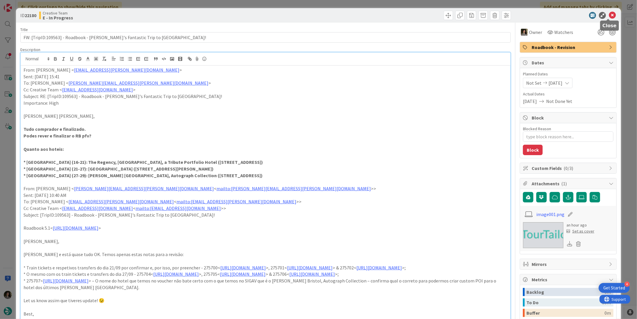
click at [609, 15] on icon at bounding box center [612, 15] width 7 height 7
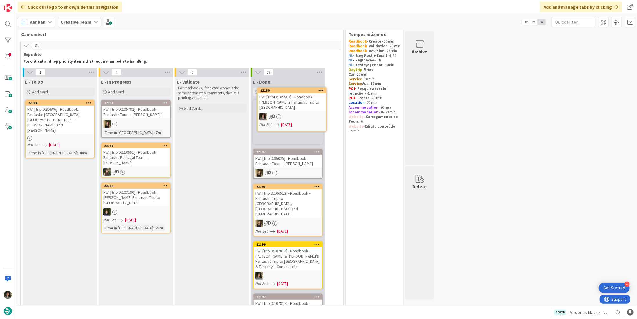
scroll to position [10, 0]
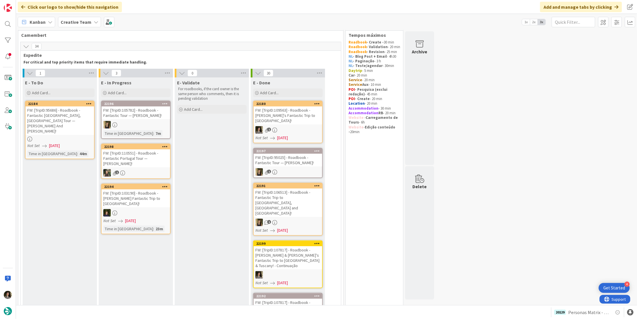
click at [278, 118] on div "FW: [TripID:109563] - Roadbook - [PERSON_NAME]'s Fantastic Trip to [GEOGRAPHIC_…" at bounding box center [288, 116] width 68 height 18
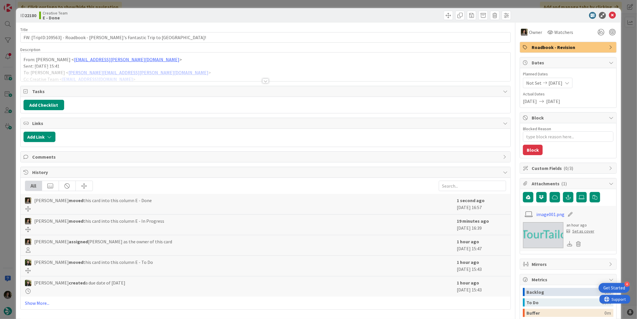
click at [580, 47] on span "Roadbook - Revision" at bounding box center [569, 47] width 74 height 7
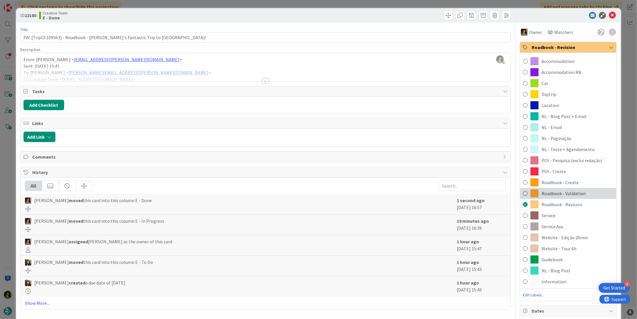
click at [577, 196] on span "Roadbook - Validation" at bounding box center [564, 193] width 44 height 7
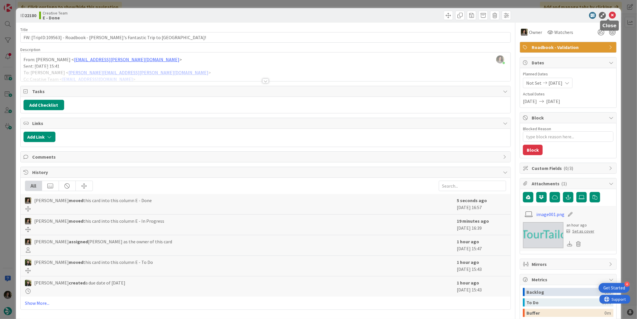
click at [611, 13] on icon at bounding box center [612, 15] width 7 height 7
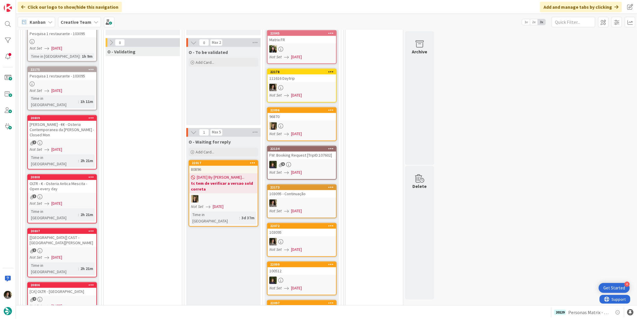
scroll to position [532, 0]
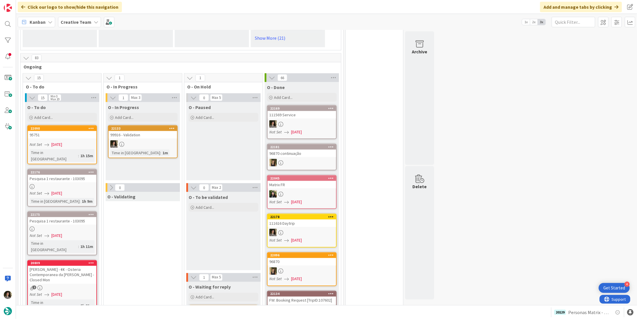
click at [155, 140] on div at bounding box center [143, 144] width 68 height 8
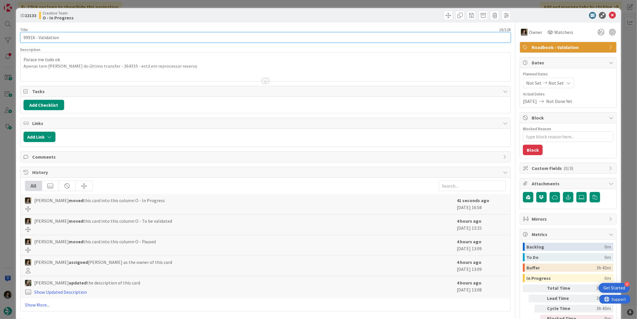
drag, startPoint x: 32, startPoint y: 39, endPoint x: 19, endPoint y: 39, distance: 12.2
click at [19, 39] on div "ID 22133 Creative Team O - In Progress Title 18 / 128 99916 - Validation Descri…" at bounding box center [318, 175] width 605 height 335
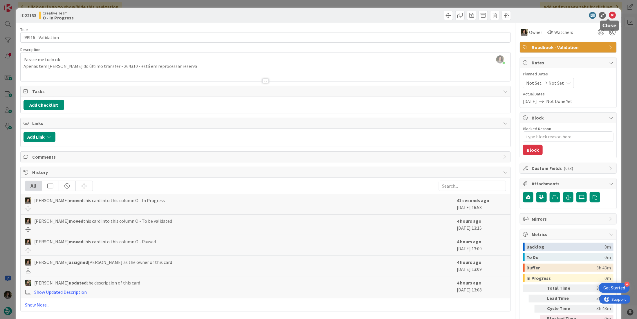
click at [610, 16] on icon at bounding box center [612, 15] width 7 height 7
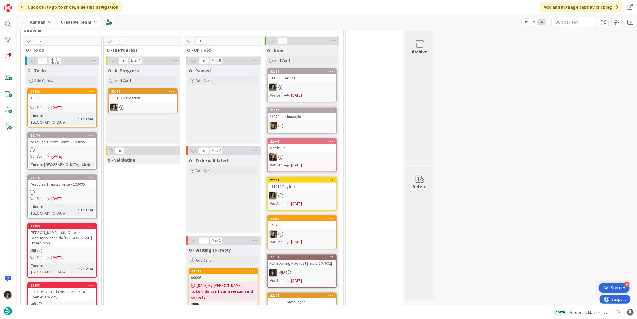
scroll to position [522, 0]
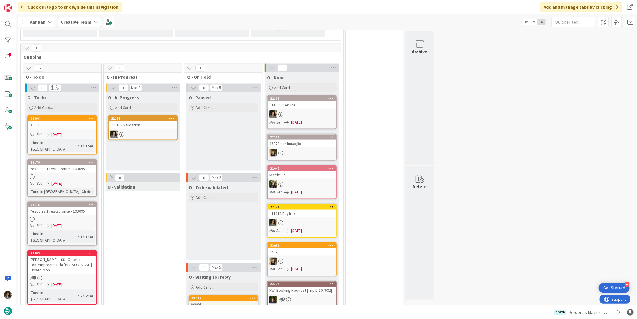
click at [150, 121] on div "99916 - Validation" at bounding box center [143, 125] width 68 height 8
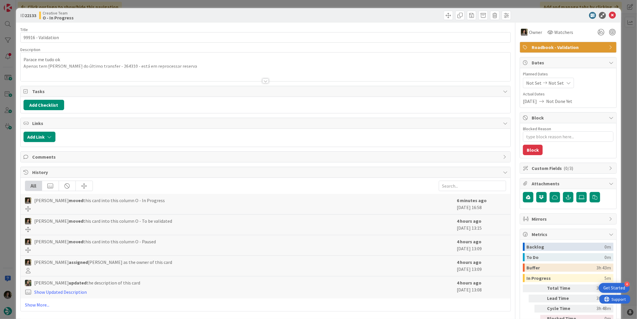
click at [145, 68] on div at bounding box center [266, 73] width 490 height 15
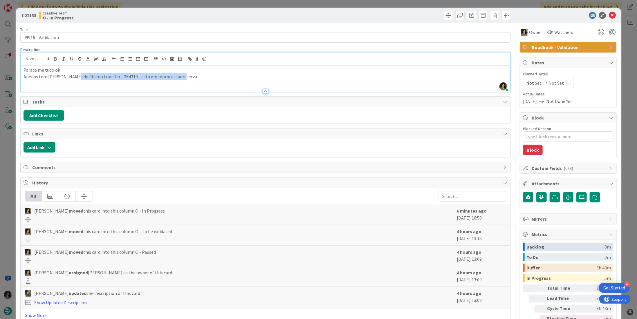
drag, startPoint x: 191, startPoint y: 80, endPoint x: 72, endPoint y: 77, distance: 119.0
click at [72, 77] on p "Apenas tem [PERSON_NAME] do último transfer - 264310 - está em reprocessar rese…" at bounding box center [266, 76] width 484 height 7
copy p "último transfer - 264310 - está em reprocessar reserva"
click at [611, 14] on icon at bounding box center [612, 15] width 7 height 7
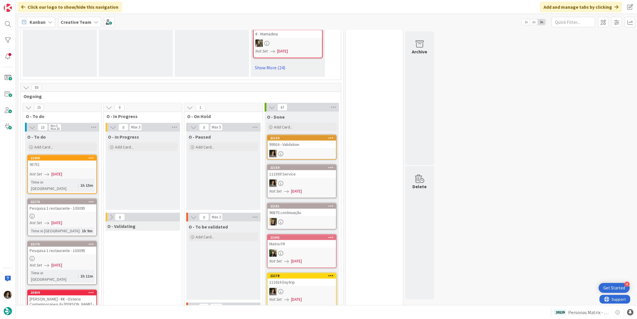
click at [309, 141] on div "99916 - Validation" at bounding box center [302, 145] width 68 height 8
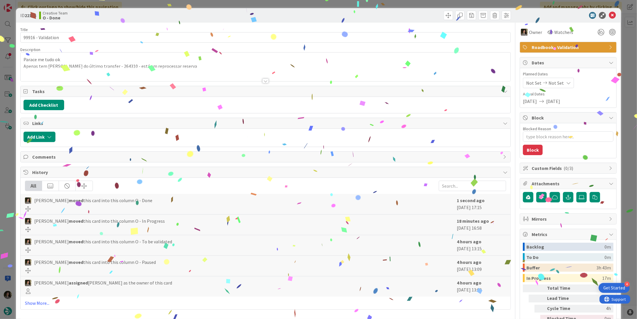
type textarea "x"
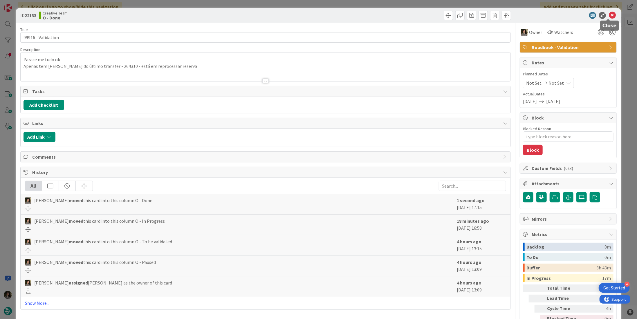
click at [609, 14] on icon at bounding box center [612, 15] width 7 height 7
